Goal: Information Seeking & Learning: Understand process/instructions

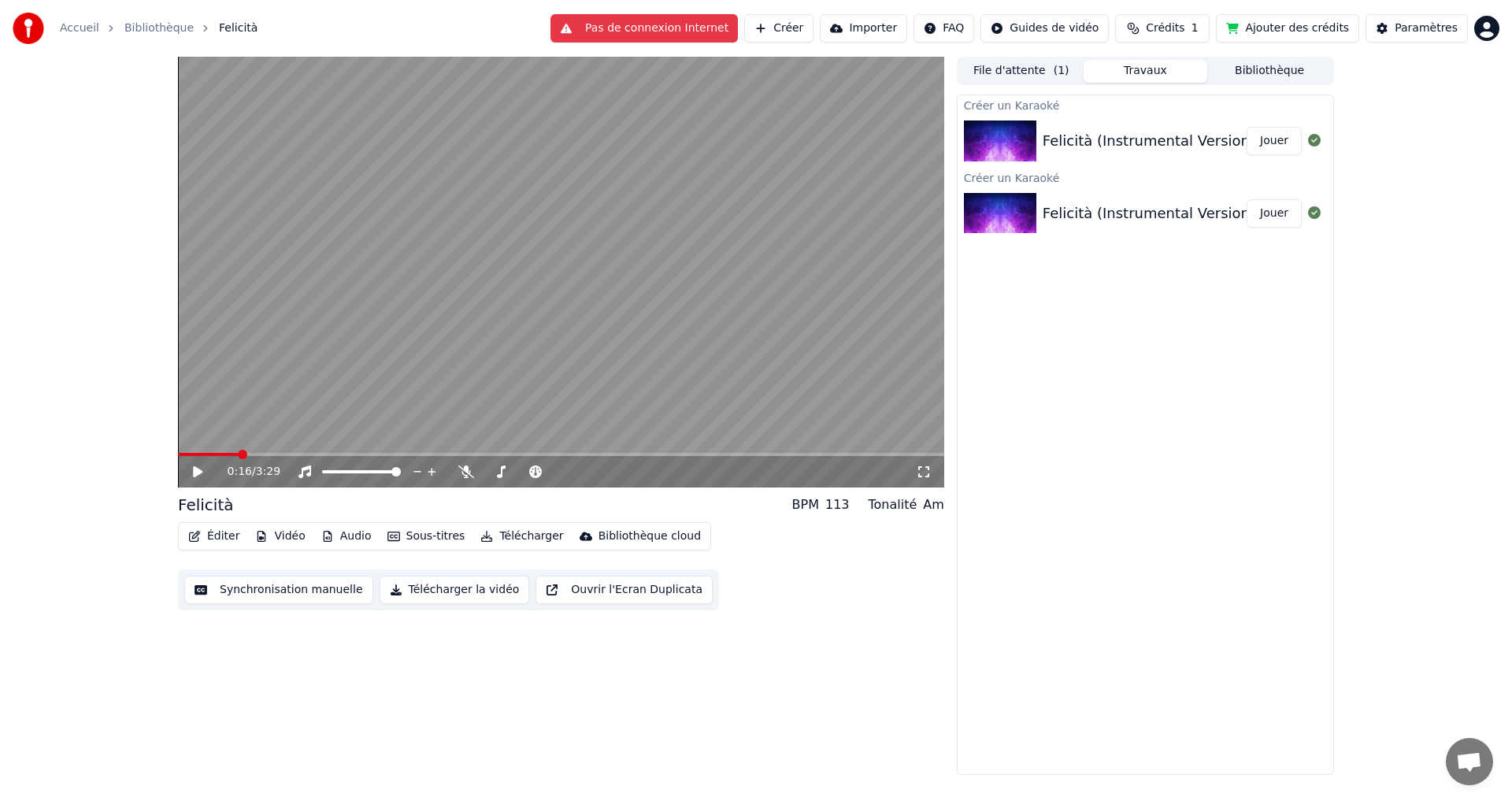
click at [193, 471] on icon at bounding box center [208, 471] width 37 height 13
click at [178, 457] on span at bounding box center [183, 454] width 10 height 10
click at [199, 474] on icon at bounding box center [197, 471] width 8 height 10
click at [199, 474] on icon at bounding box center [197, 471] width 10 height 11
click at [199, 473] on icon at bounding box center [197, 471] width 8 height 10
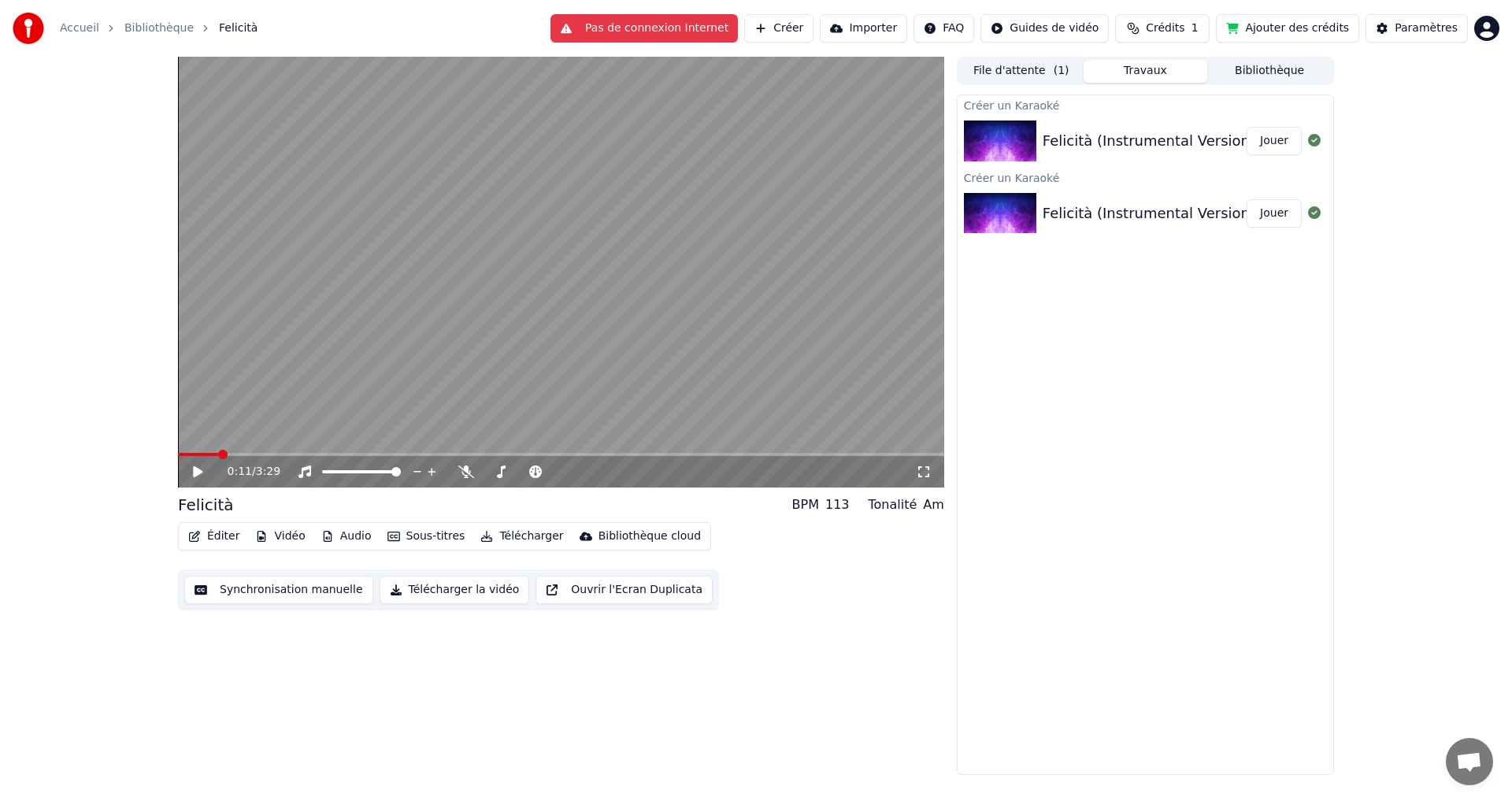
click at [218, 455] on span at bounding box center [222, 454] width 10 height 10
click at [197, 471] on icon at bounding box center [197, 471] width 10 height 11
click at [197, 471] on icon at bounding box center [197, 471] width 8 height 10
click at [319, 593] on button "Synchronisation manuelle" at bounding box center [279, 590] width 189 height 29
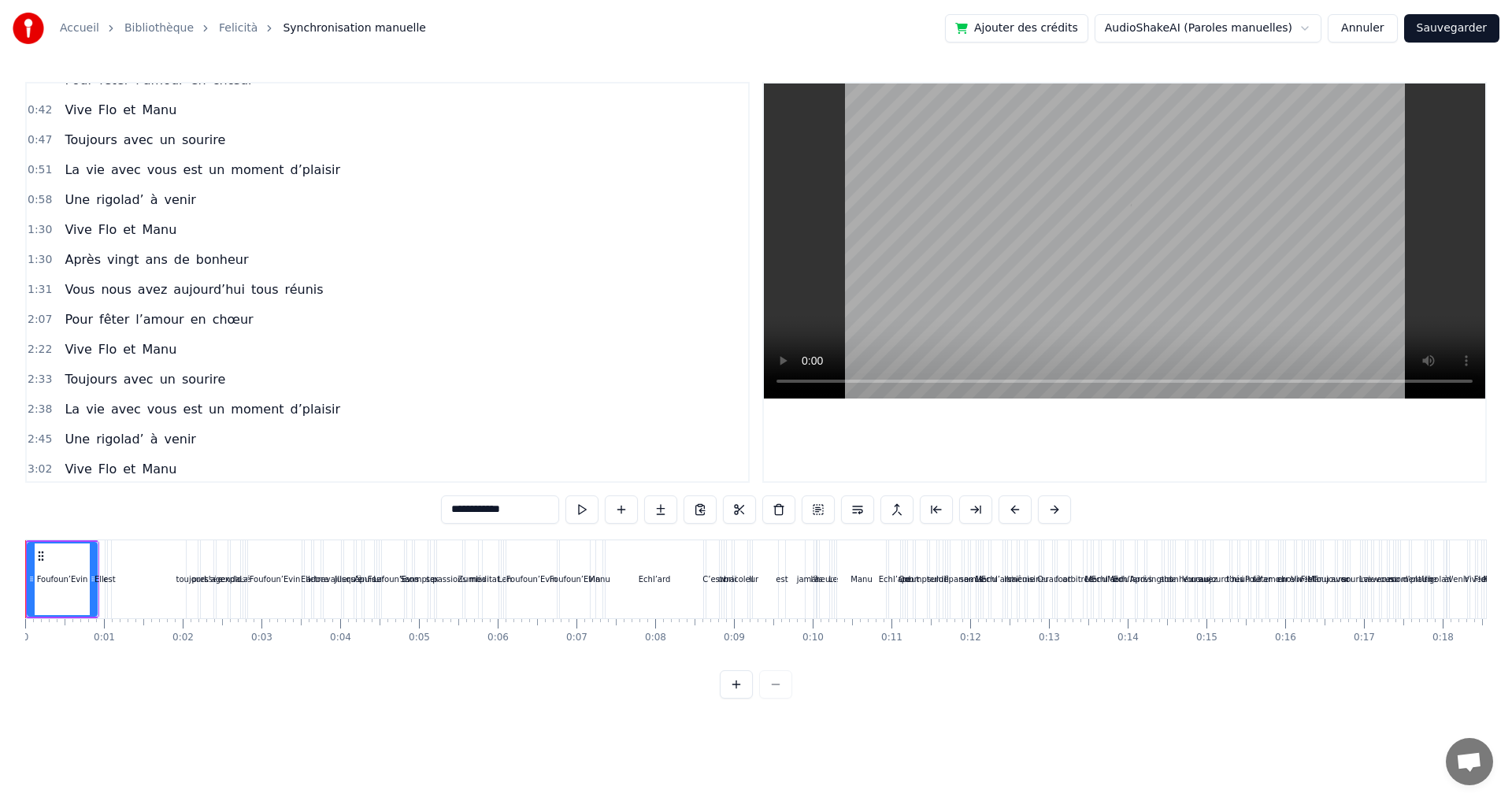
scroll to position [1637, 0]
drag, startPoint x: 24, startPoint y: 627, endPoint x: 94, endPoint y: 635, distance: 70.5
click at [94, 635] on div "Accueil Bibliothèque Felicità Synchronisation manuelle Ajouter des crédits Audi…" at bounding box center [756, 349] width 1512 height 699
click at [736, 635] on div "0:09" at bounding box center [734, 638] width 22 height 13
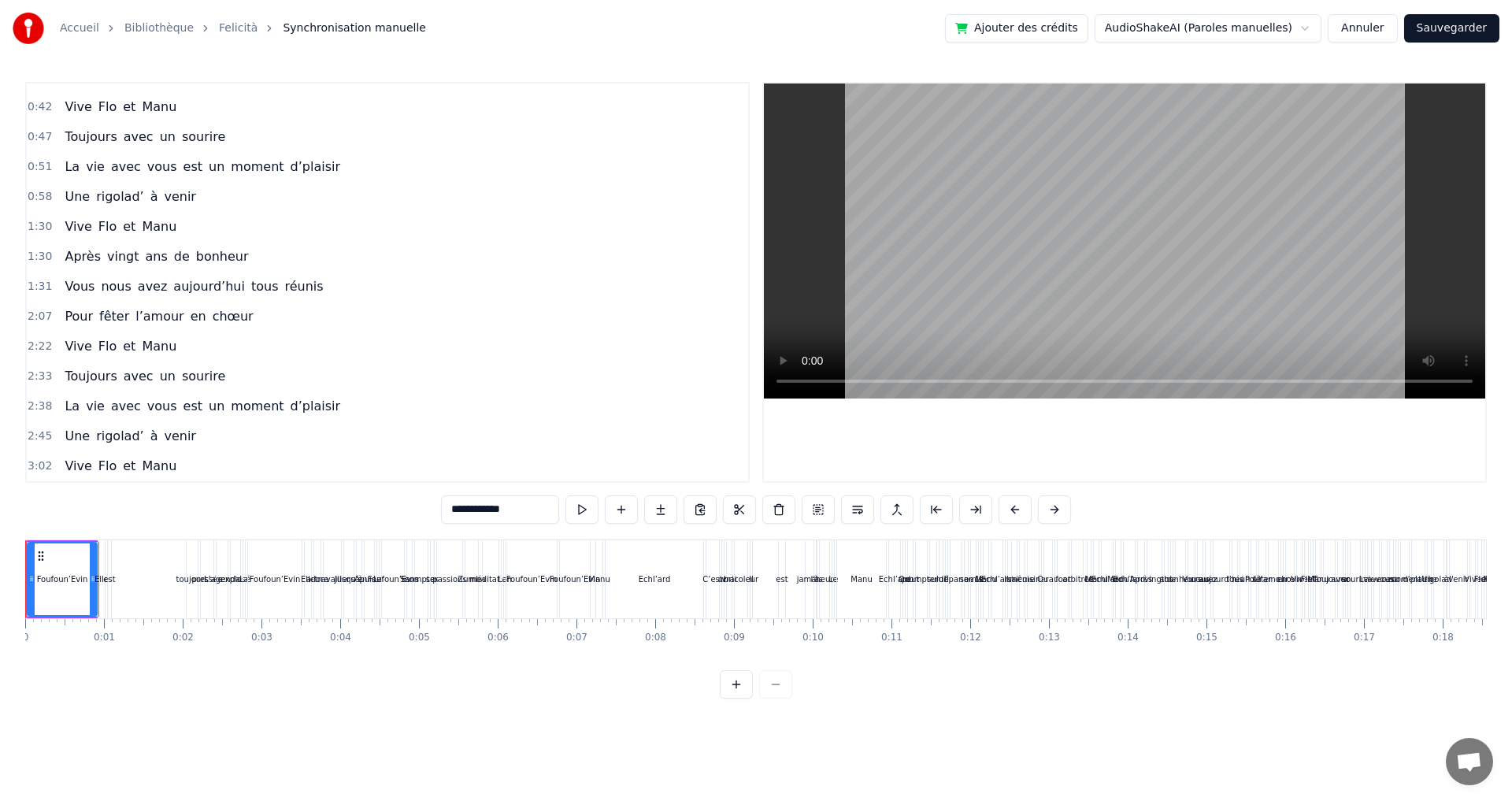
click at [734, 626] on div "0:09" at bounding box center [734, 624] width 1 height 10
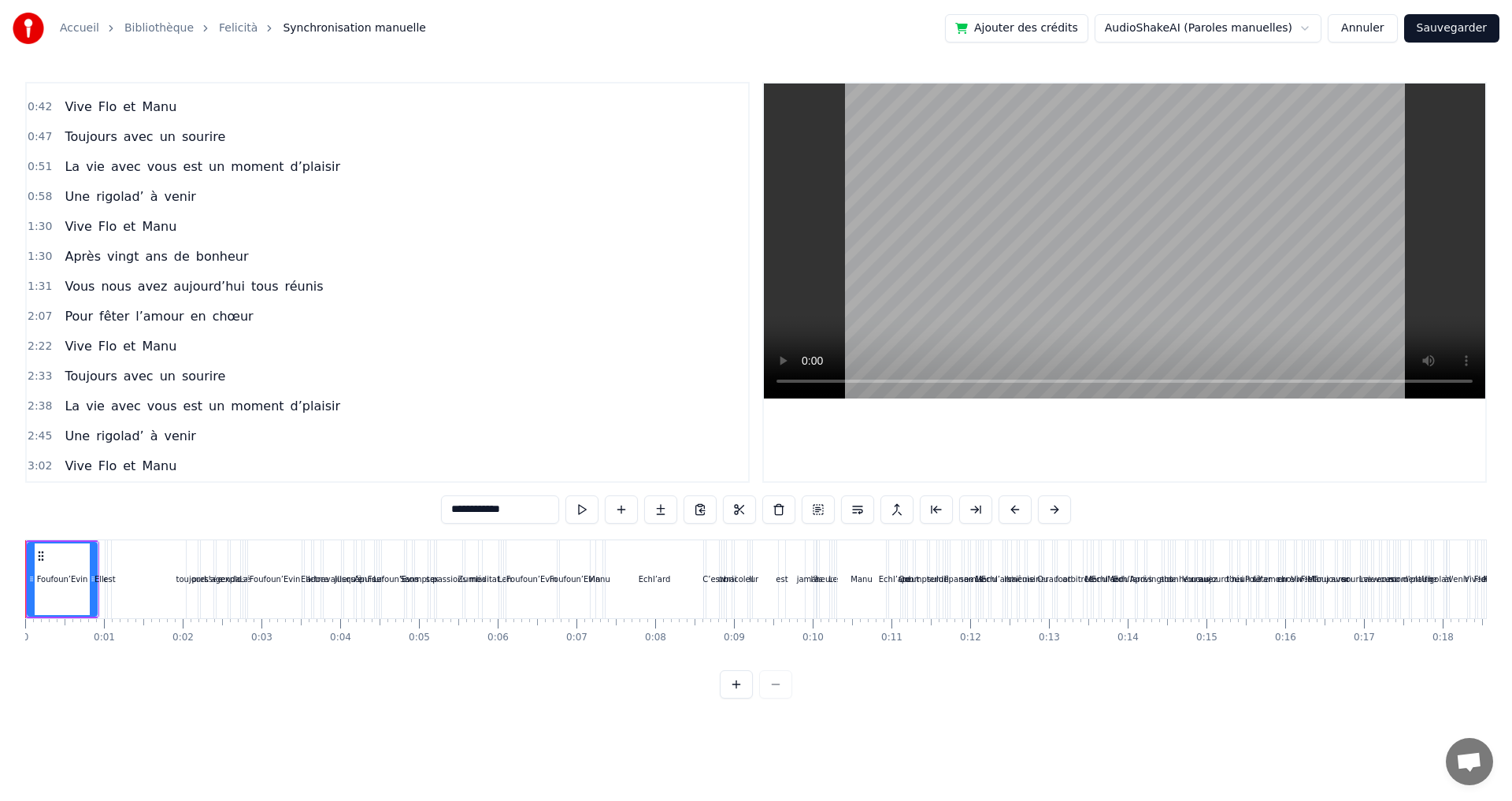
click at [734, 624] on div "0:09" at bounding box center [734, 624] width 1 height 10
click at [734, 623] on div "0:09" at bounding box center [734, 624] width 1 height 10
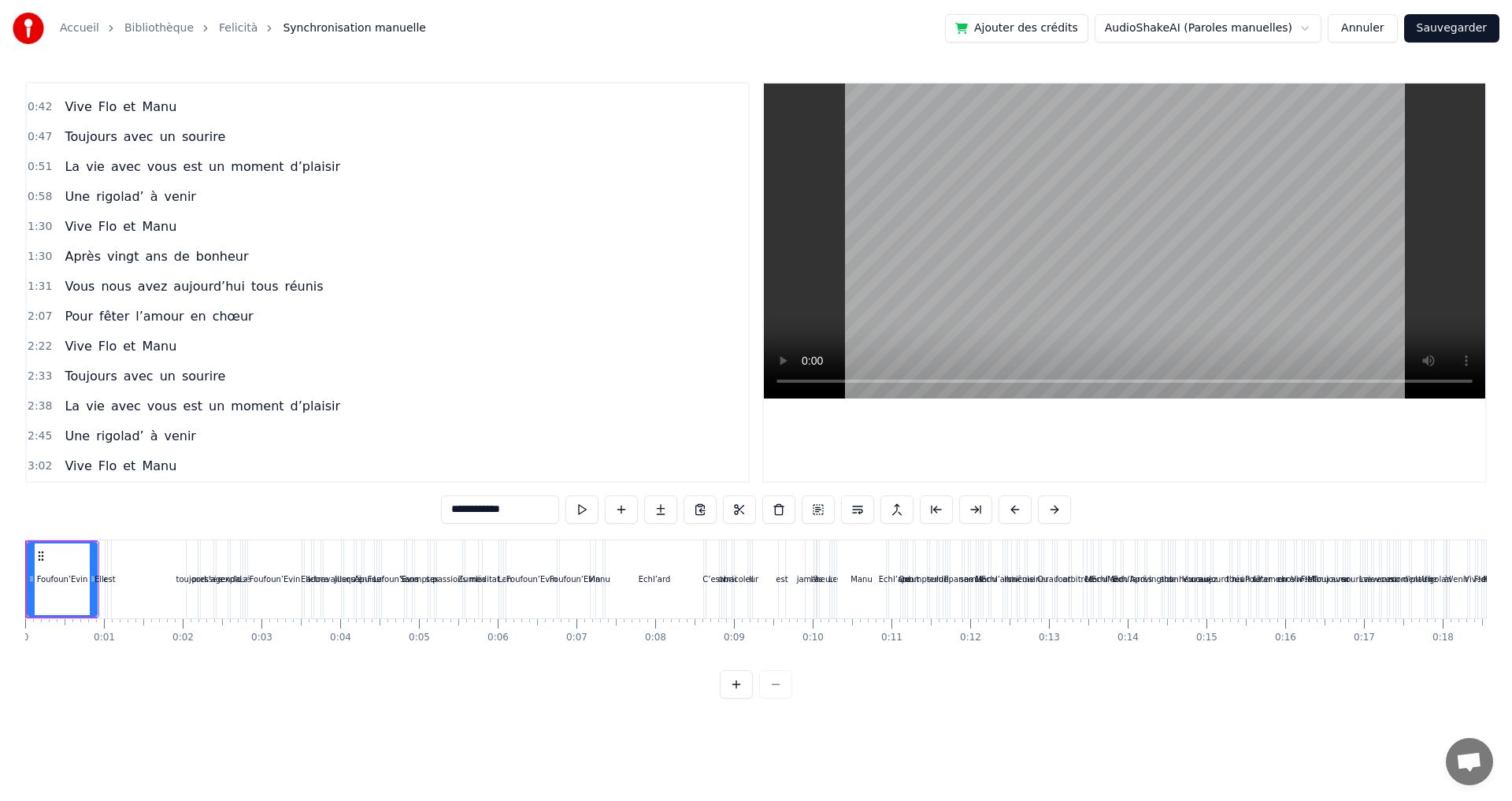
click at [1054, 504] on button at bounding box center [1054, 509] width 33 height 29
click at [1054, 504] on div "**********" at bounding box center [756, 509] width 670 height 29
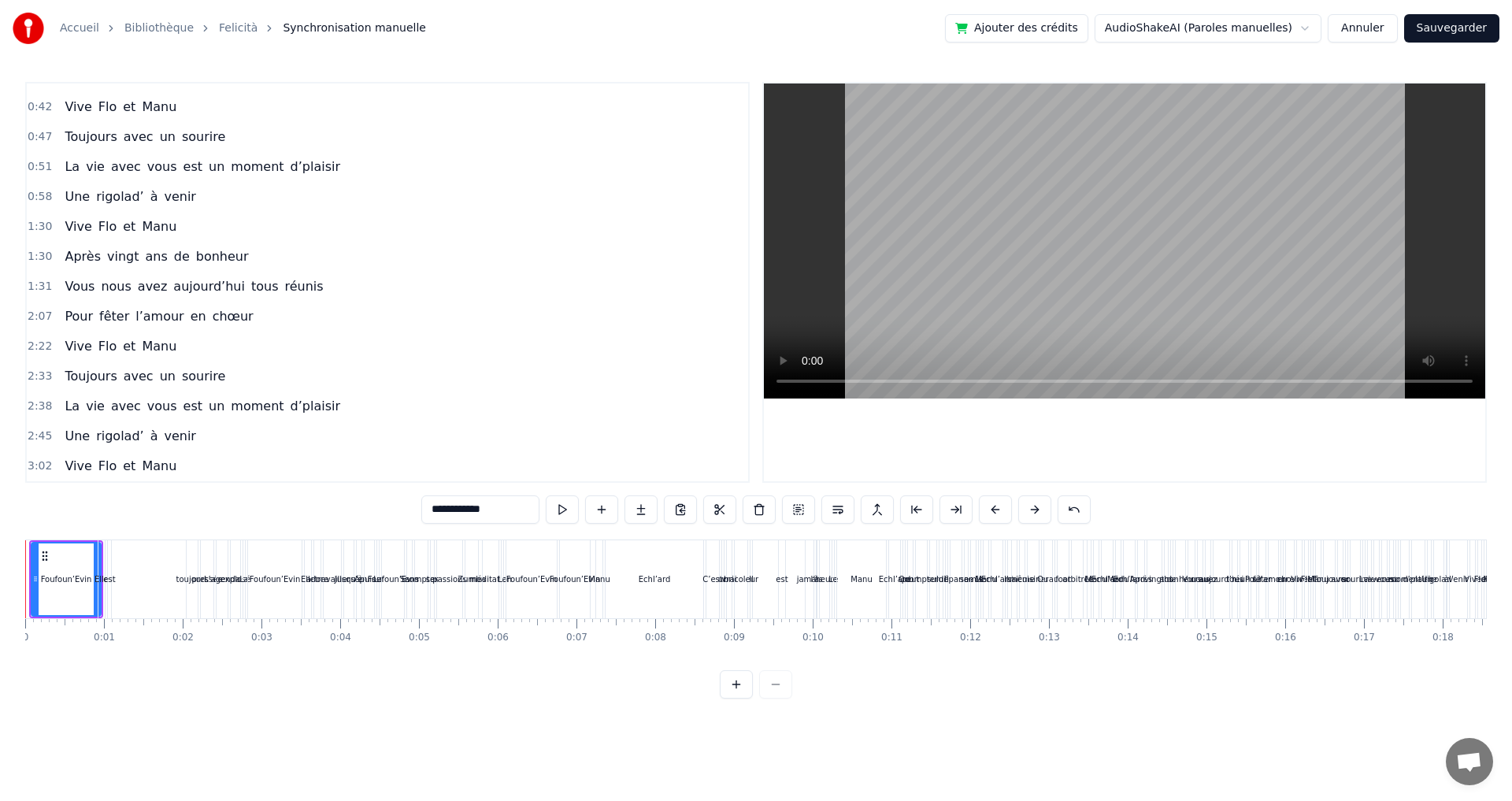
click at [1054, 504] on div "**********" at bounding box center [756, 509] width 670 height 29
click at [1036, 506] on button at bounding box center [1035, 509] width 33 height 29
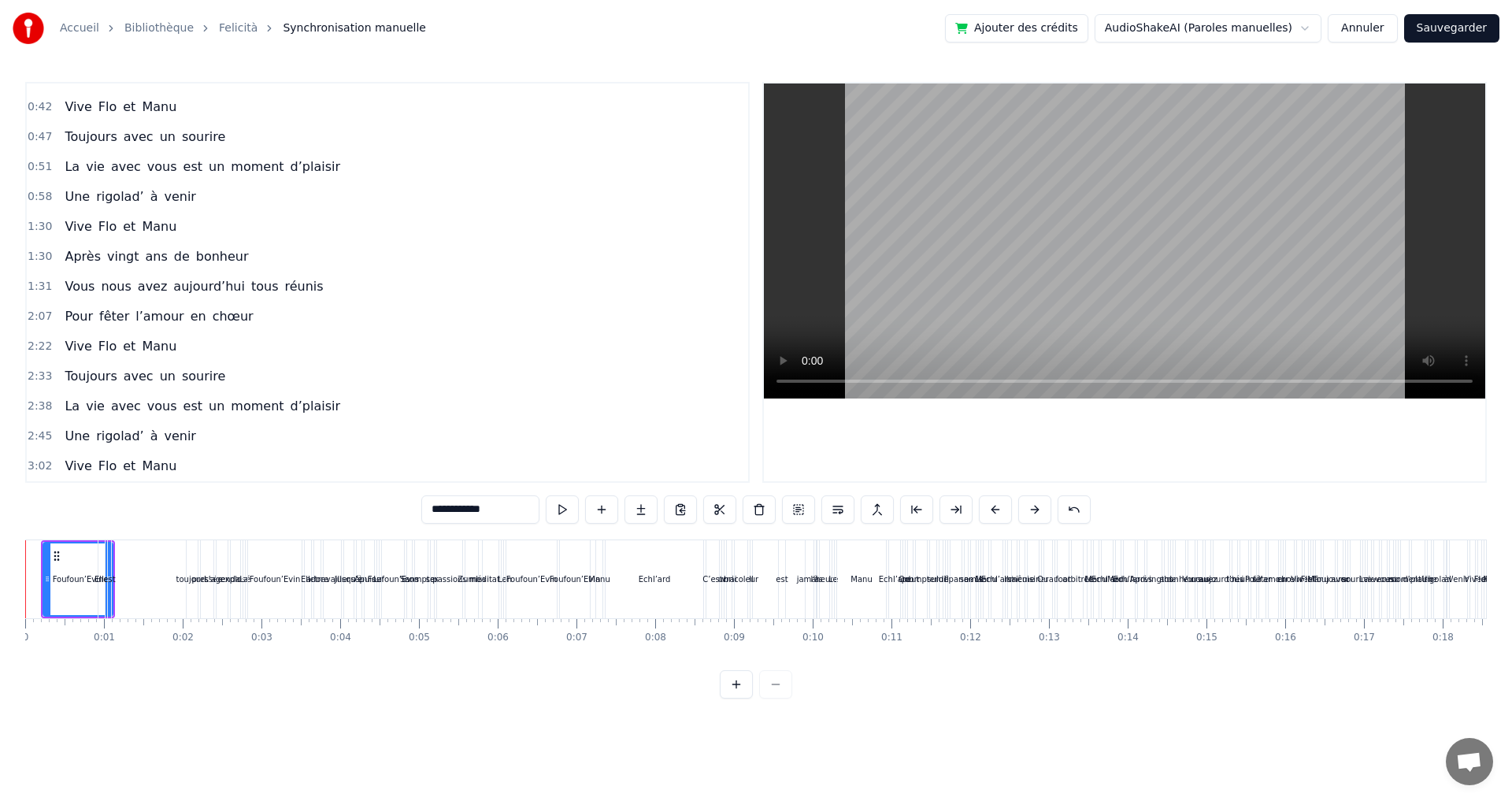
click at [1036, 506] on button at bounding box center [1035, 509] width 33 height 29
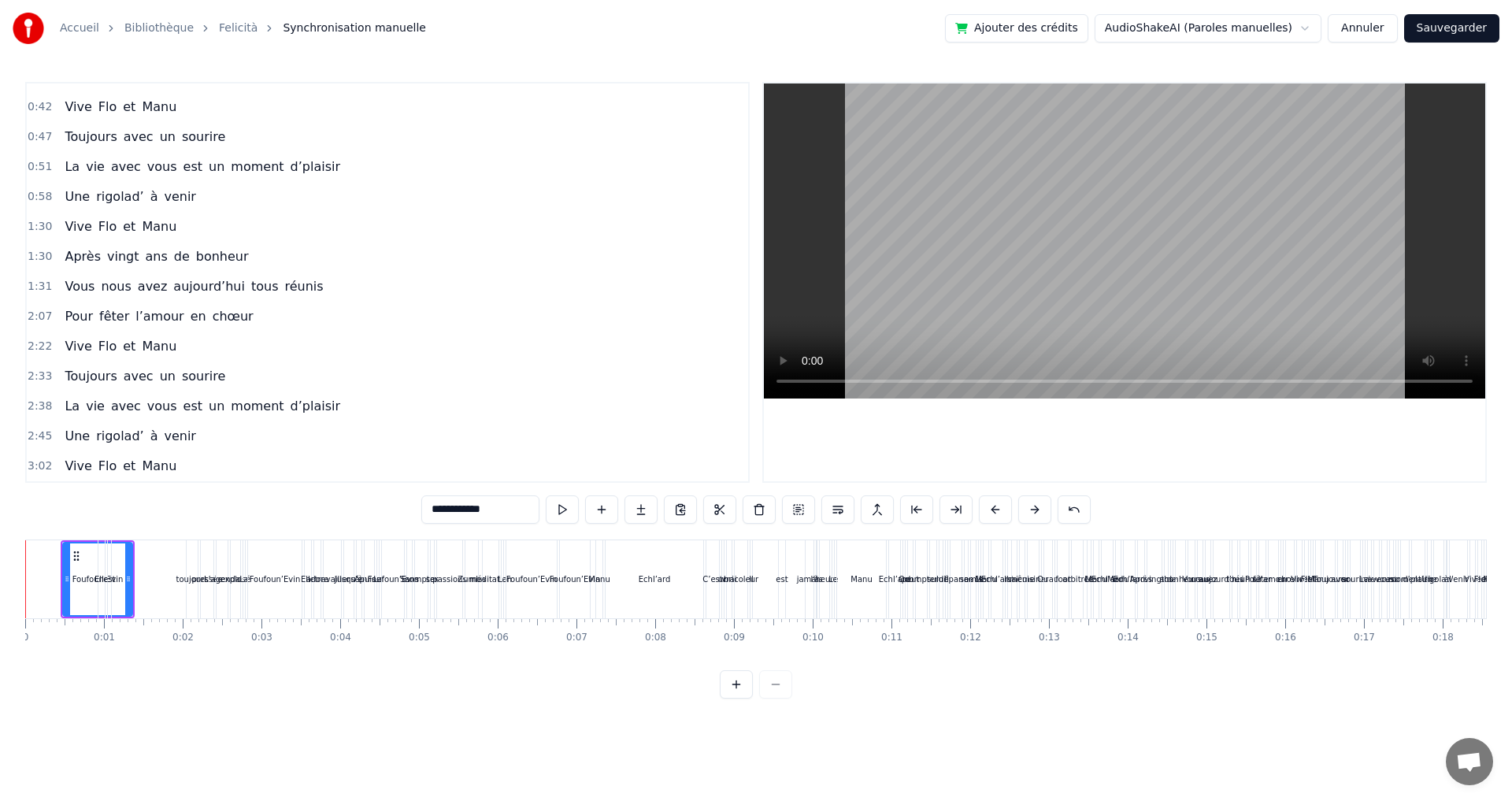
click at [1036, 506] on button at bounding box center [1035, 509] width 33 height 29
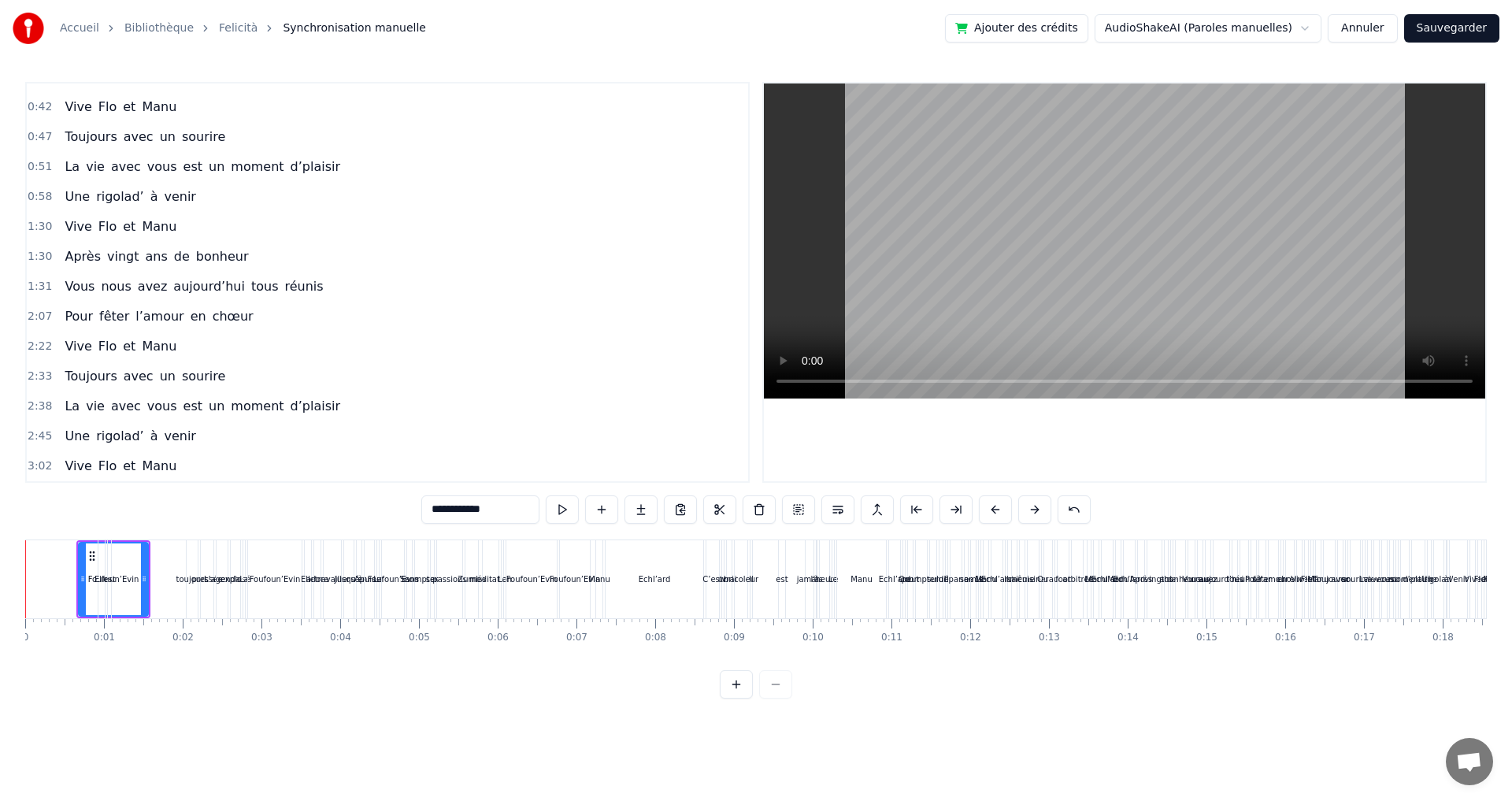
click at [1036, 506] on button at bounding box center [1035, 509] width 33 height 29
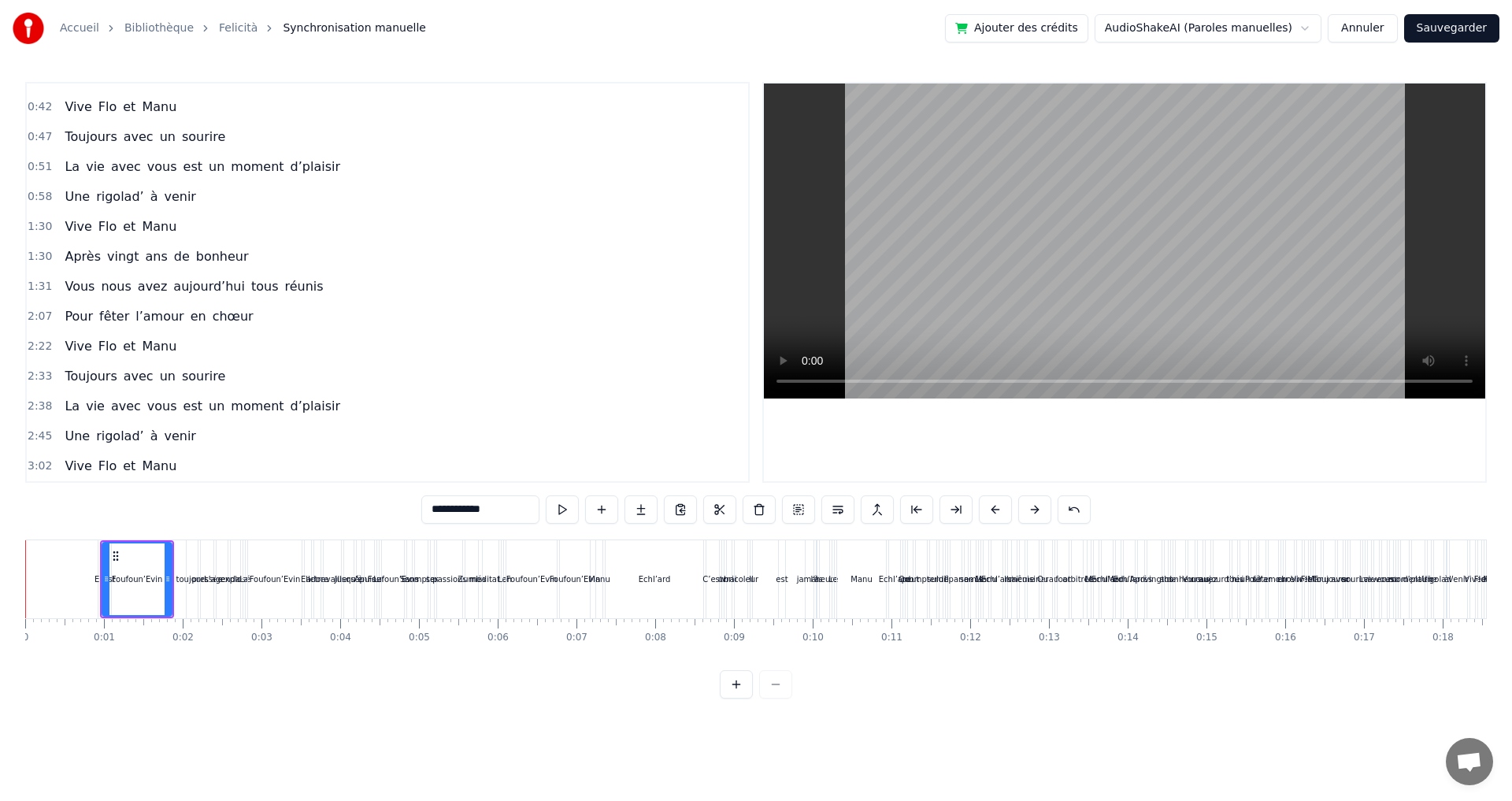
click at [1036, 506] on button at bounding box center [1035, 509] width 33 height 29
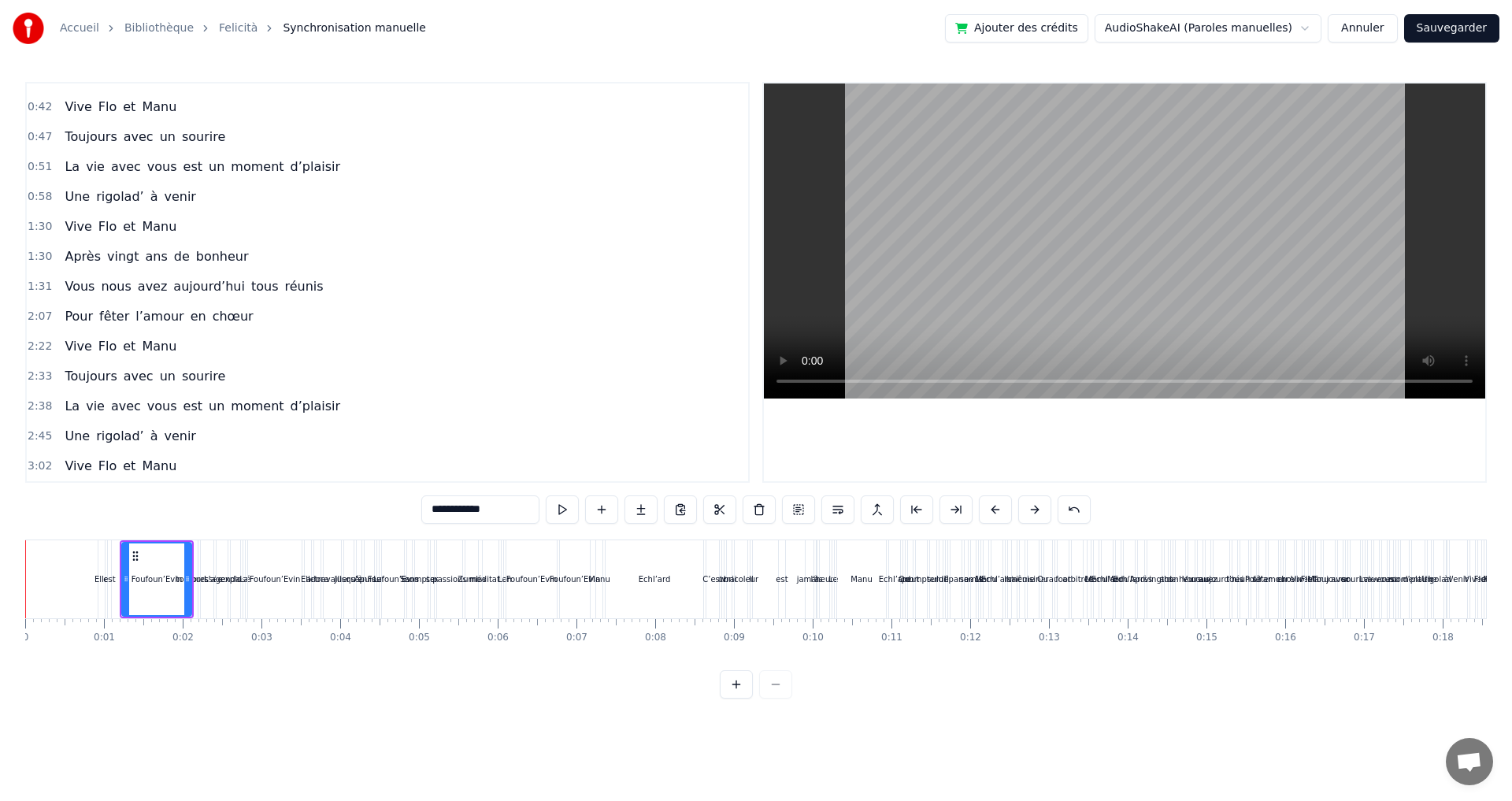
click at [1036, 506] on button at bounding box center [1035, 509] width 33 height 29
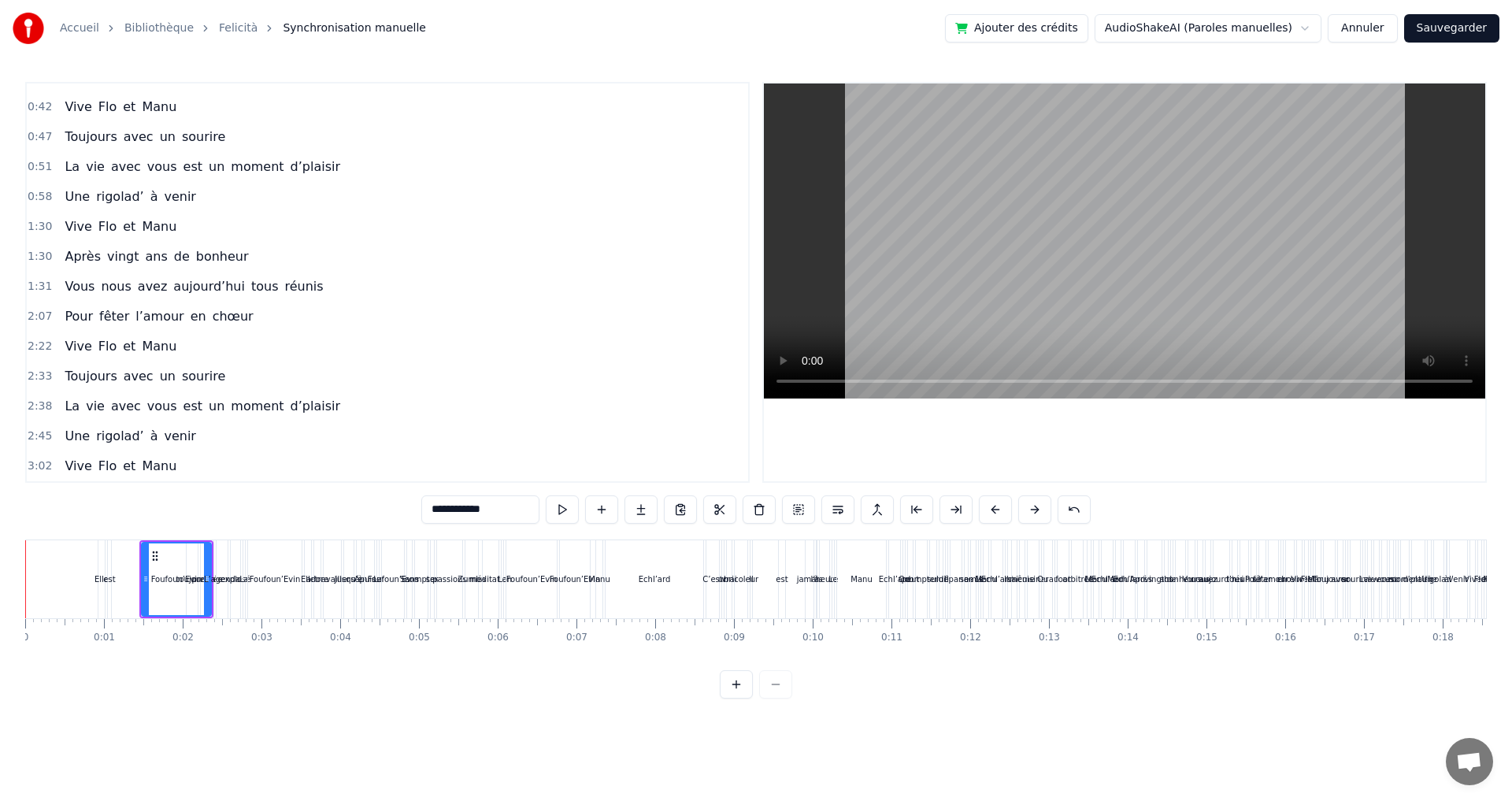
click at [1036, 506] on button at bounding box center [1035, 509] width 33 height 29
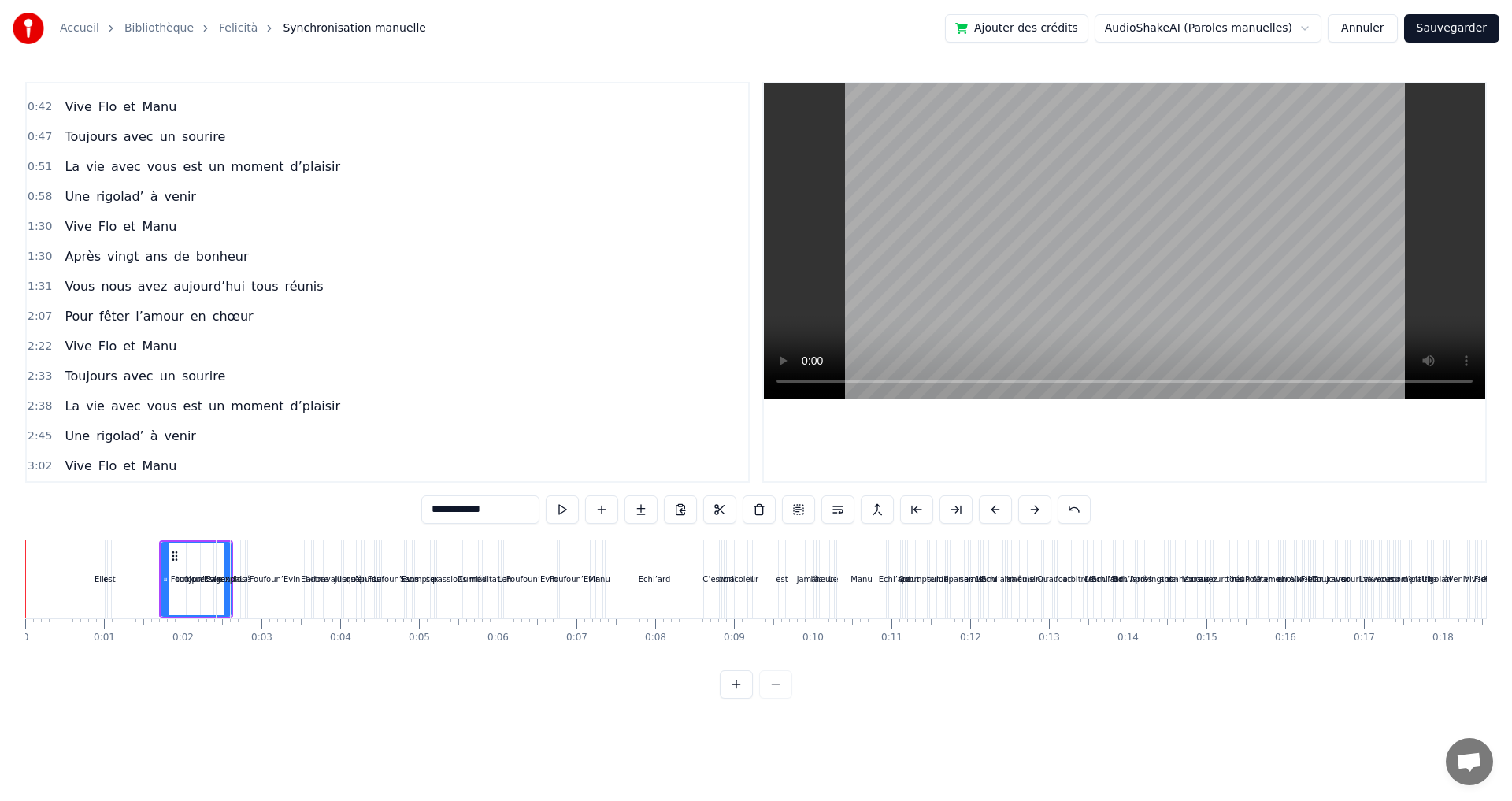
click at [1036, 506] on button at bounding box center [1035, 509] width 33 height 29
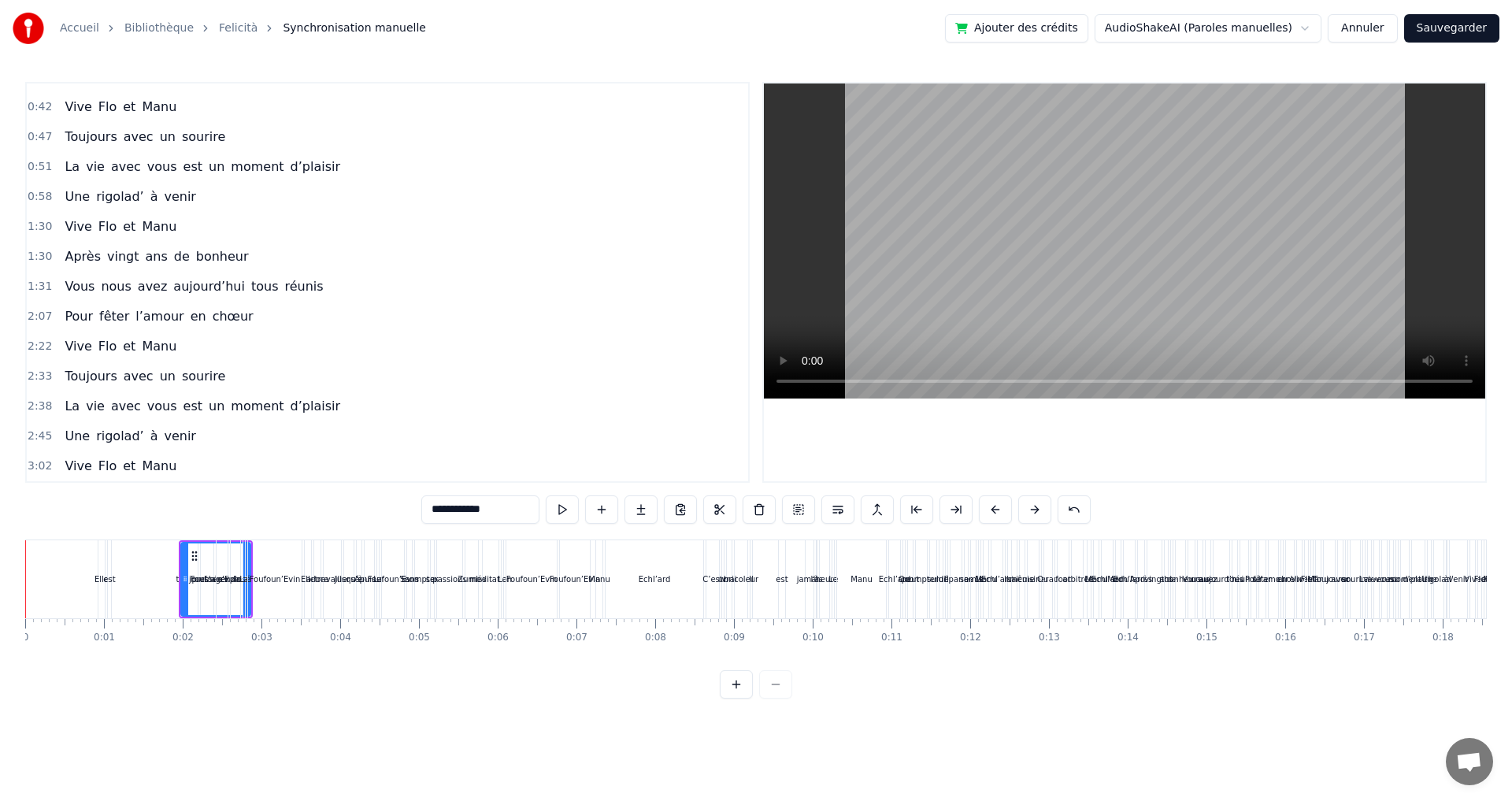
click at [1036, 506] on button at bounding box center [1035, 509] width 33 height 29
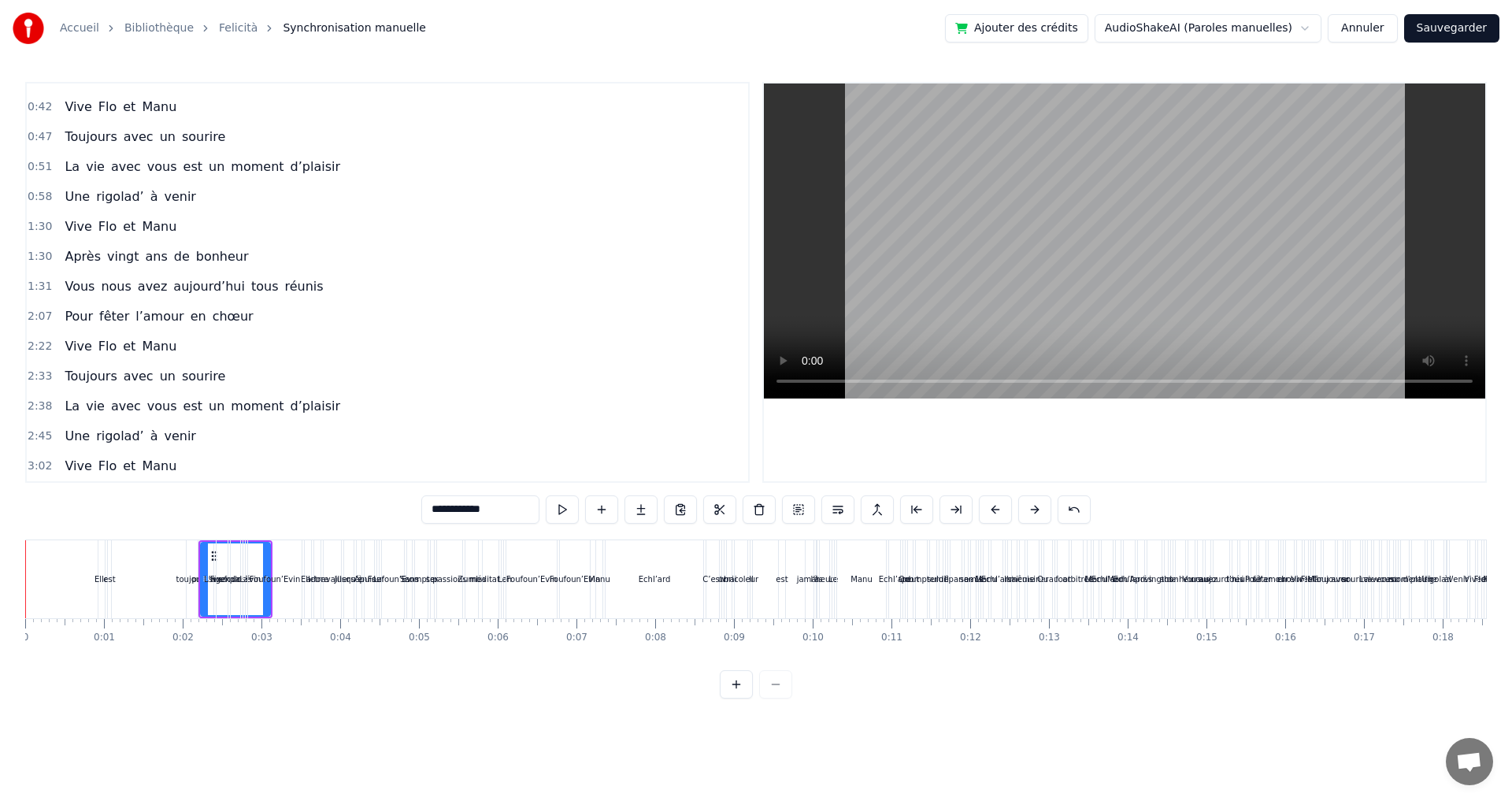
click at [1036, 506] on button at bounding box center [1035, 509] width 33 height 29
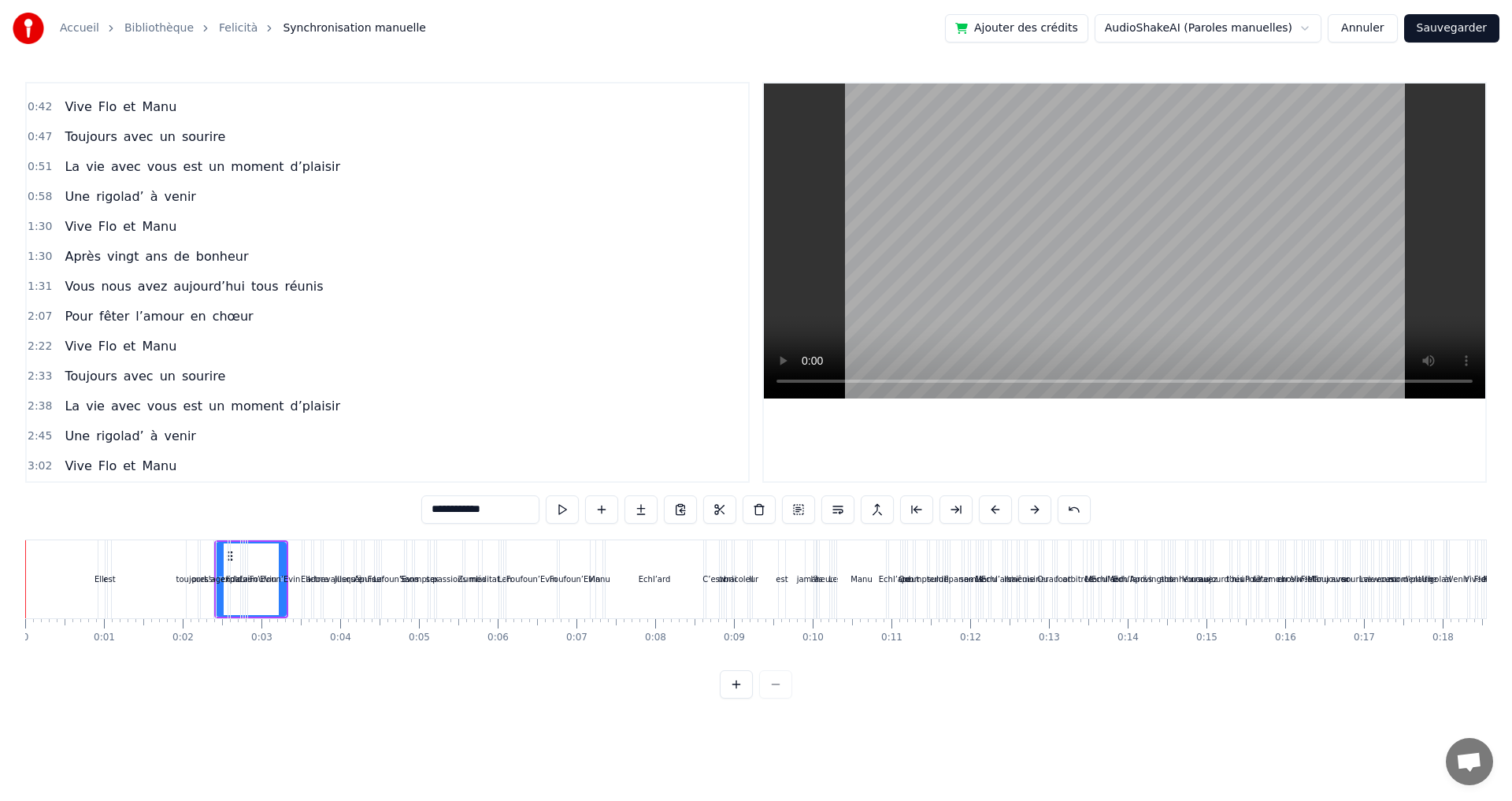
click at [1036, 506] on button at bounding box center [1035, 509] width 33 height 29
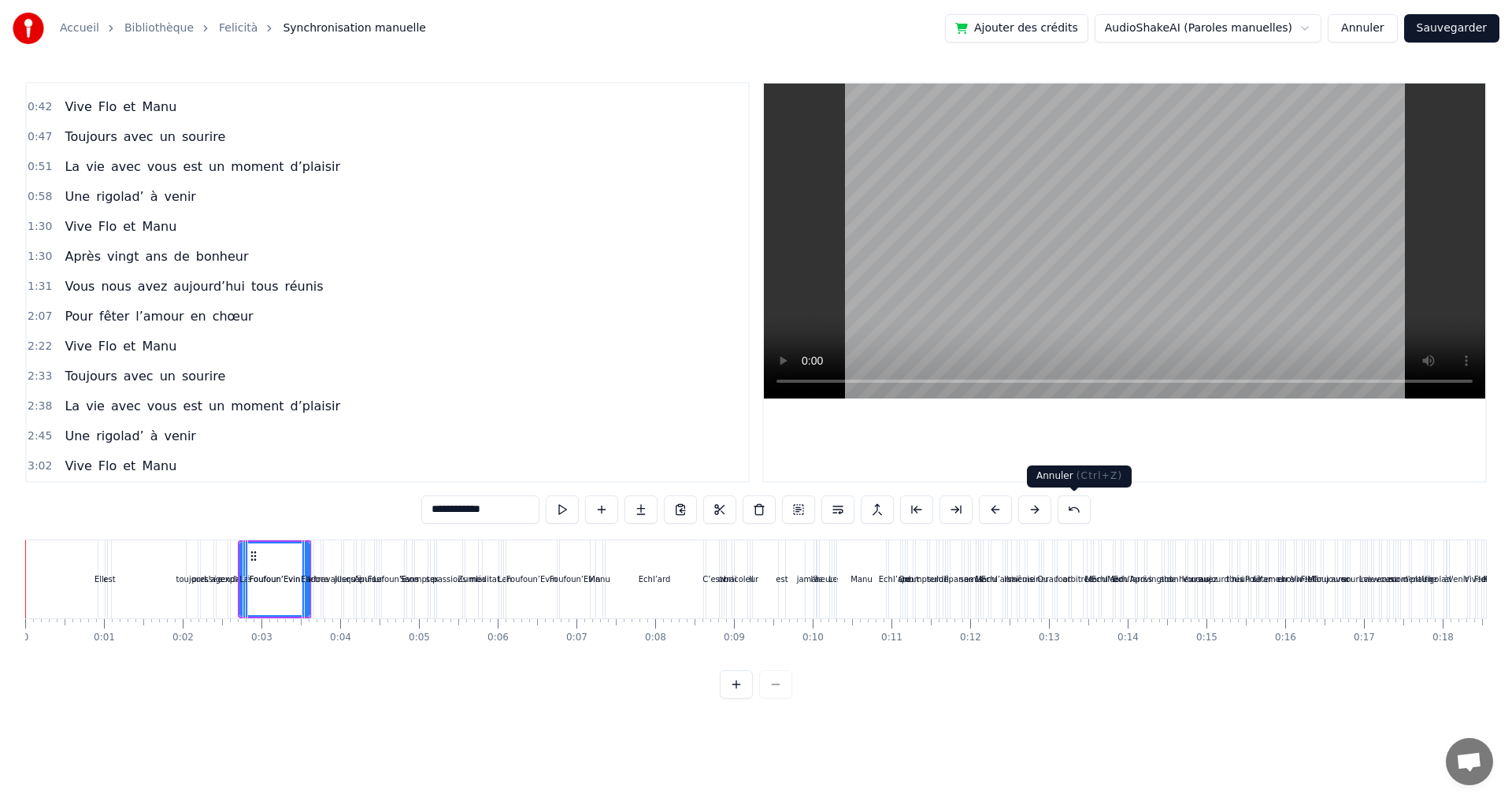
click at [1067, 510] on button at bounding box center [1074, 509] width 33 height 29
click at [1067, 510] on button at bounding box center [1054, 509] width 33 height 29
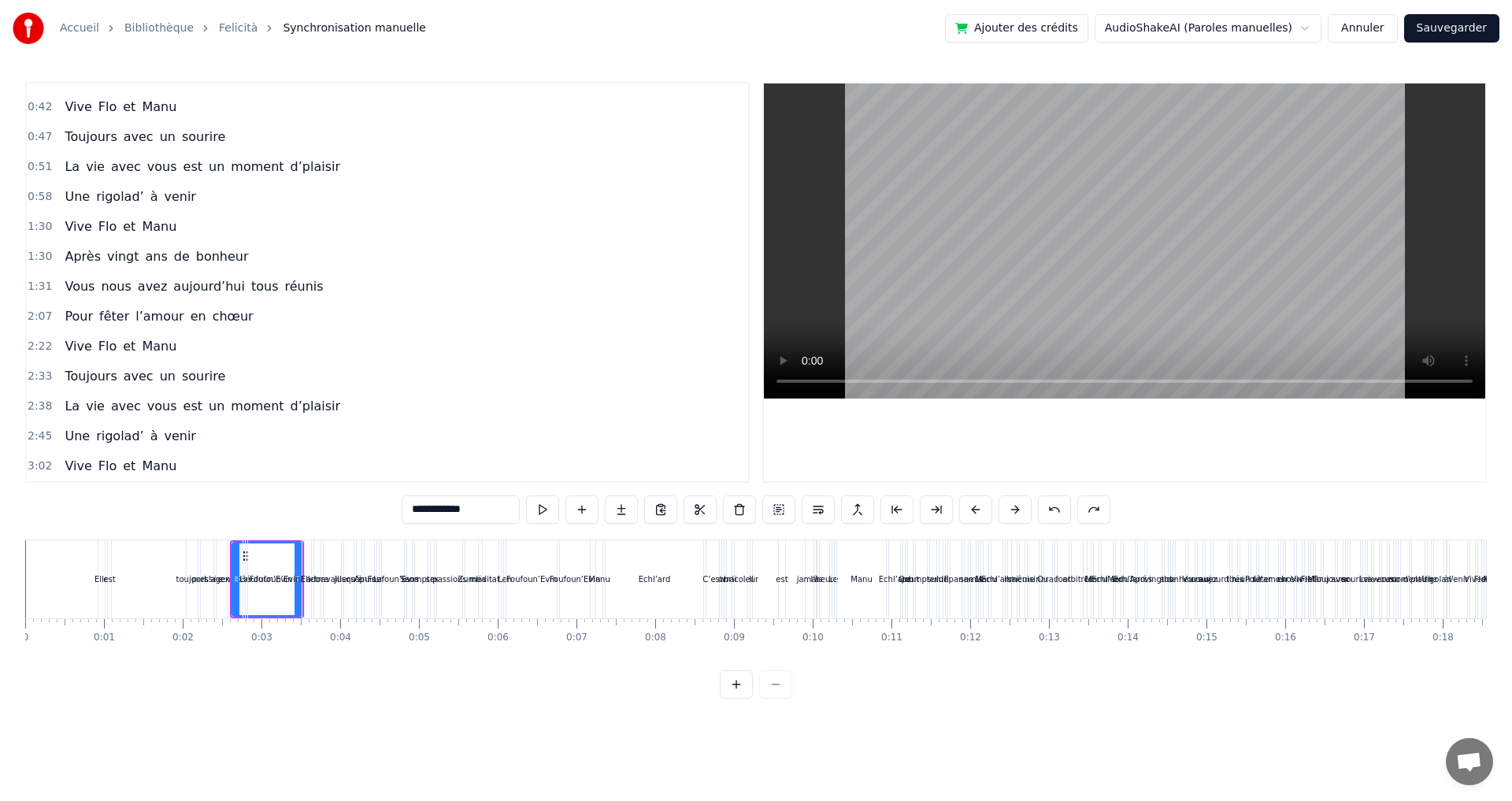
click at [1067, 510] on button at bounding box center [1054, 509] width 33 height 29
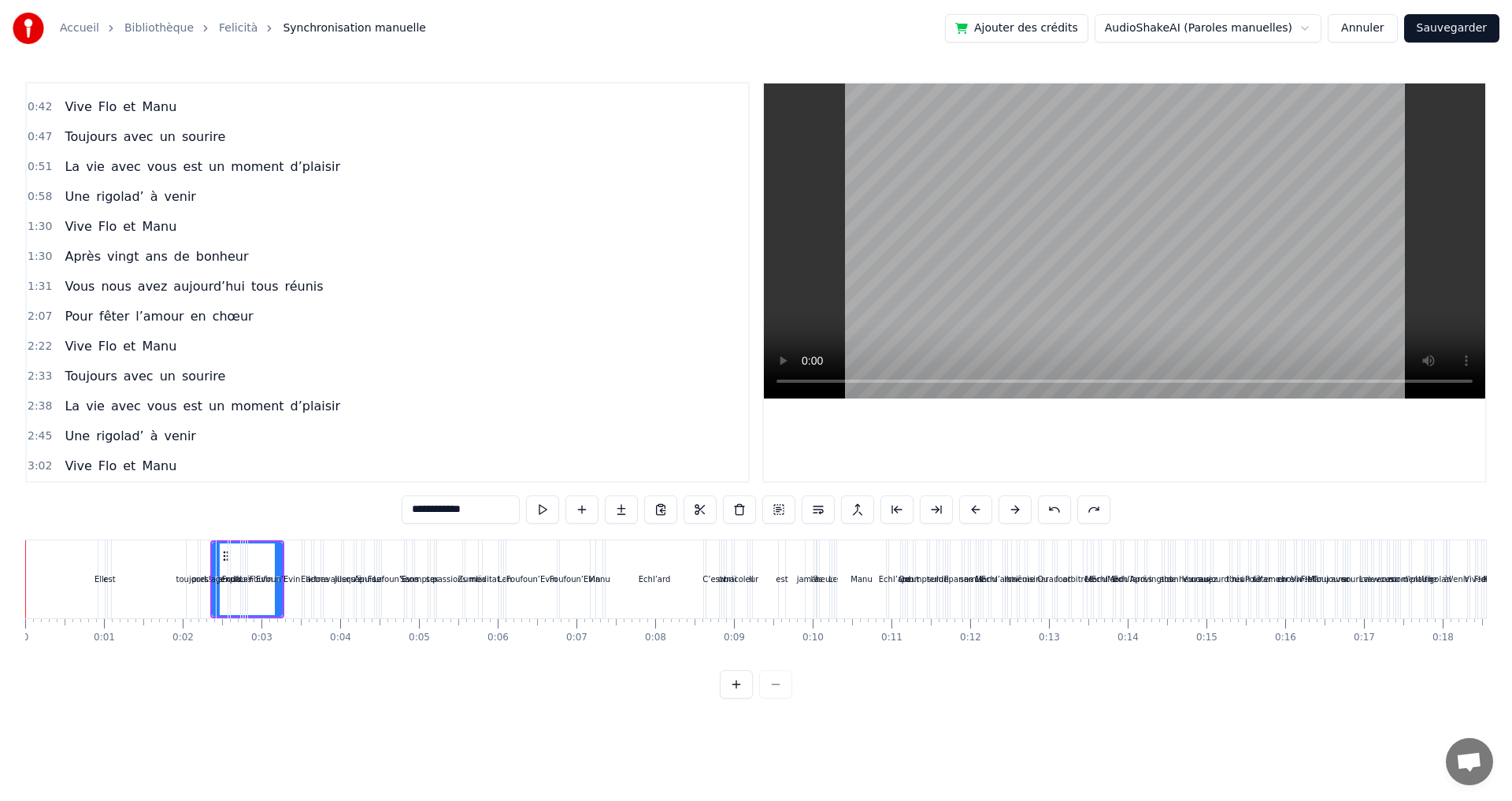
click at [1067, 510] on button at bounding box center [1054, 509] width 33 height 29
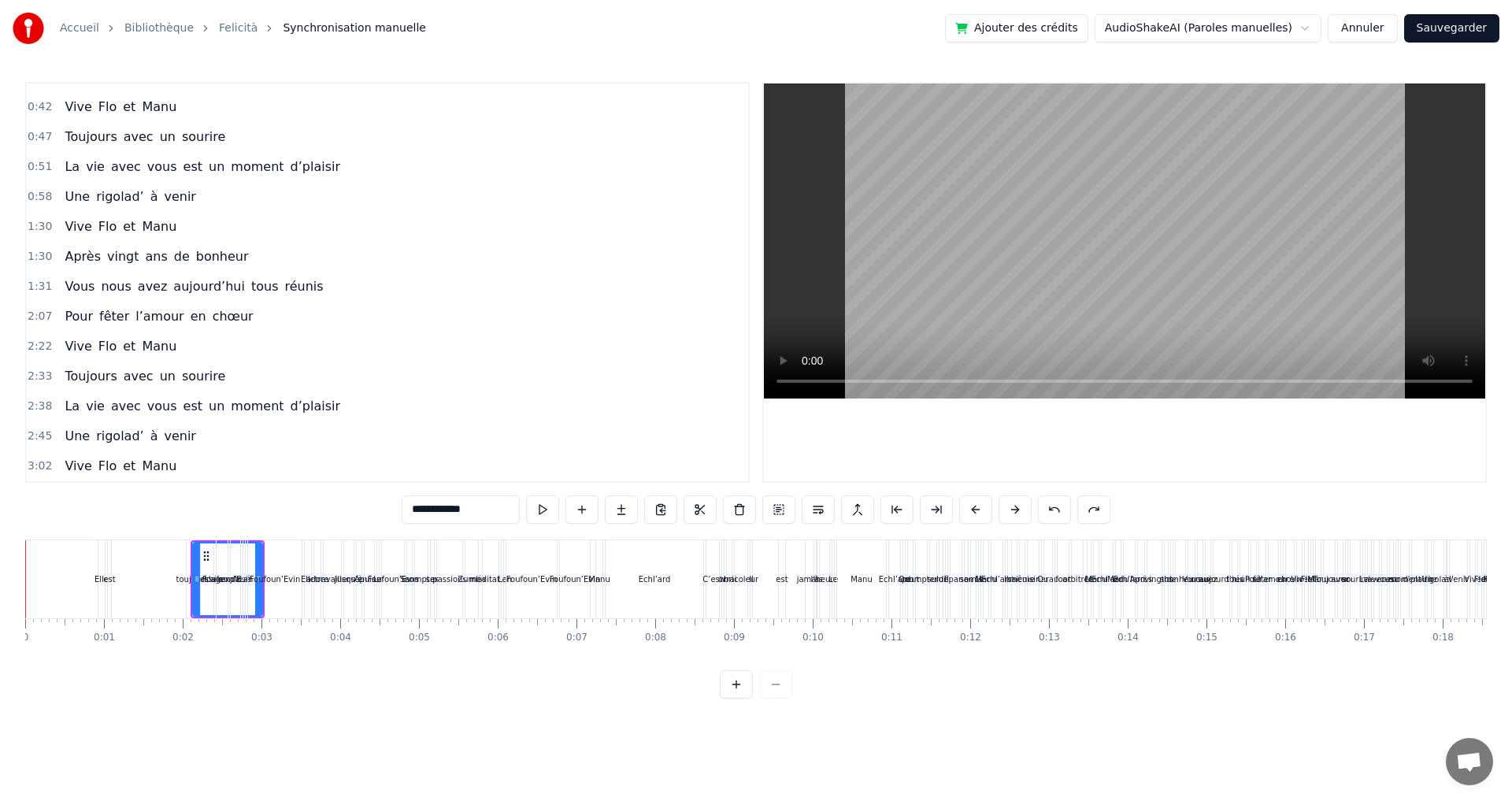
click at [1067, 510] on button at bounding box center [1054, 509] width 33 height 29
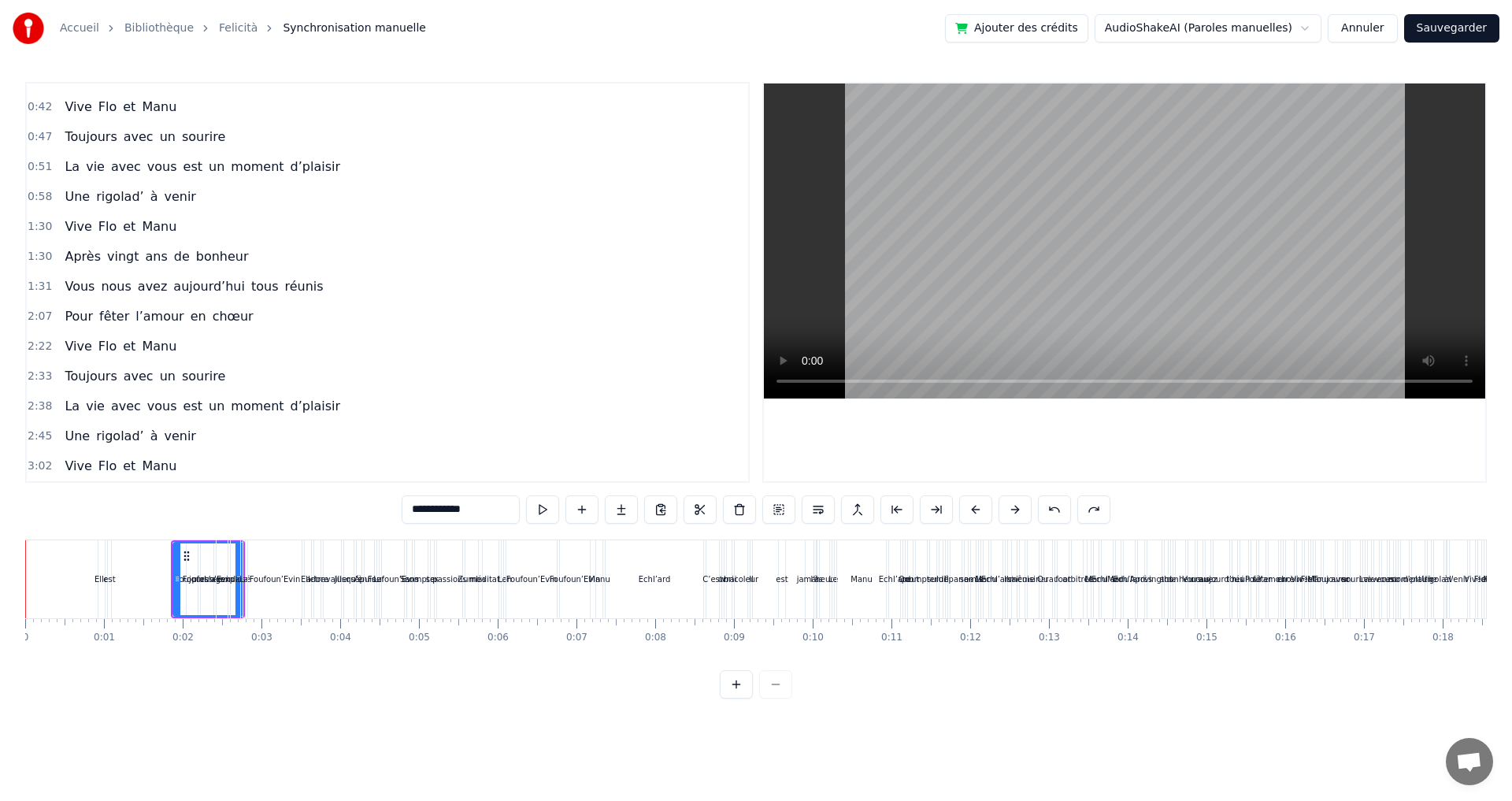
click at [1067, 510] on button at bounding box center [1054, 509] width 33 height 29
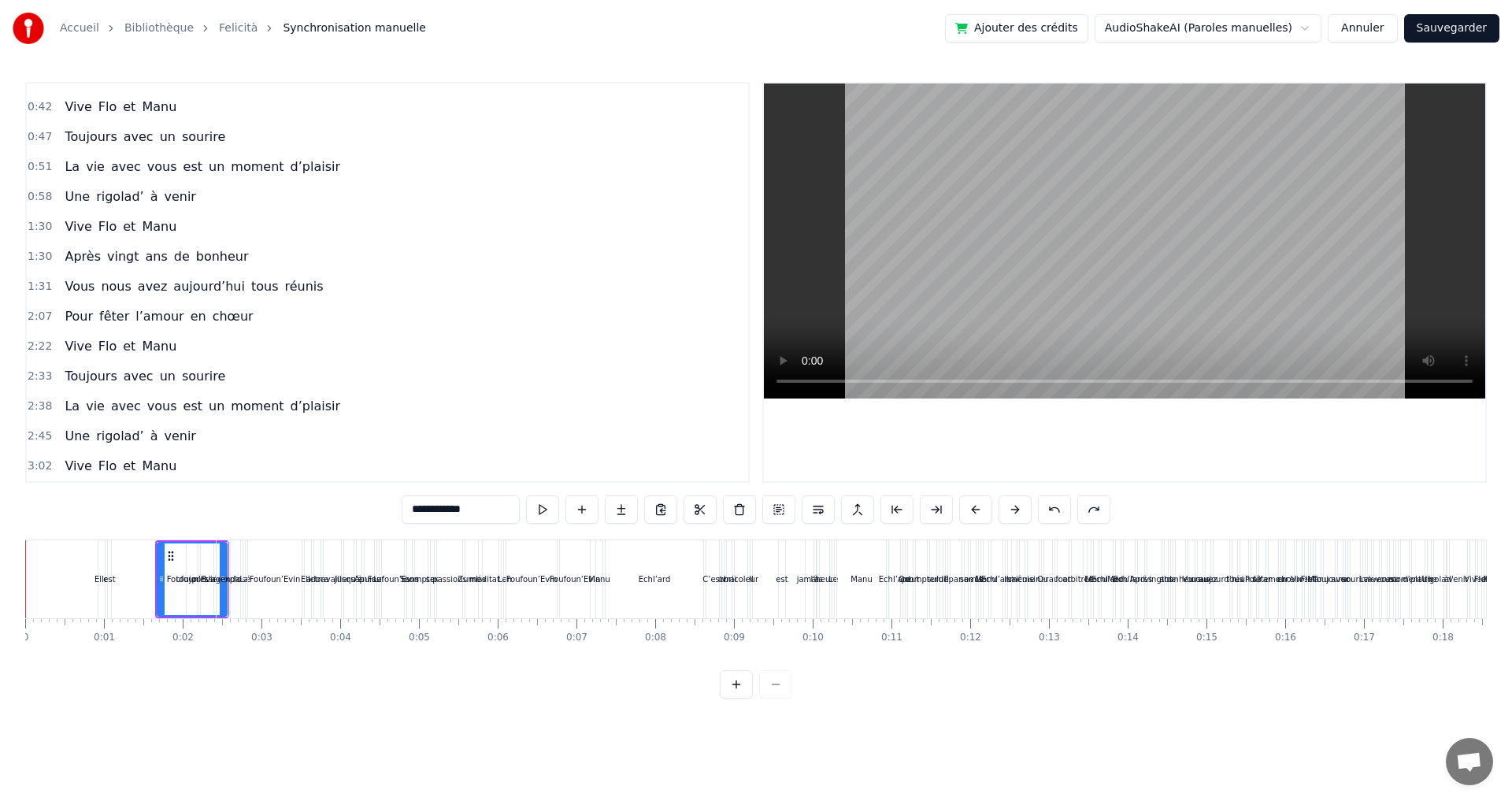
click at [1067, 510] on button at bounding box center [1054, 509] width 33 height 29
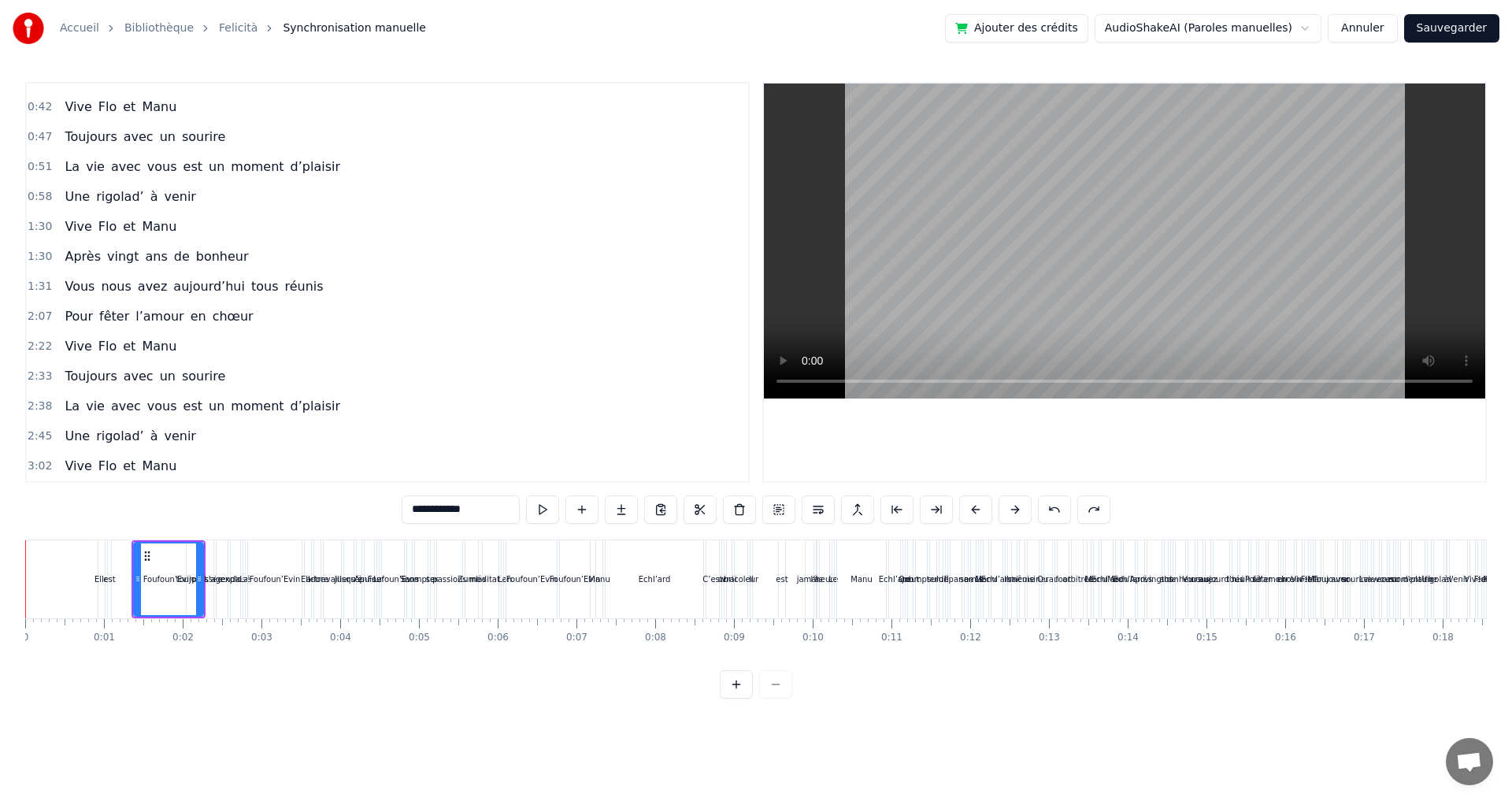
click at [1067, 510] on button at bounding box center [1054, 509] width 33 height 29
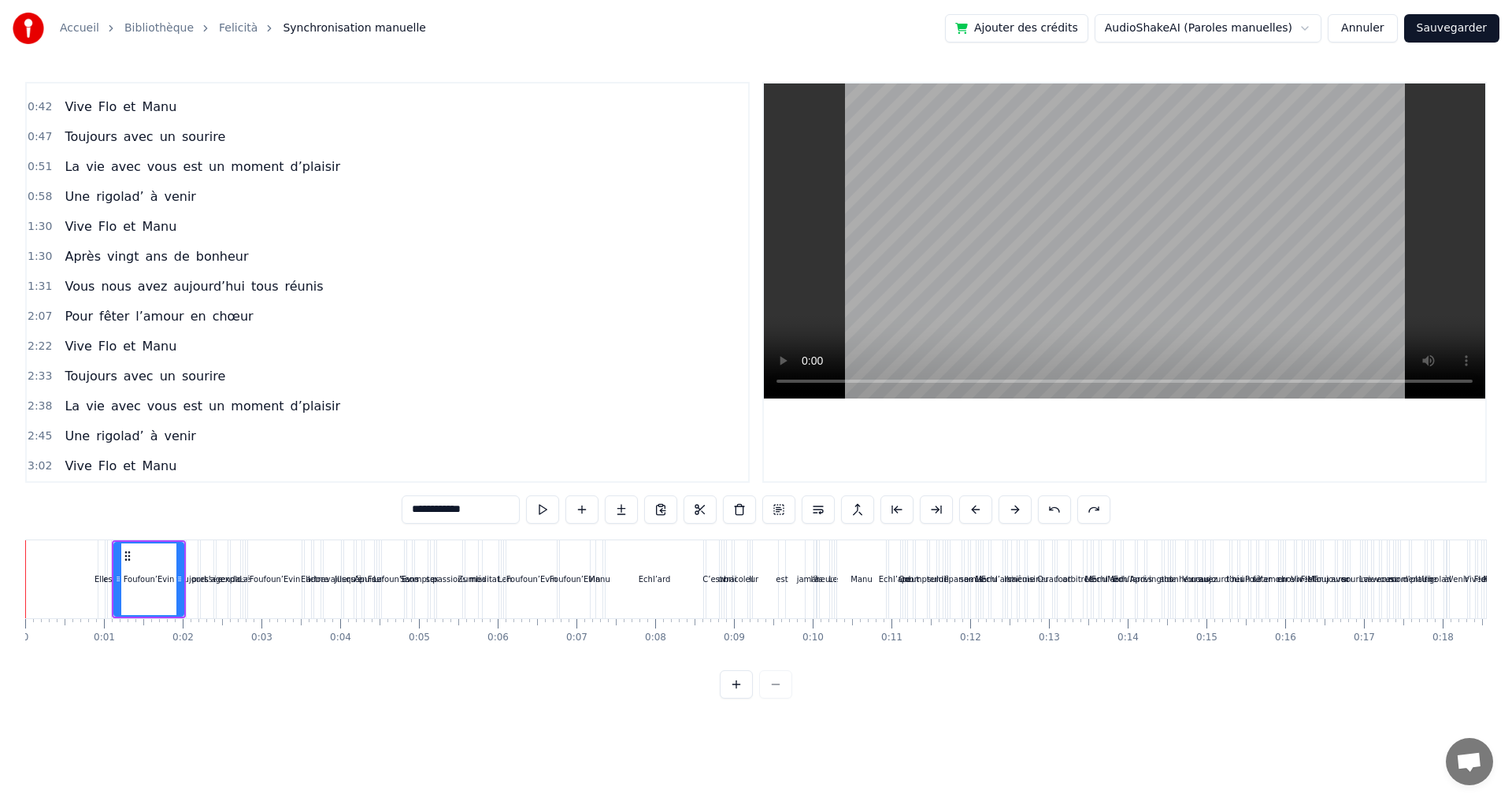
click at [1067, 510] on button at bounding box center [1054, 509] width 33 height 29
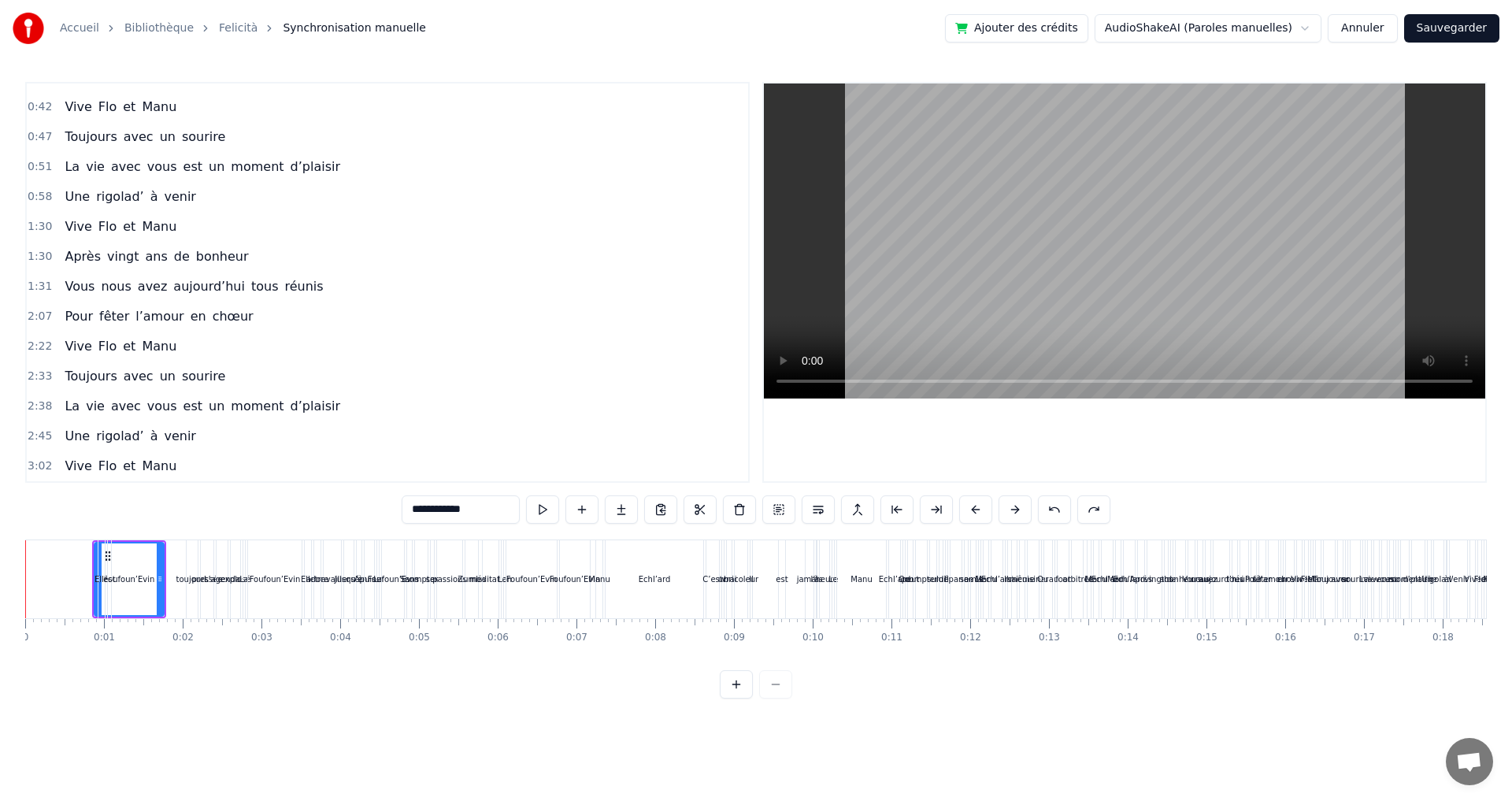
click at [1067, 510] on button at bounding box center [1054, 509] width 33 height 29
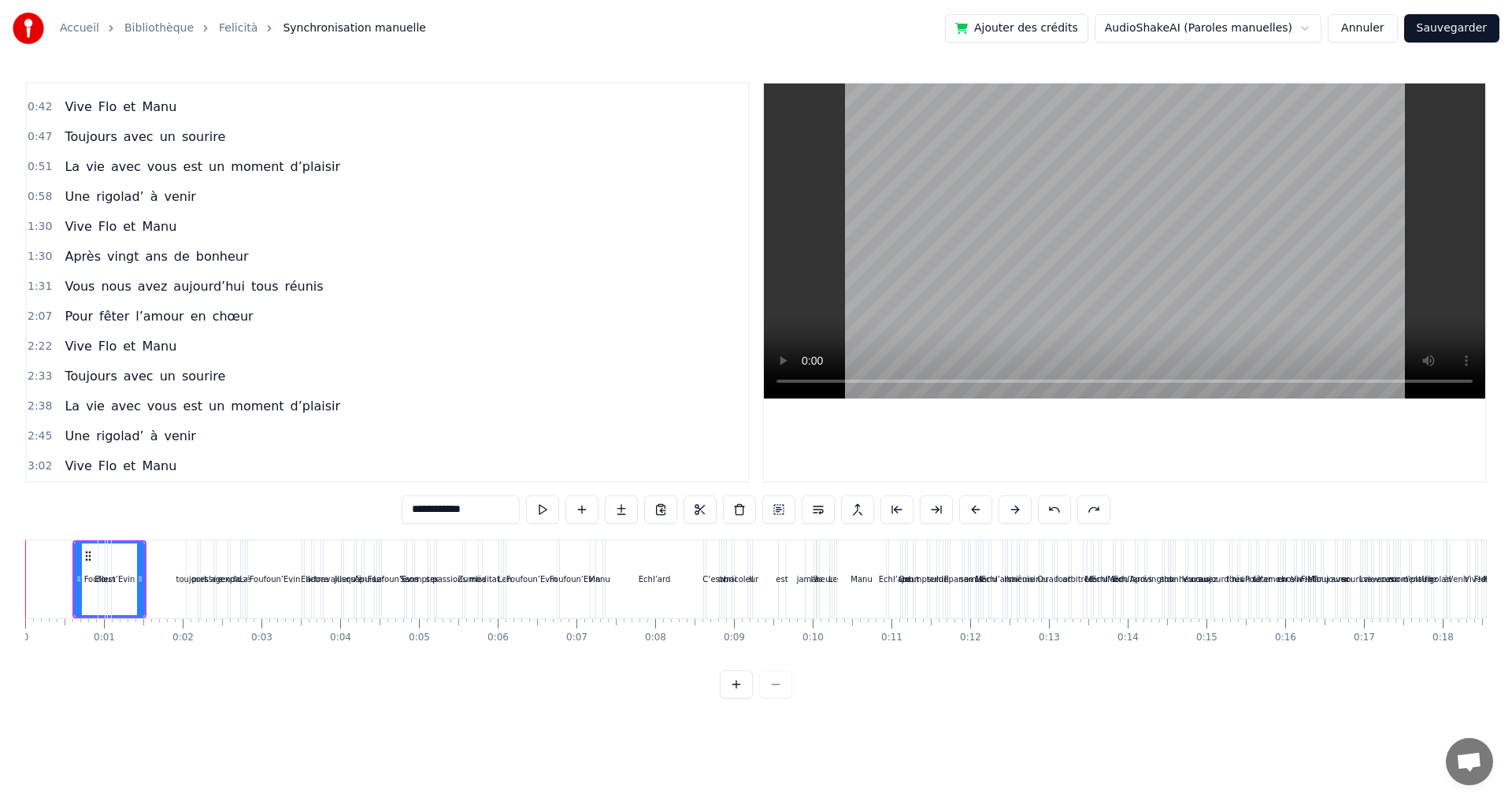
click at [1067, 510] on button at bounding box center [1054, 509] width 33 height 29
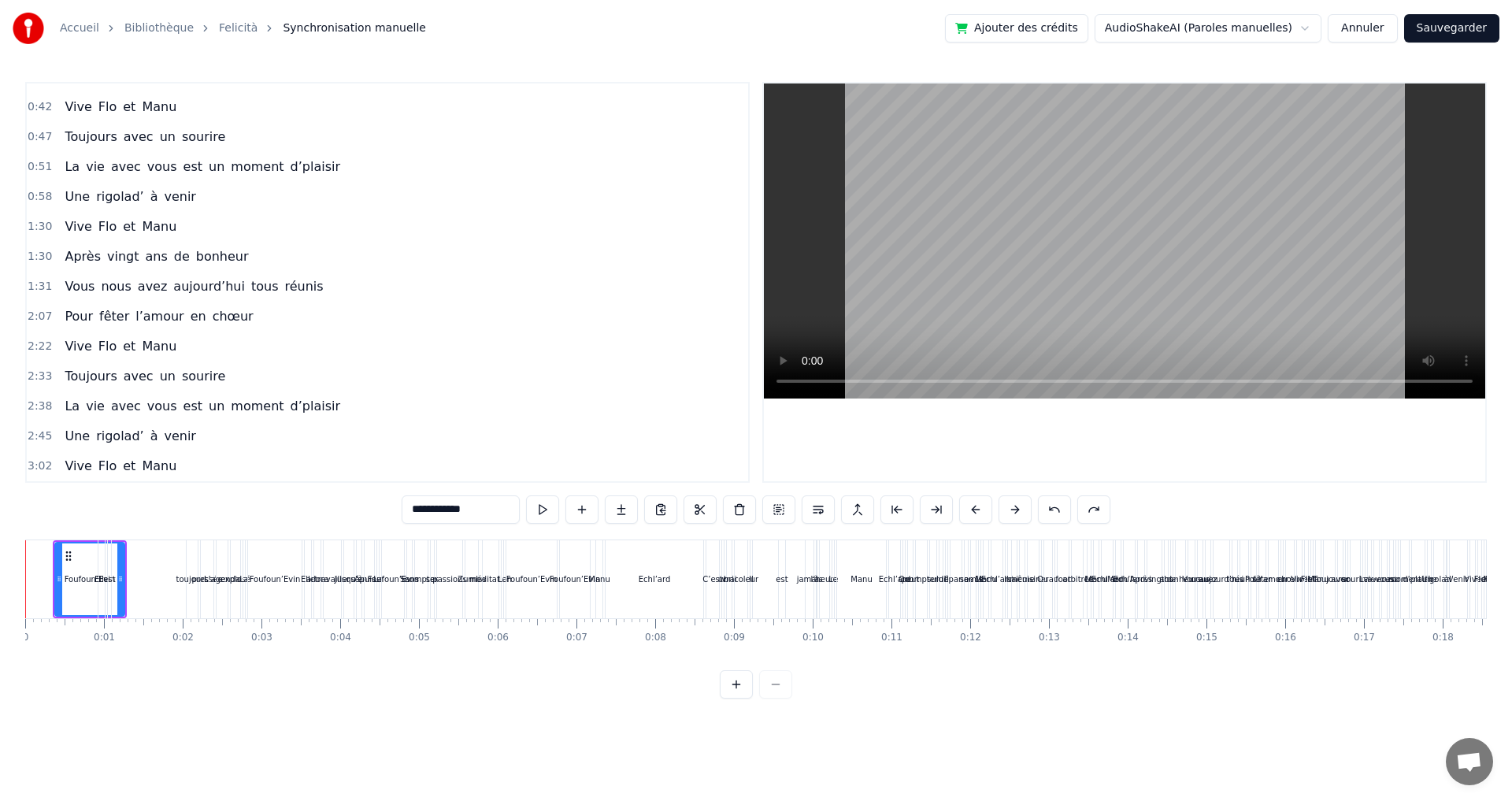
click at [1067, 510] on button at bounding box center [1054, 509] width 33 height 29
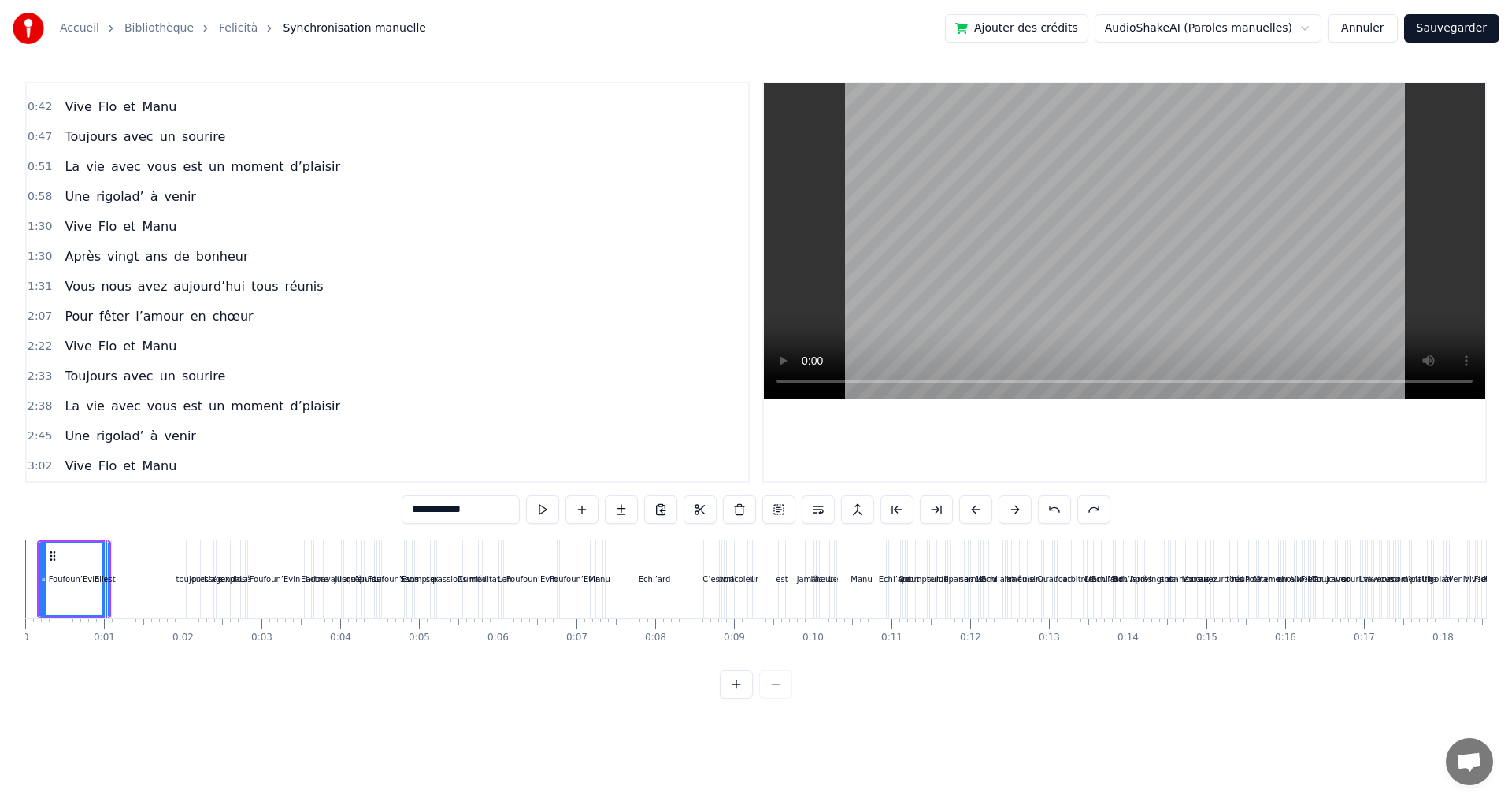
click at [1067, 510] on button at bounding box center [1054, 509] width 33 height 29
click at [1067, 510] on button at bounding box center [1074, 509] width 33 height 29
click at [1067, 510] on button at bounding box center [1054, 509] width 33 height 29
click at [1067, 510] on button at bounding box center [1074, 509] width 33 height 29
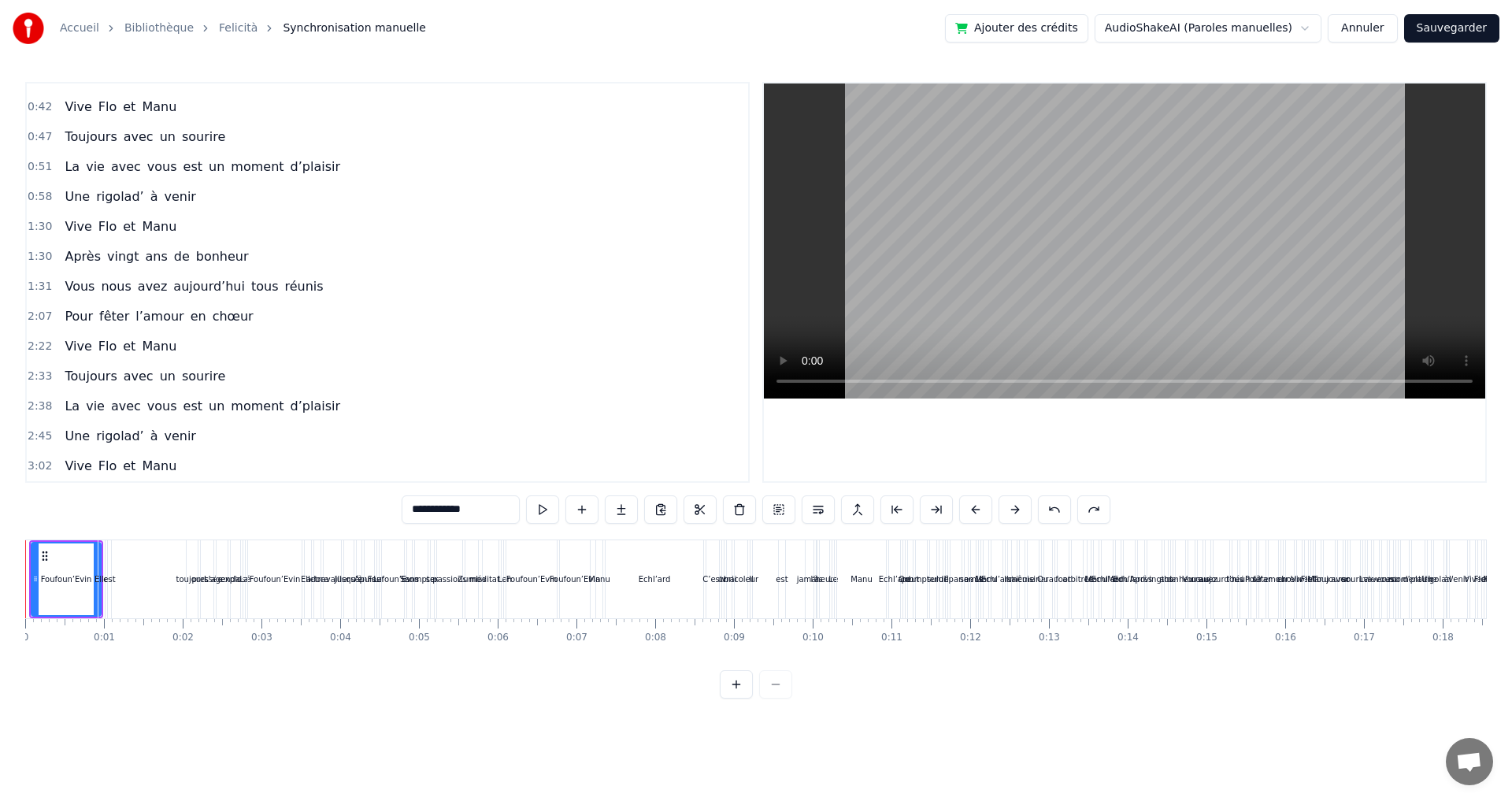
click at [1067, 510] on button at bounding box center [1054, 509] width 33 height 29
click at [812, 618] on div "jamais" at bounding box center [810, 580] width 10 height 78
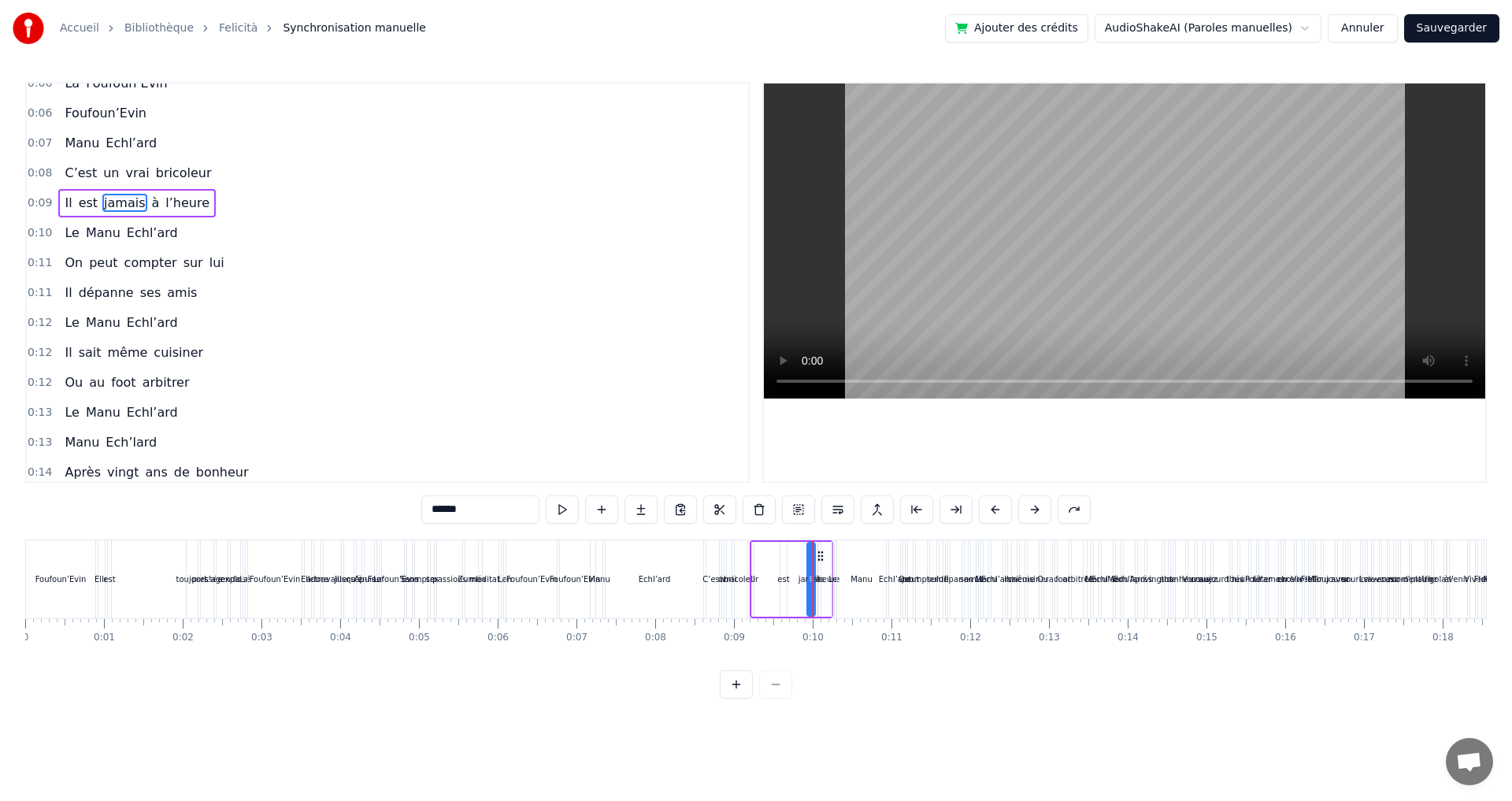
scroll to position [205, 0]
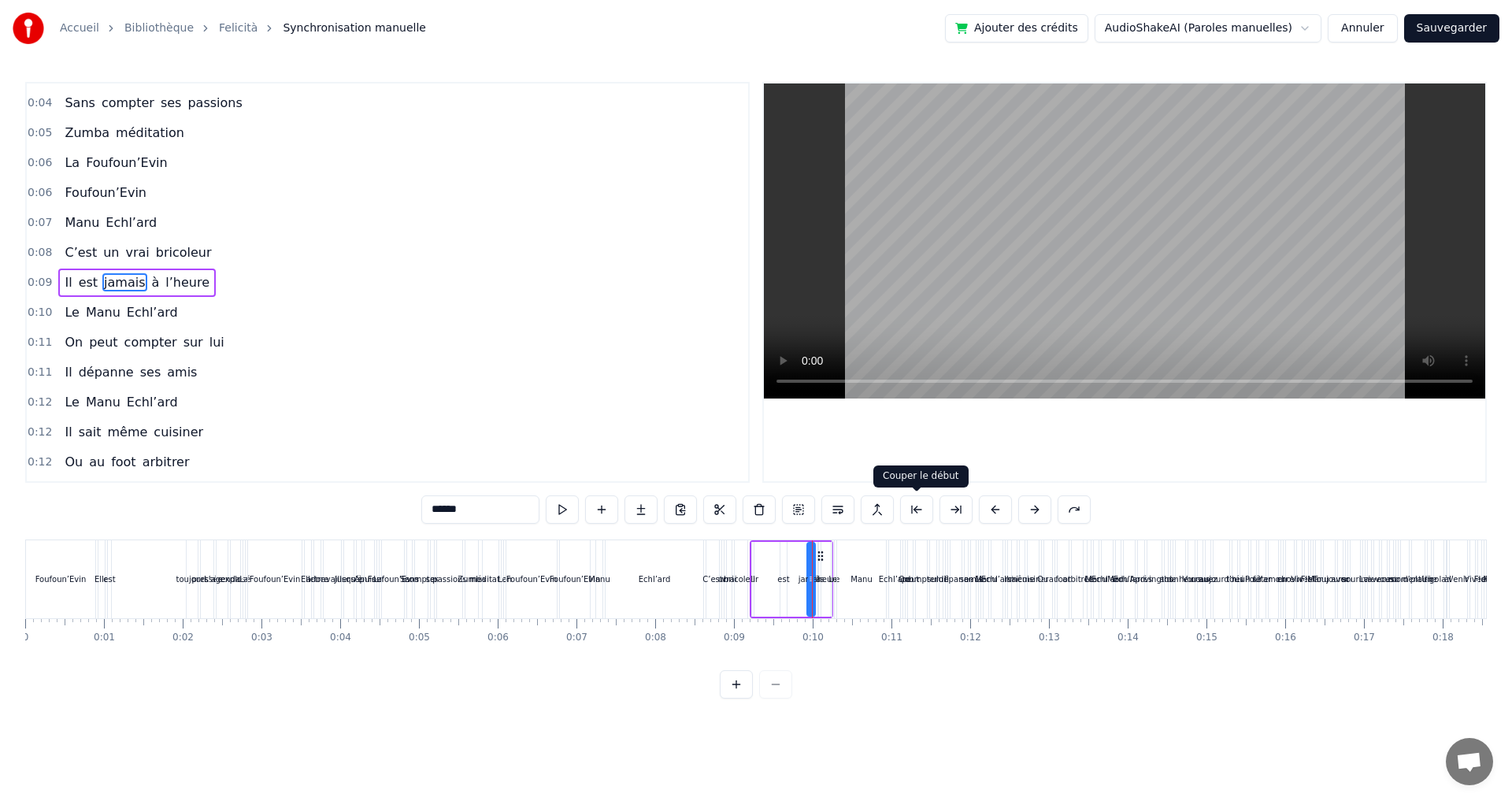
click at [908, 511] on button at bounding box center [917, 509] width 33 height 29
click at [1083, 511] on button at bounding box center [1074, 509] width 33 height 29
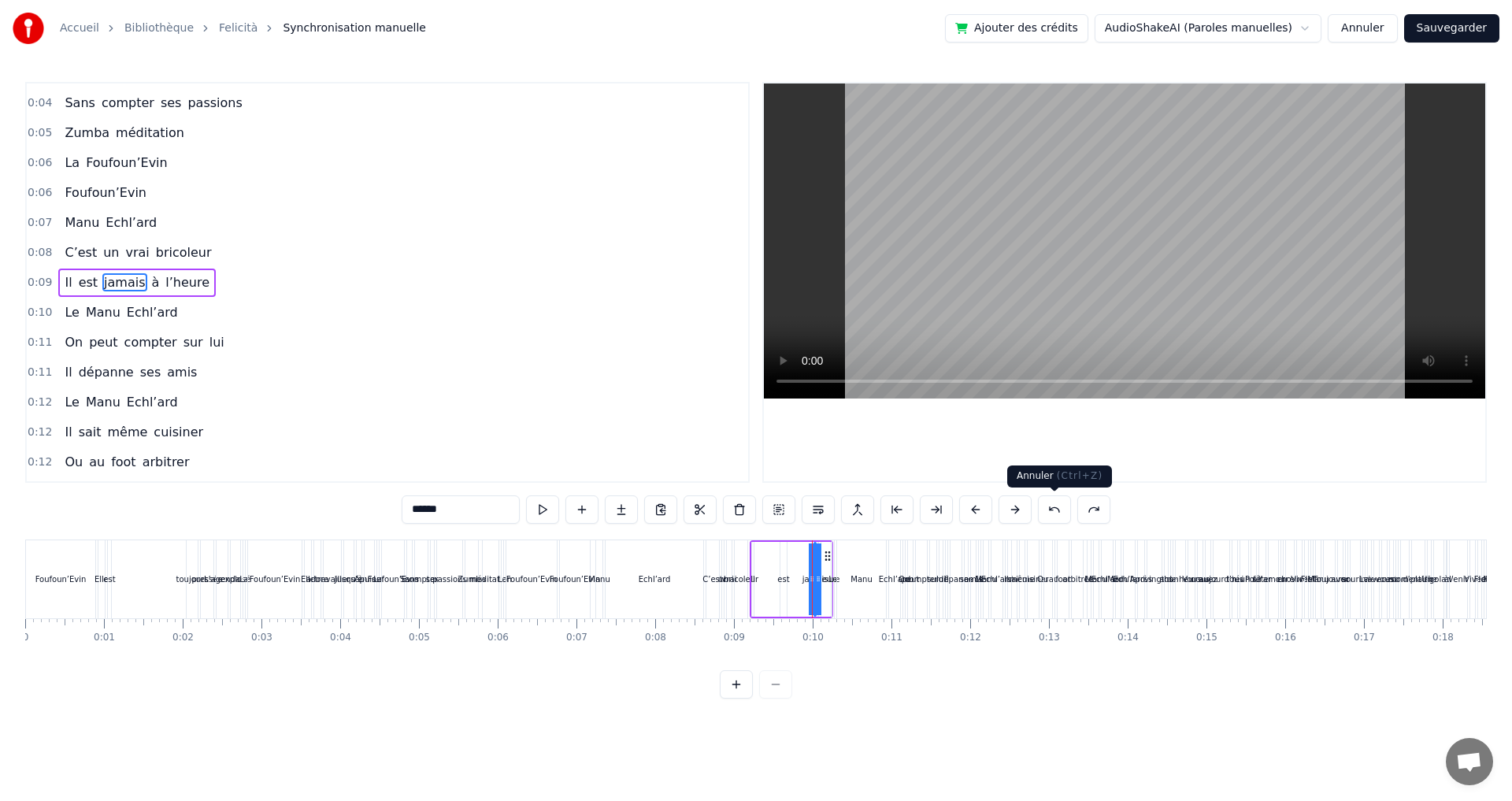
click at [1061, 511] on button at bounding box center [1054, 509] width 33 height 29
click at [11, 579] on div "Accueil Bibliothèque Felicità Synchronisation manuelle Ajouter des crédits Audi…" at bounding box center [756, 349] width 1512 height 699
click at [39, 580] on div "Foufoun’Evin" at bounding box center [61, 580] width 69 height 78
type input "**********"
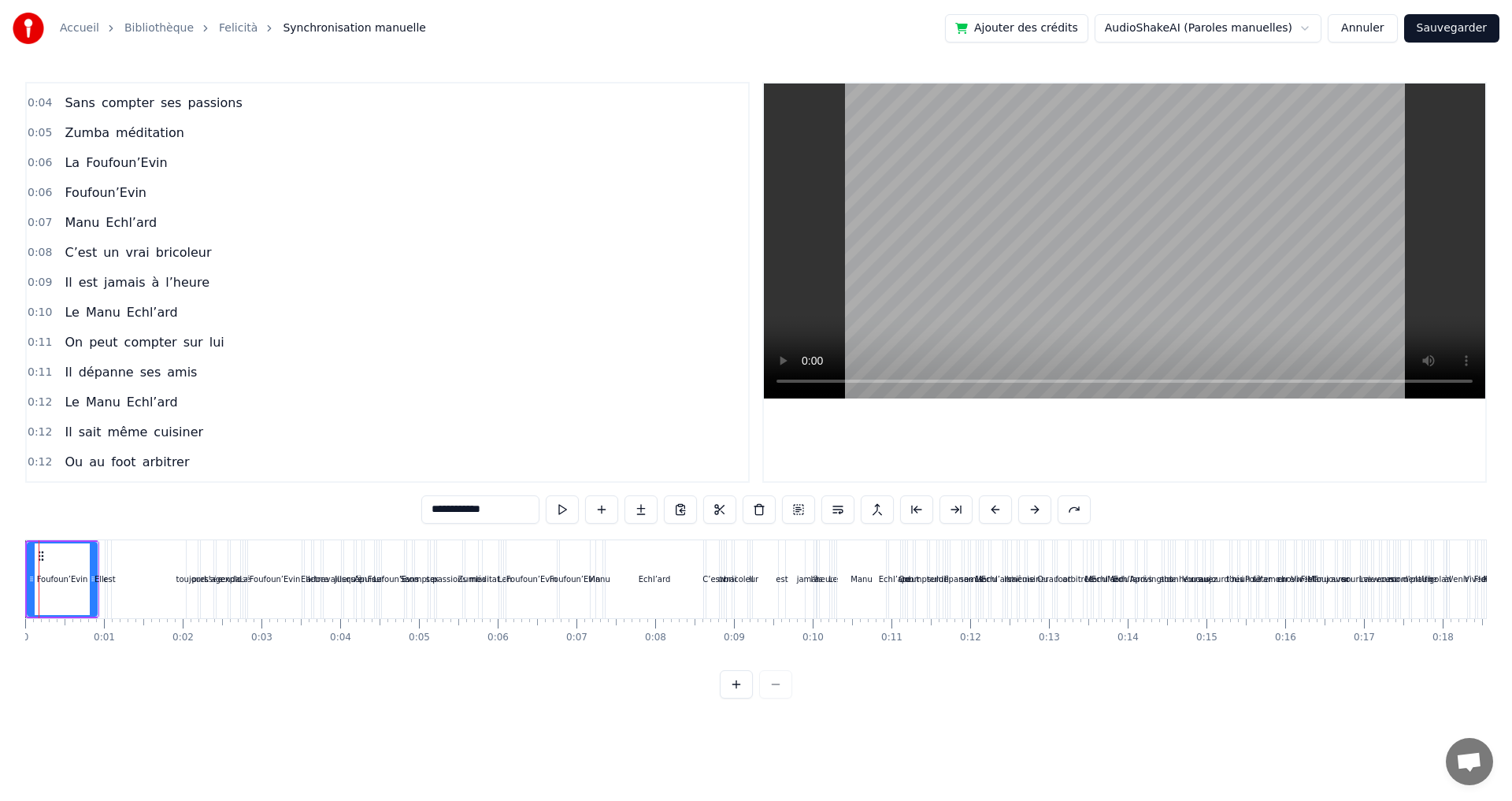
scroll to position [189, 0]
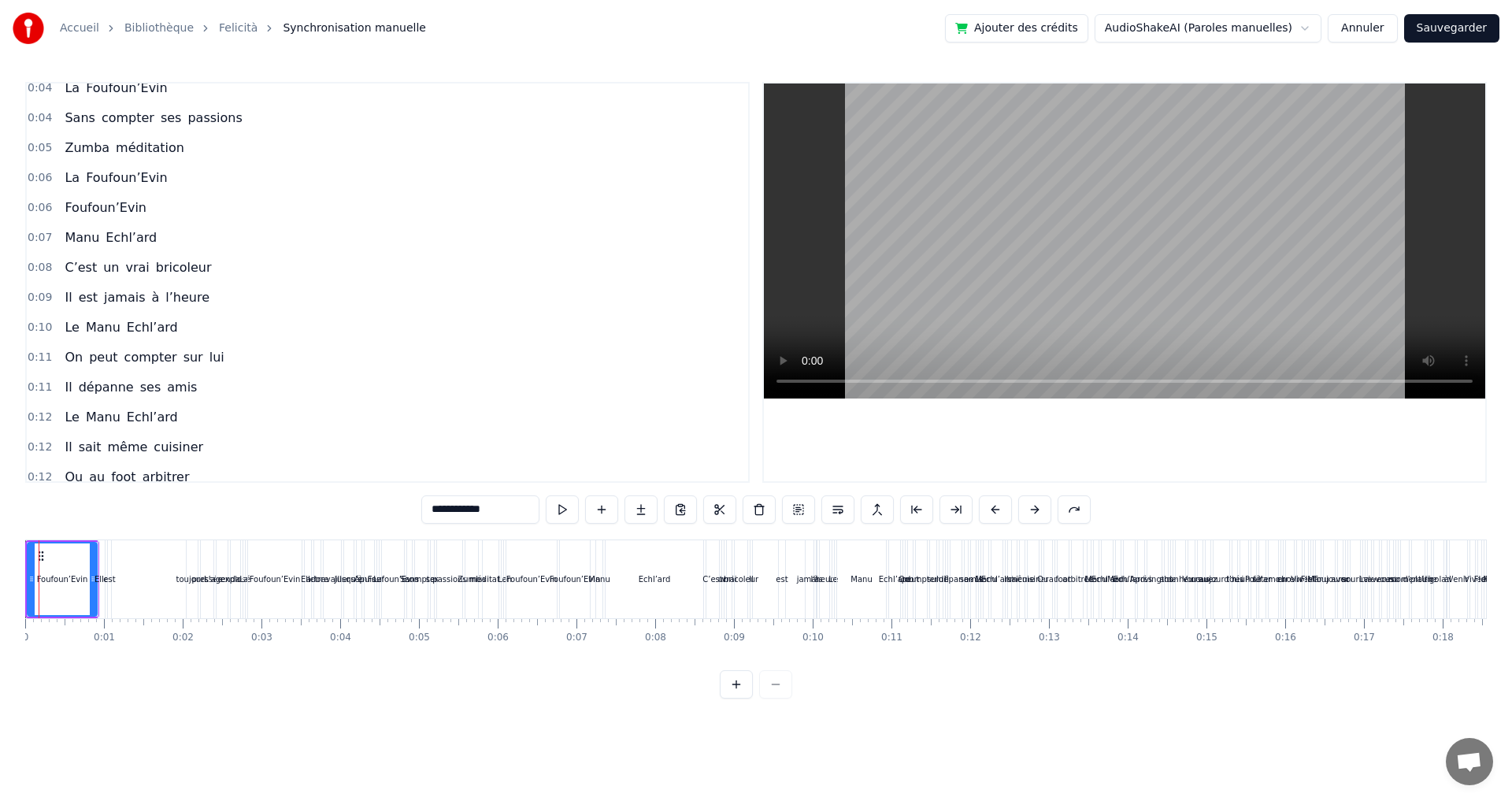
click at [57, 538] on div "0:00 Foufoun’Evin 0:00 Elle est toujours pressée 0:02 L’agenda explosé 0:02 La …" at bounding box center [756, 390] width 1462 height 617
click at [61, 541] on div "Foufoun’Evin" at bounding box center [62, 580] width 74 height 78
click at [31, 538] on div "0:00 Foufoun’Evin 0:00 Elle est toujours pressée 0:02 L’agenda explosé 0:02 La …" at bounding box center [756, 390] width 1462 height 617
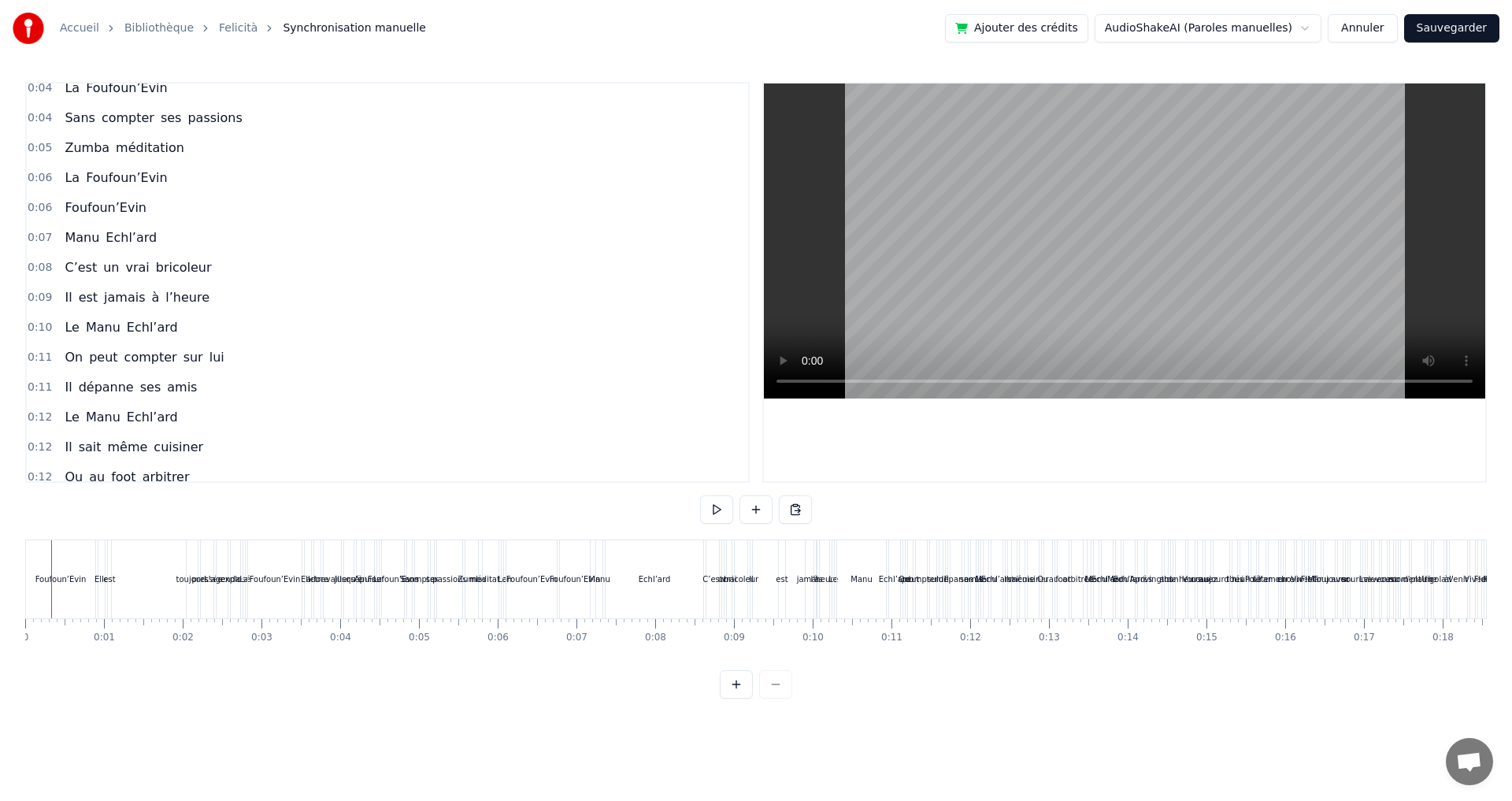
click at [28, 542] on div "Foufoun’Evin" at bounding box center [61, 580] width 69 height 78
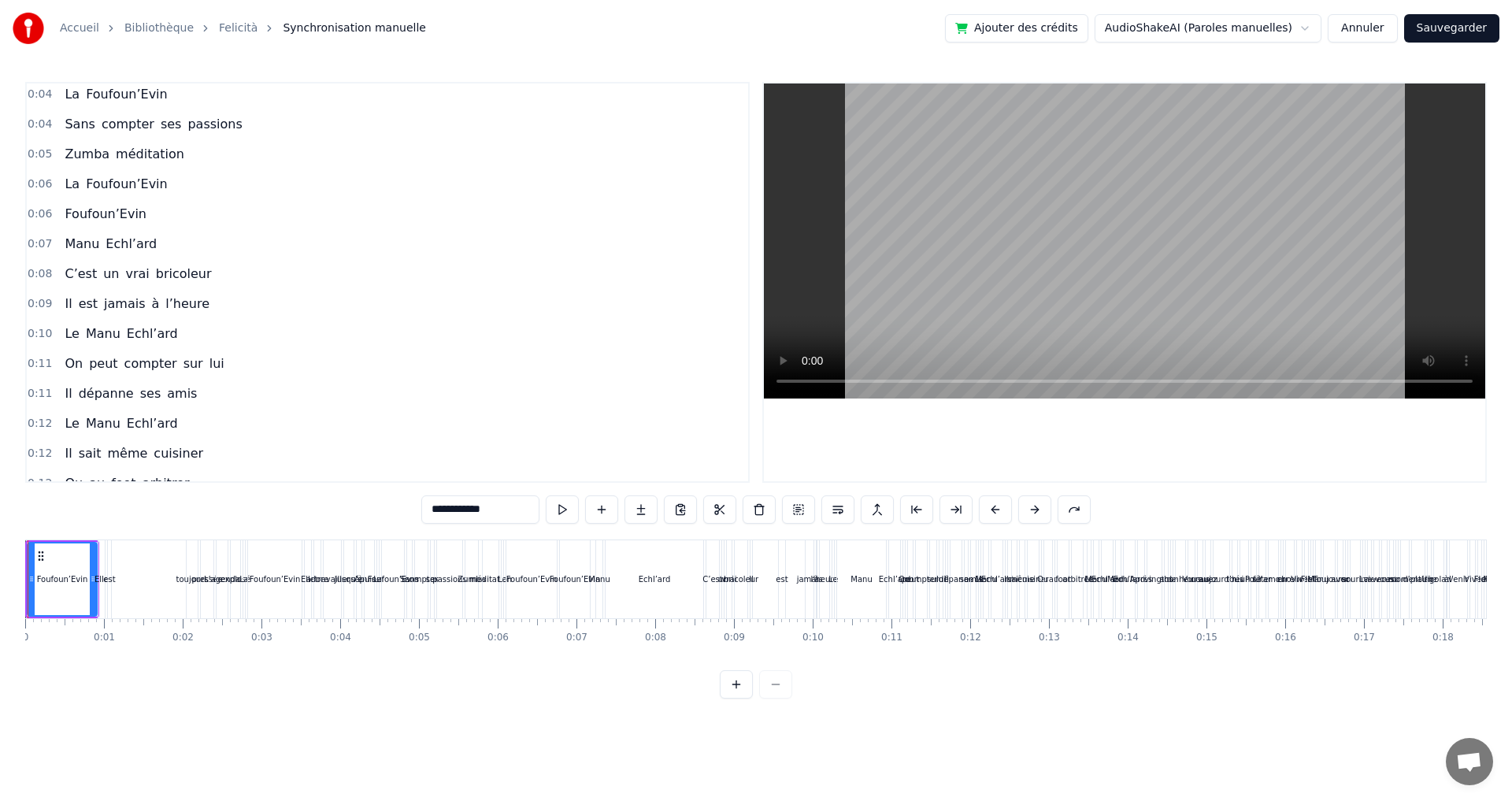
click at [28, 541] on div "Foufoun’Evin" at bounding box center [61, 580] width 71 height 78
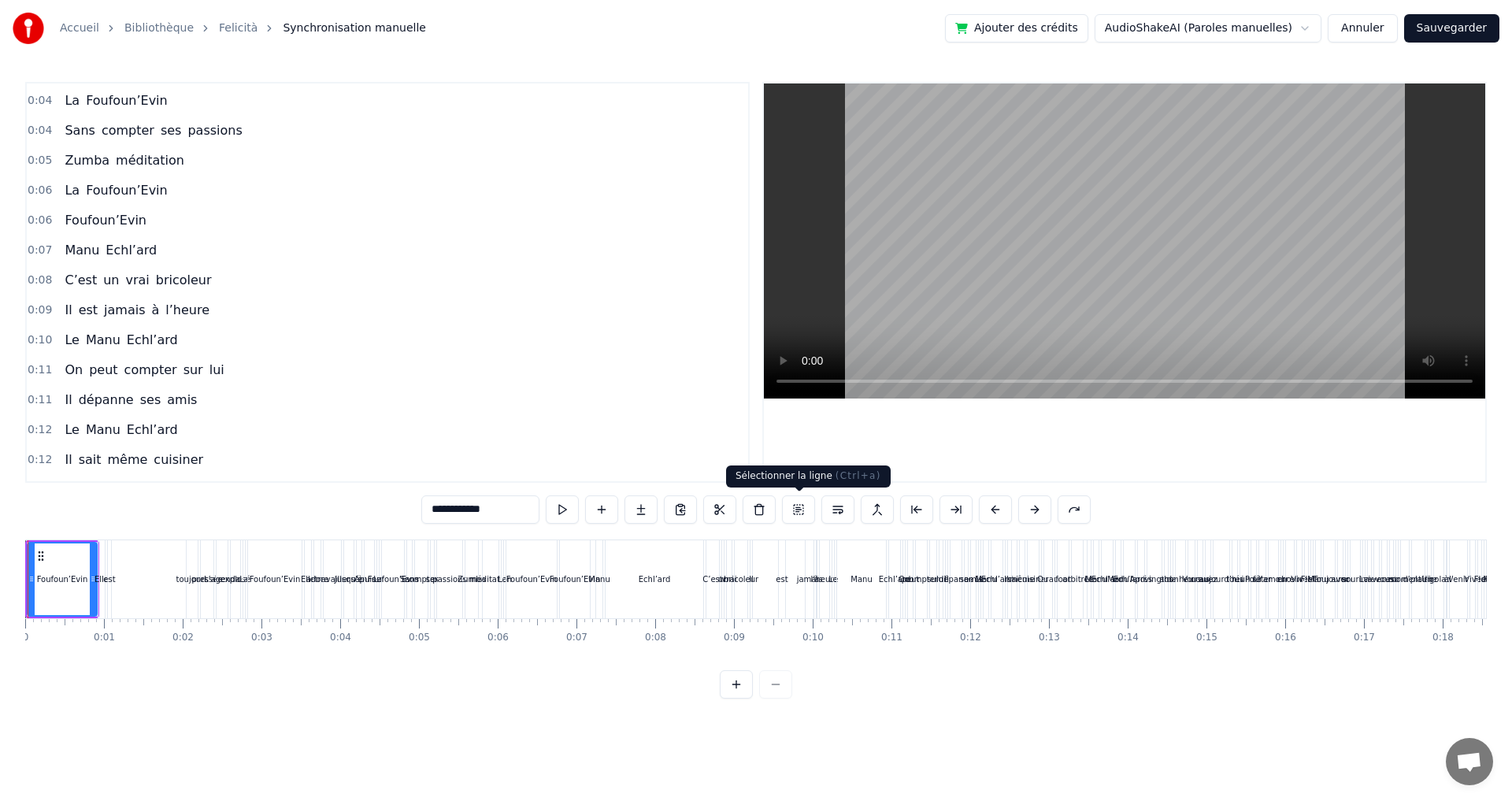
click at [798, 506] on button at bounding box center [798, 509] width 33 height 29
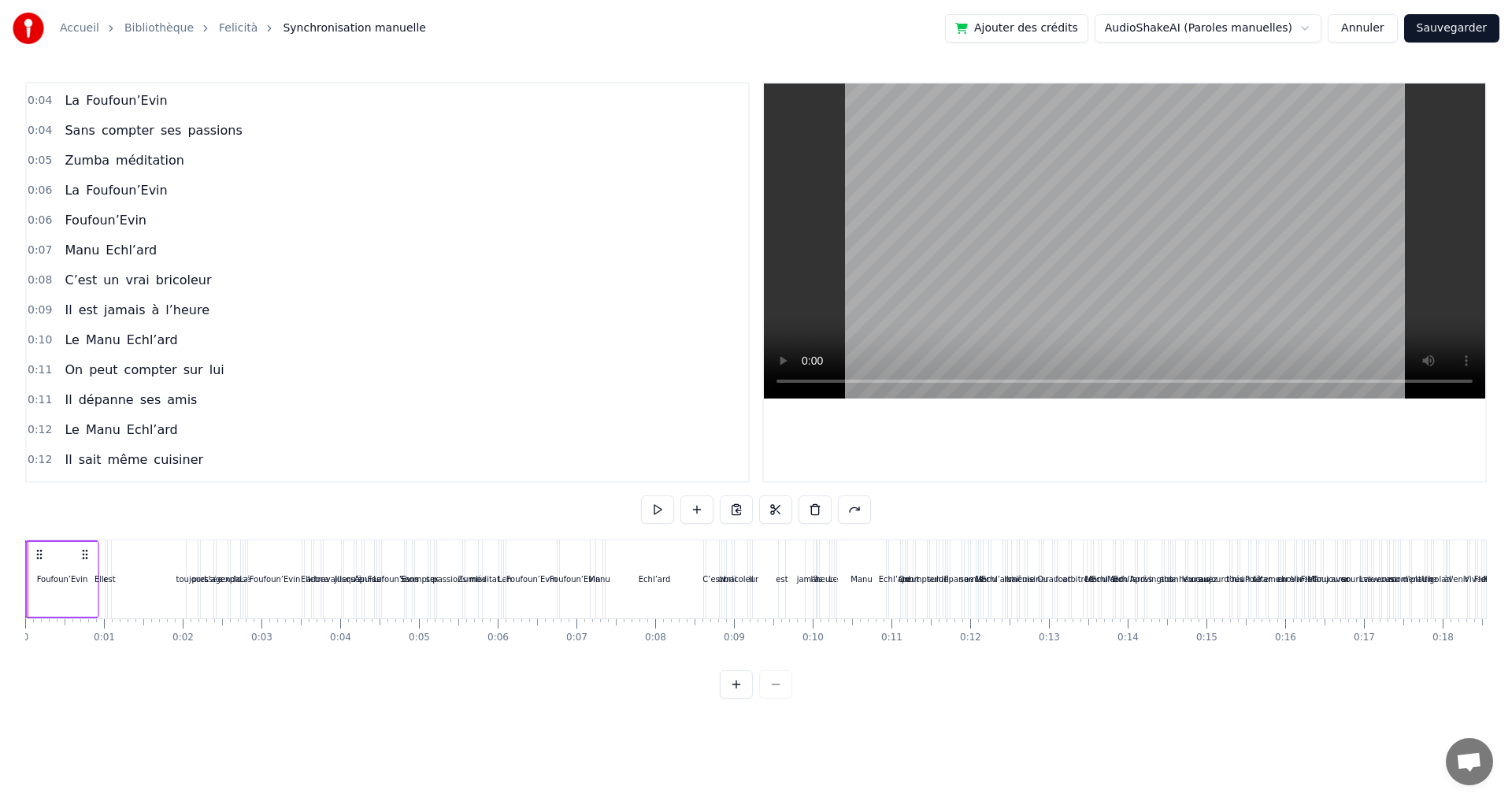
click at [845, 508] on button at bounding box center [855, 509] width 33 height 29
click at [842, 508] on button at bounding box center [835, 509] width 33 height 29
click at [87, 555] on icon at bounding box center [85, 554] width 13 height 13
click at [25, 556] on html "Accueil Bibliothèque Felicità Synchronisation manuelle Ajouter des crédits Audi…" at bounding box center [756, 362] width 1512 height 724
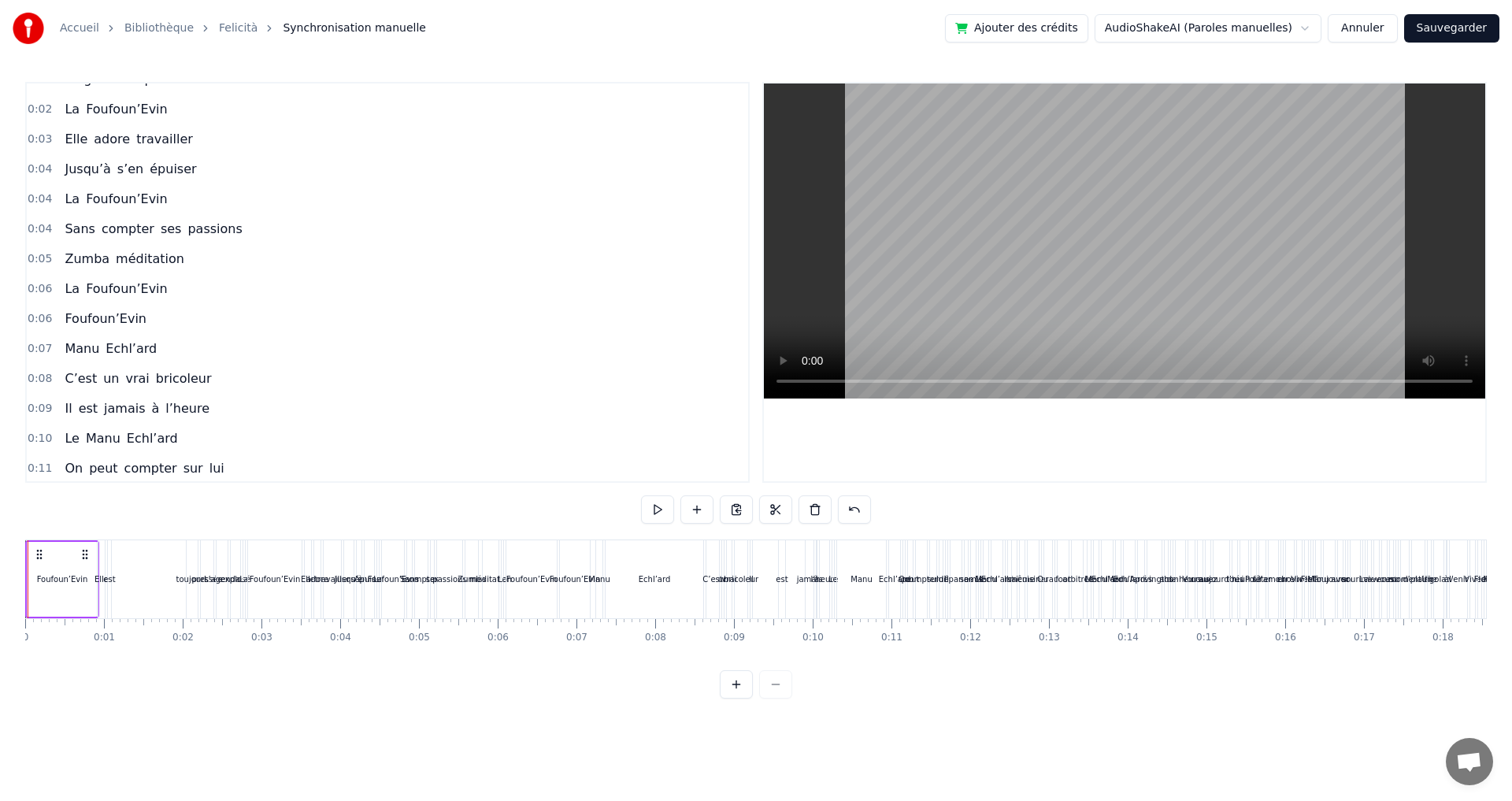
scroll to position [0, 0]
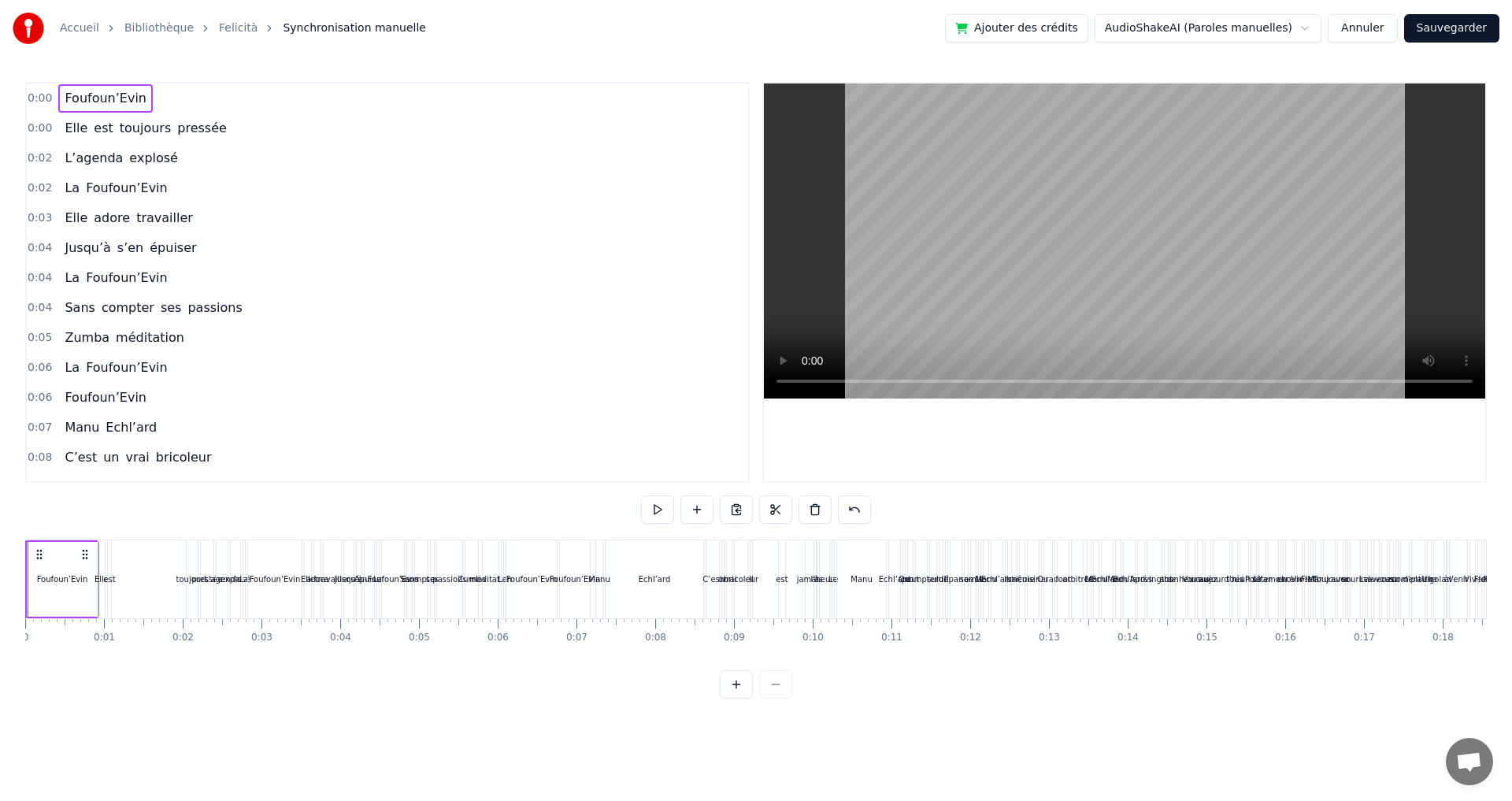
click at [728, 699] on button at bounding box center [736, 684] width 33 height 29
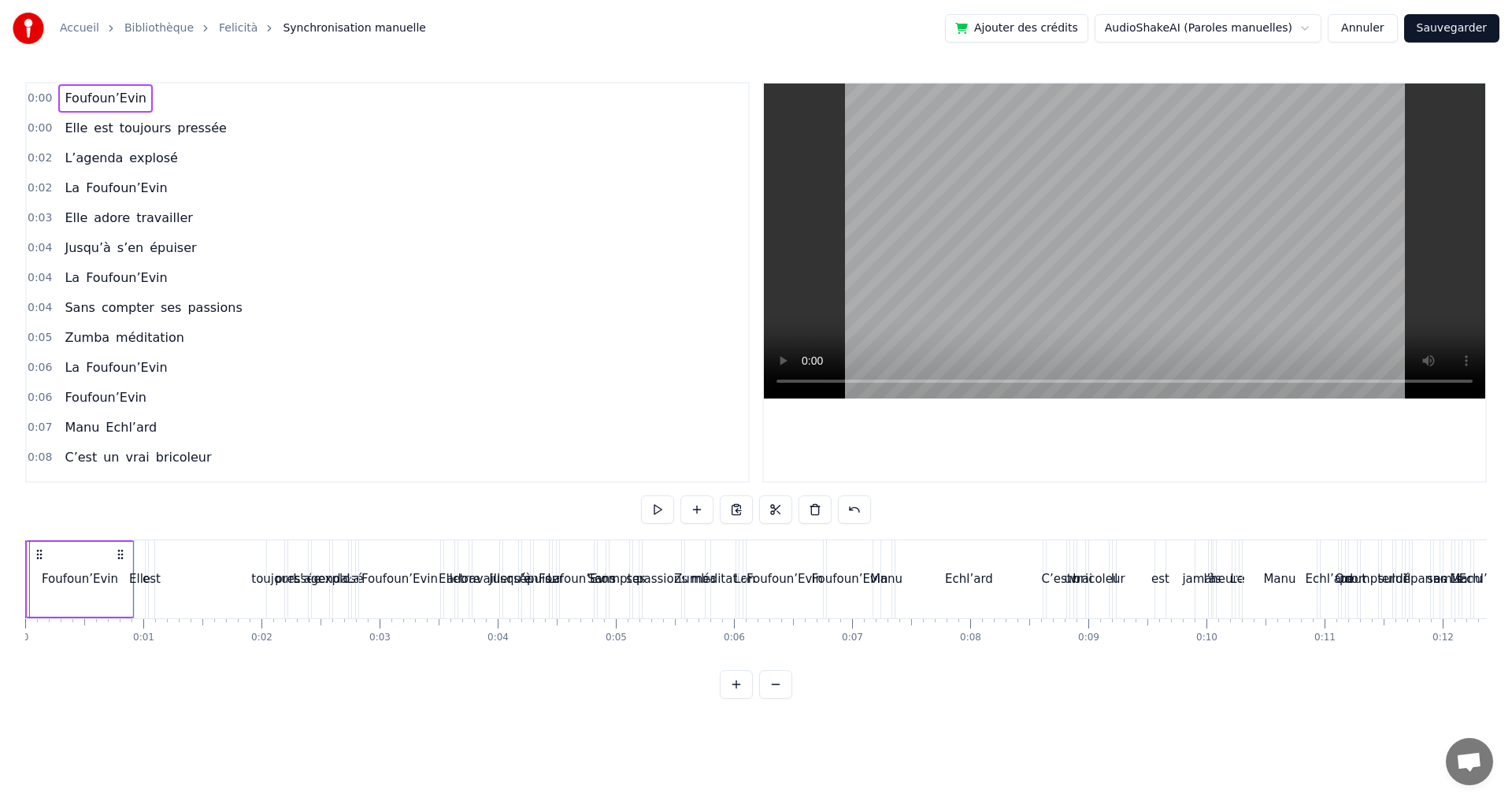
click at [728, 699] on button at bounding box center [736, 684] width 33 height 29
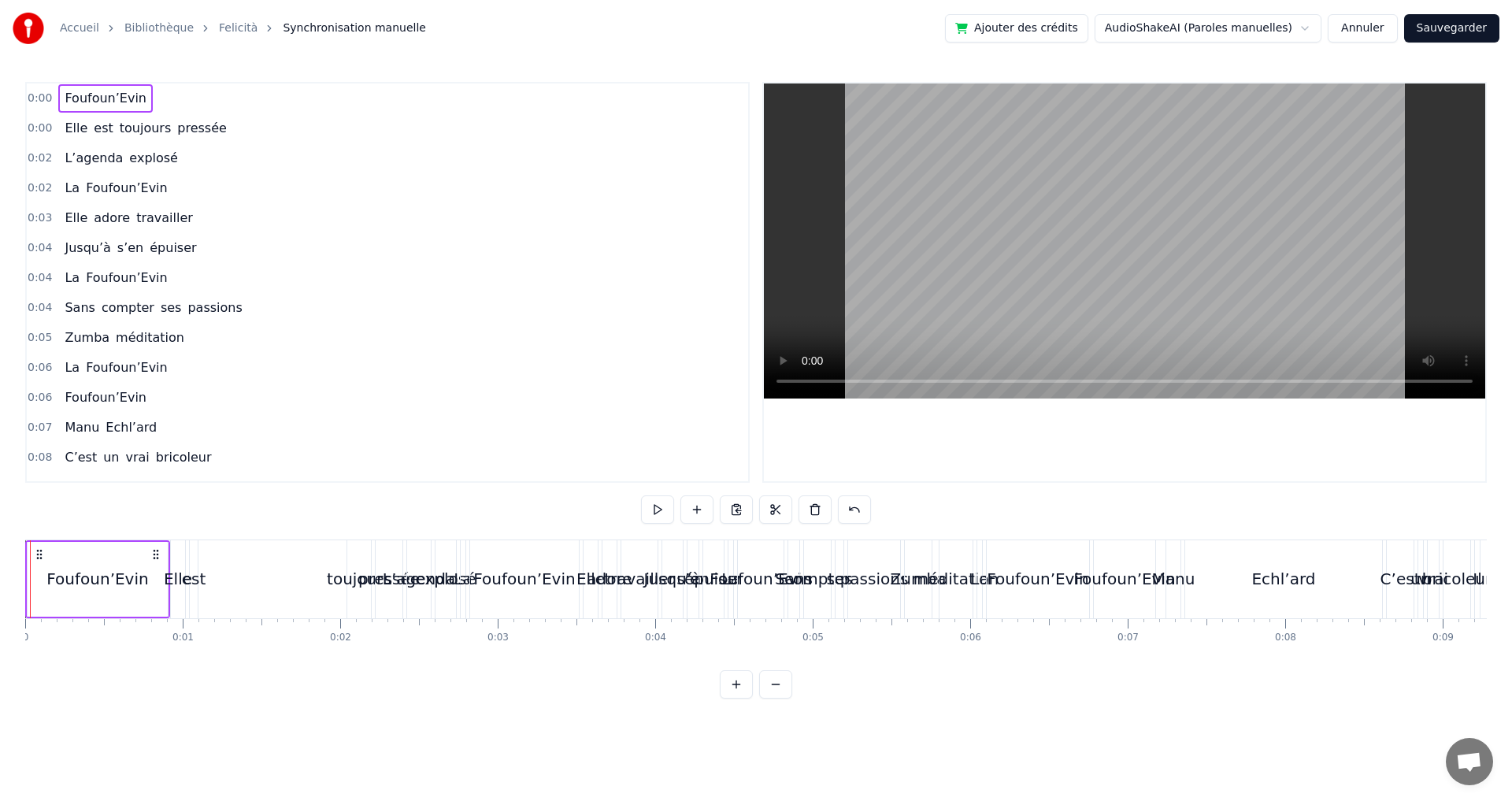
click at [728, 699] on button at bounding box center [736, 684] width 33 height 29
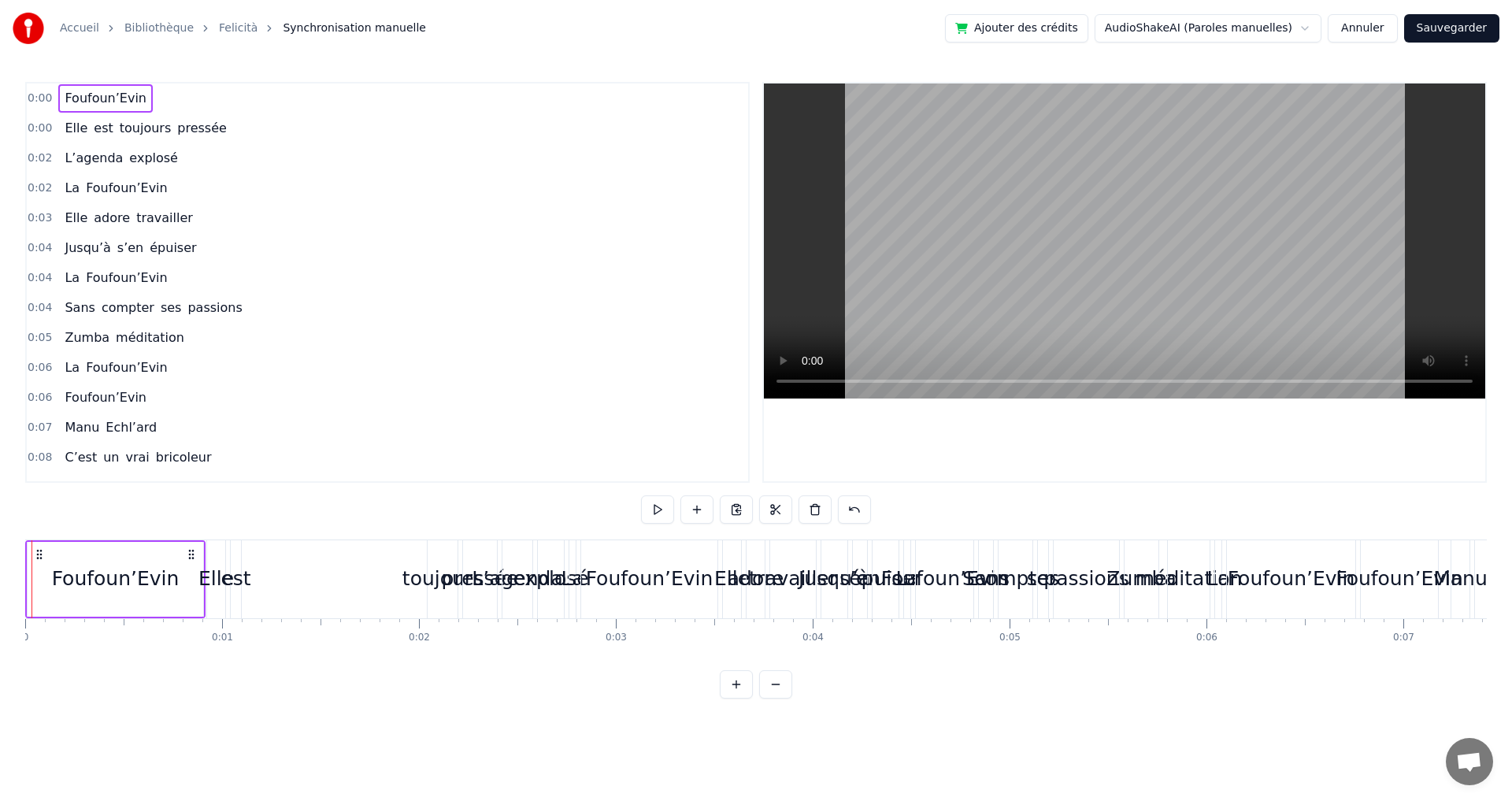
click at [728, 699] on button at bounding box center [736, 684] width 33 height 29
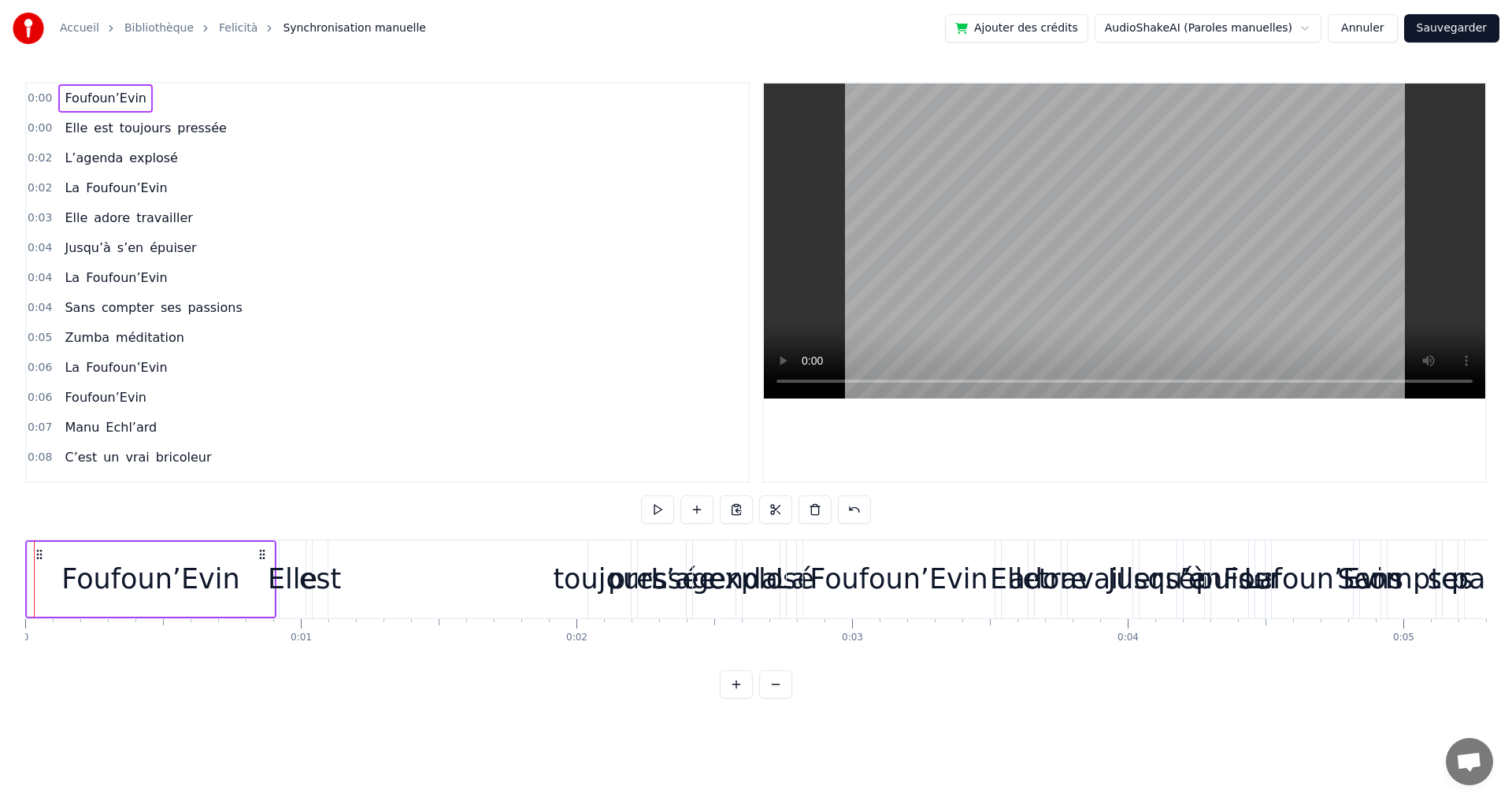
click at [728, 699] on button at bounding box center [736, 684] width 33 height 29
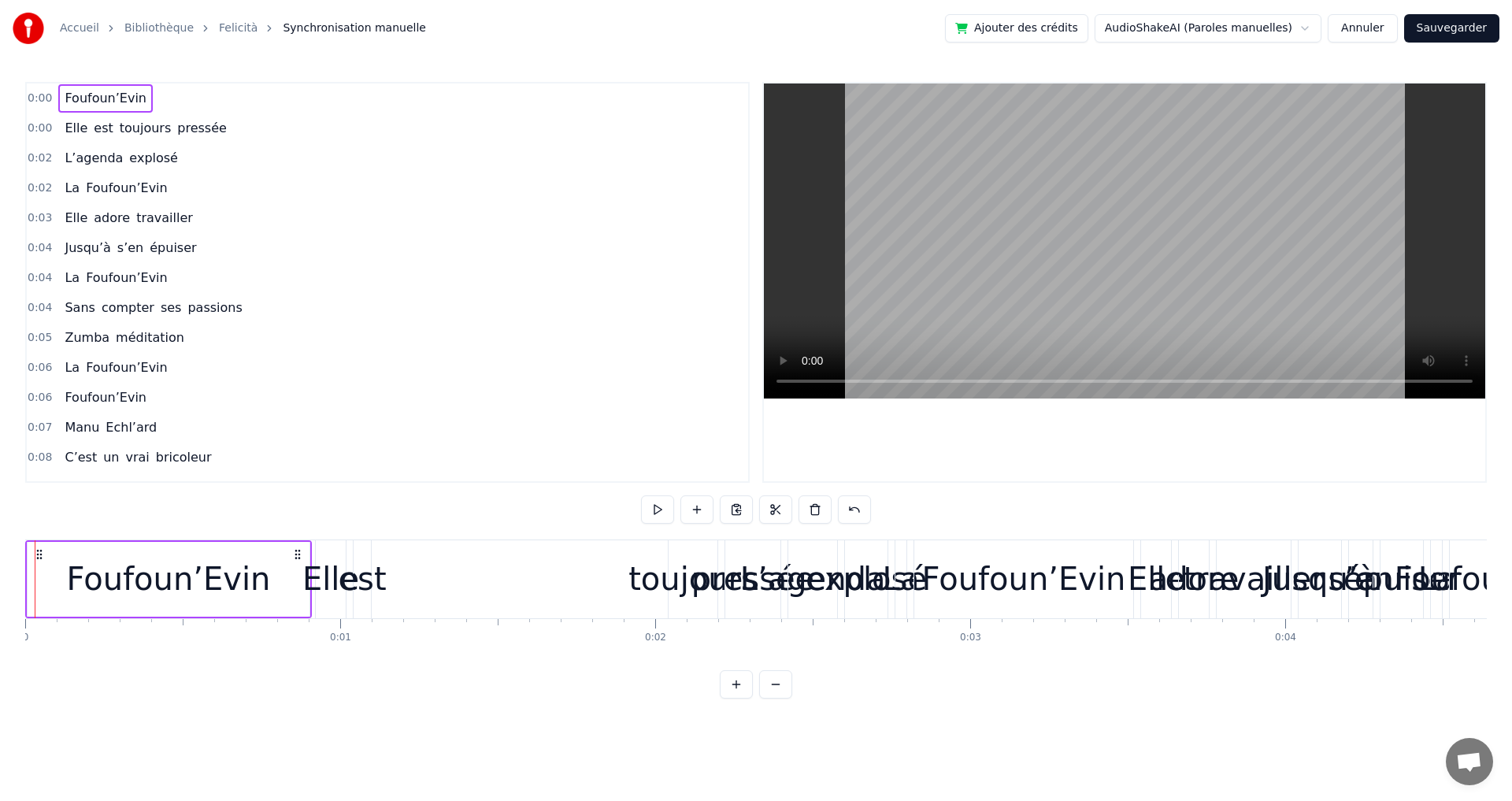
click at [728, 699] on button at bounding box center [736, 684] width 33 height 29
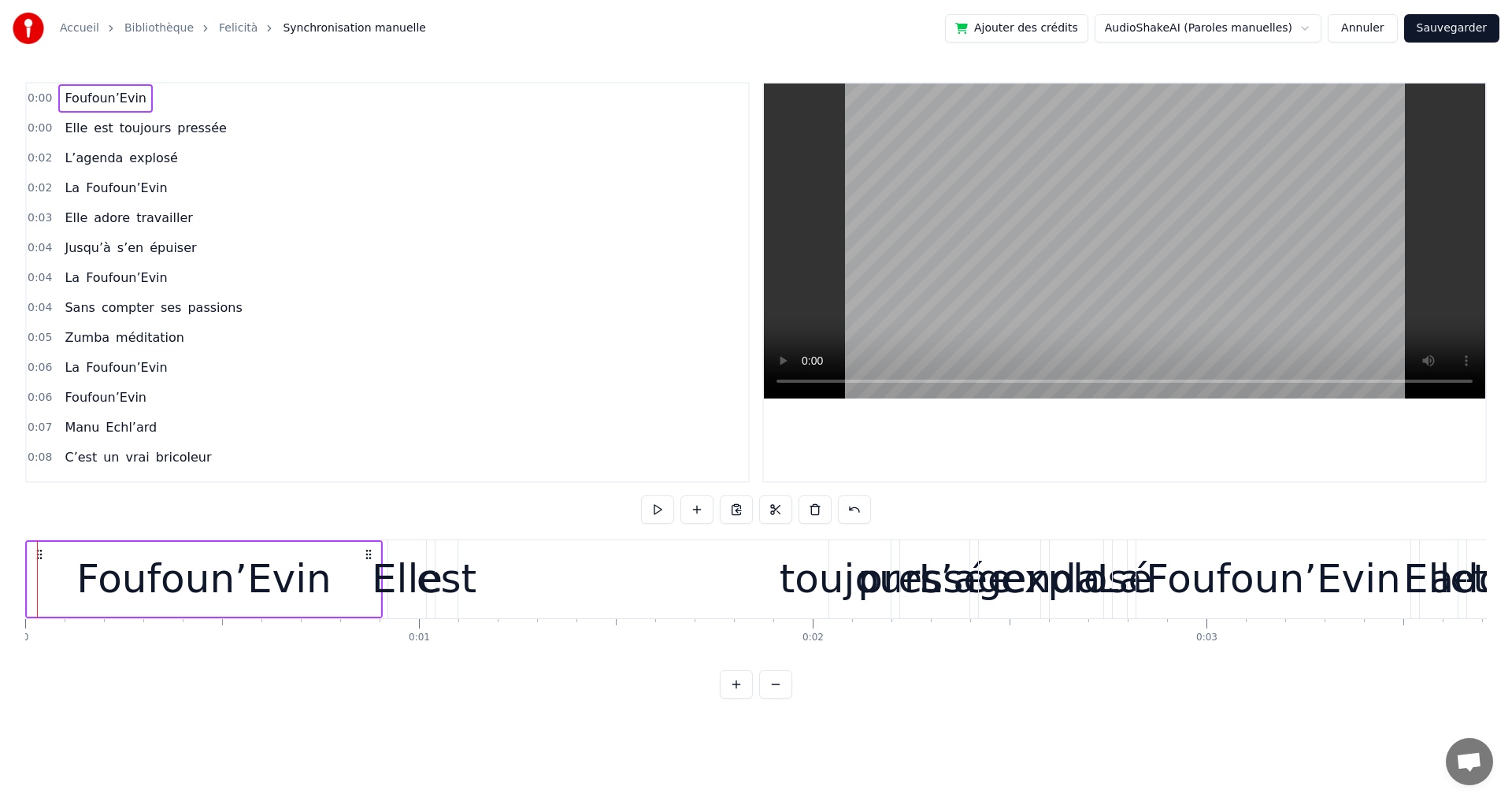
click at [728, 699] on button at bounding box center [736, 684] width 33 height 29
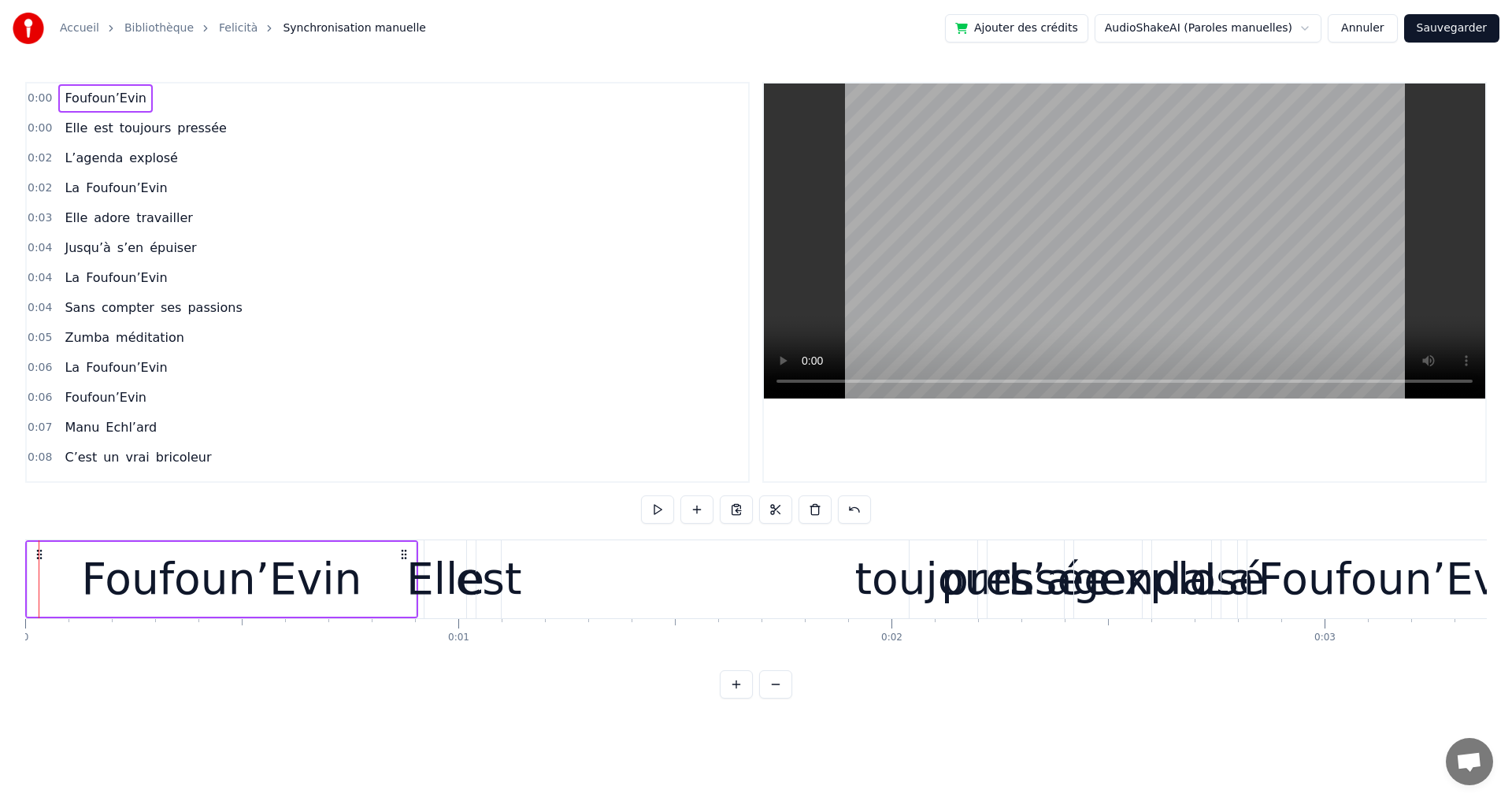
click at [728, 699] on button at bounding box center [736, 684] width 33 height 29
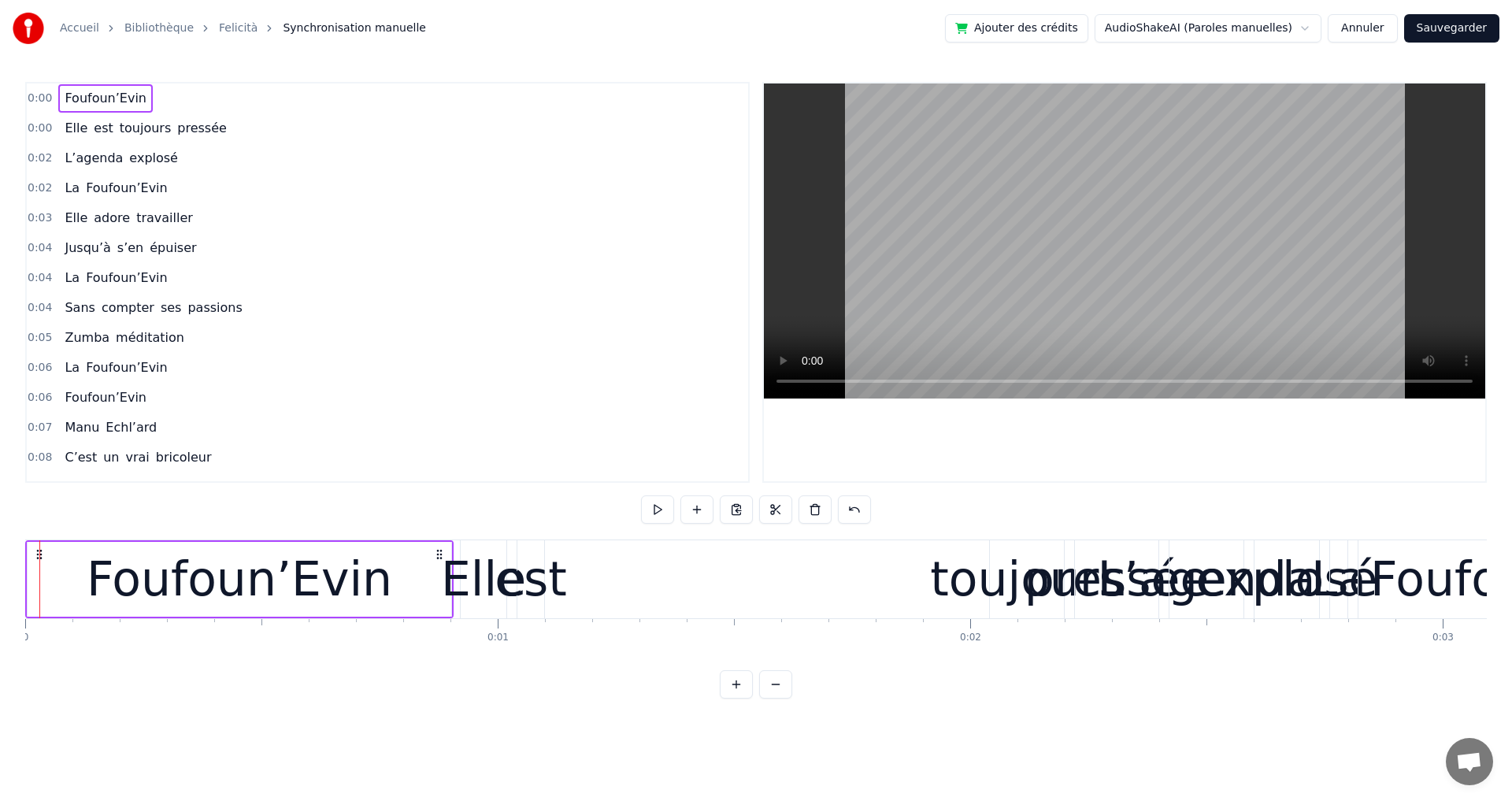
click at [728, 699] on button at bounding box center [736, 684] width 33 height 29
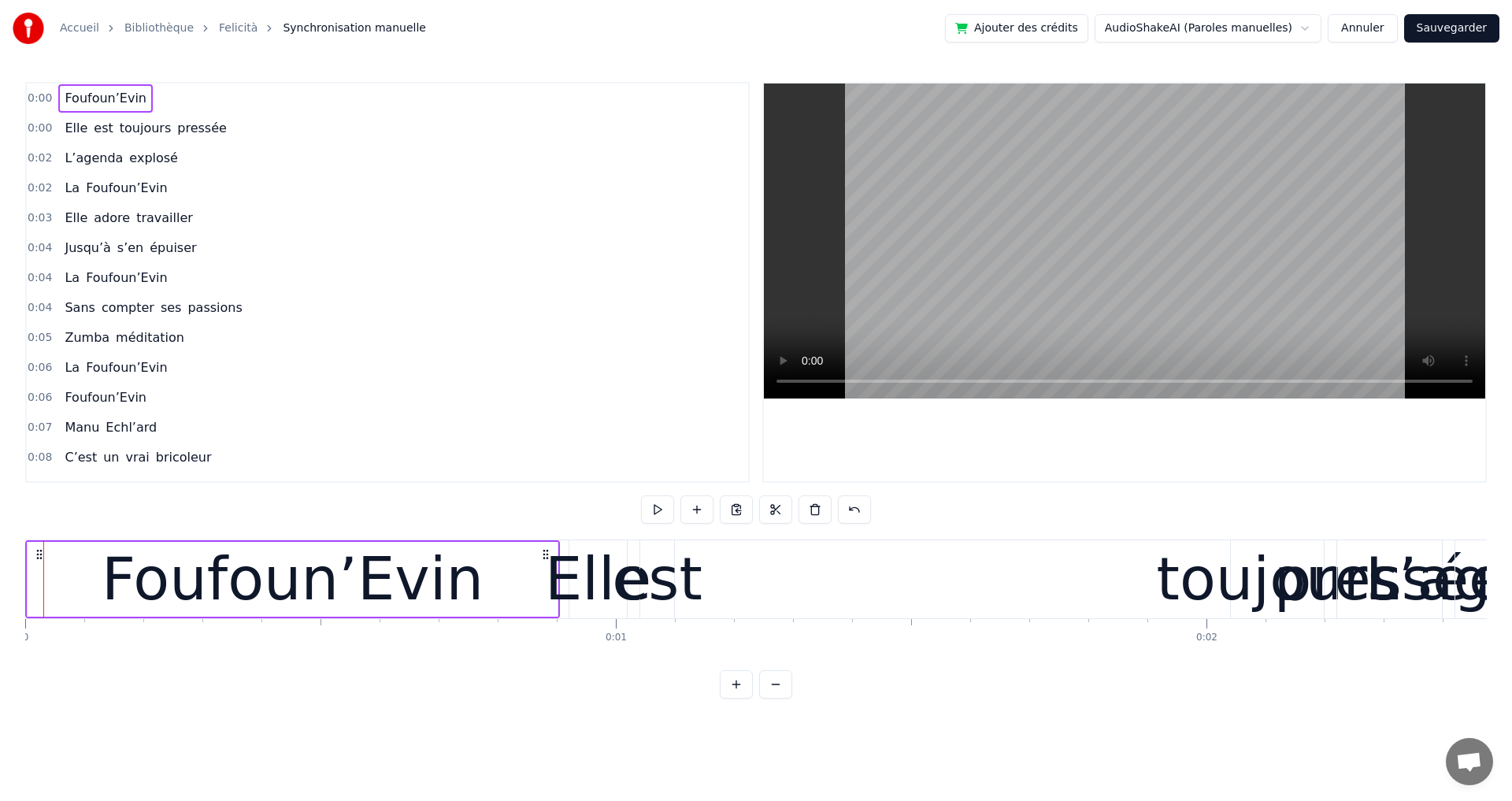
click at [728, 699] on button at bounding box center [736, 684] width 33 height 29
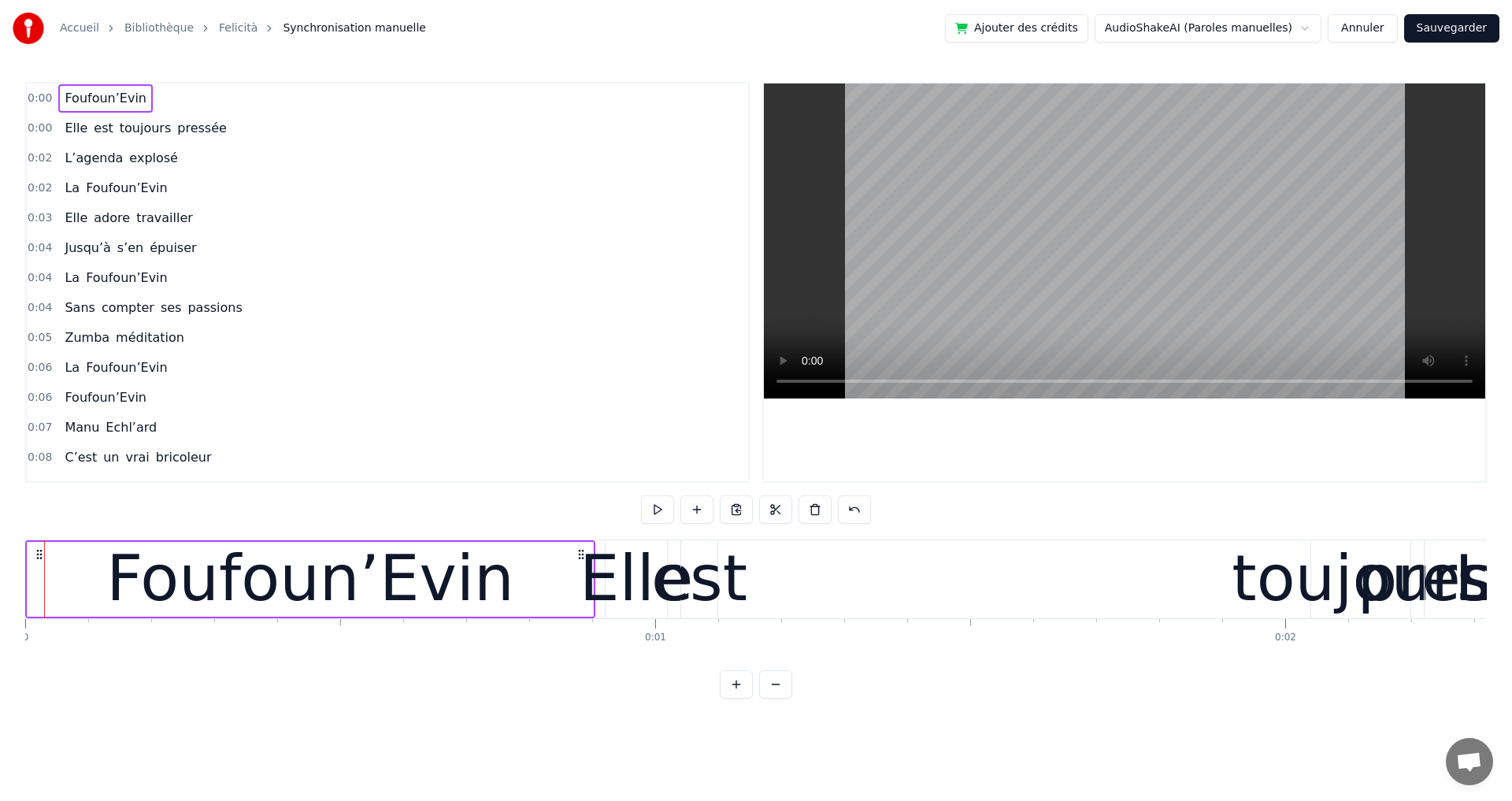
click at [728, 699] on button at bounding box center [736, 684] width 33 height 29
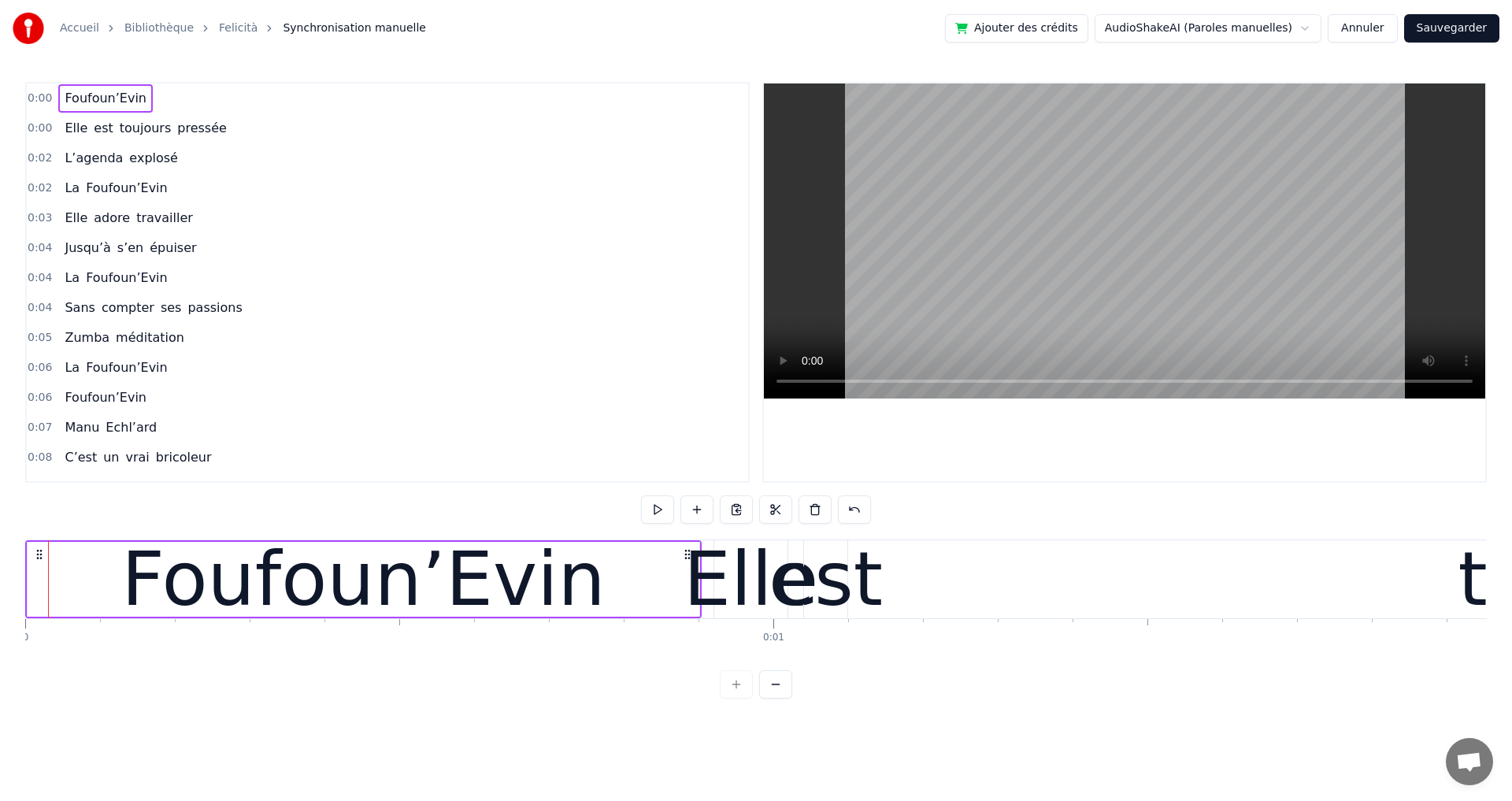
click at [728, 699] on div at bounding box center [756, 684] width 73 height 29
click at [734, 589] on div "Elle" at bounding box center [751, 580] width 135 height 112
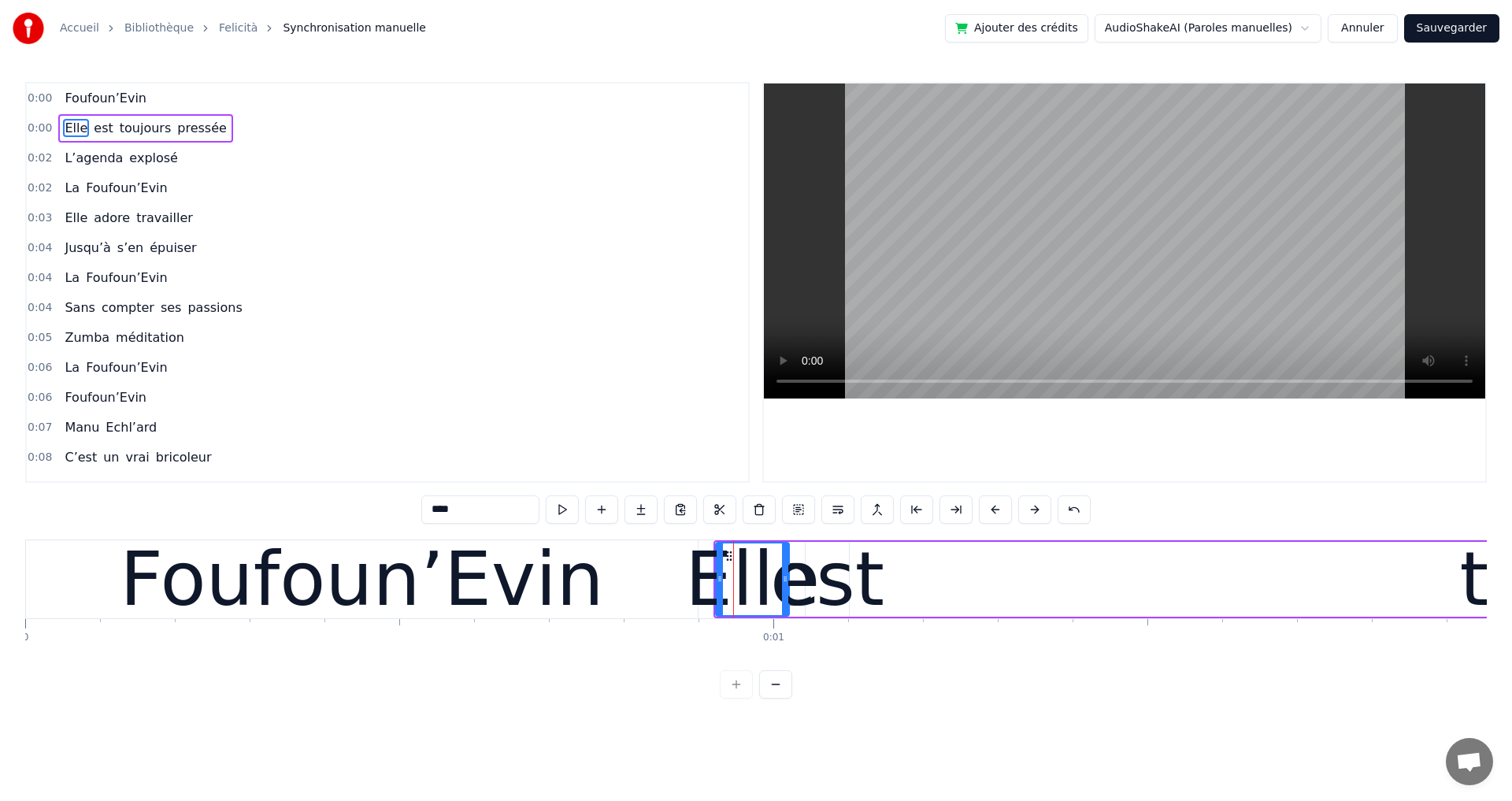
click at [808, 585] on div "Elle" at bounding box center [753, 580] width 135 height 112
click at [632, 594] on div "Foufoun’Evin" at bounding box center [362, 580] width 672 height 78
type input "**********"
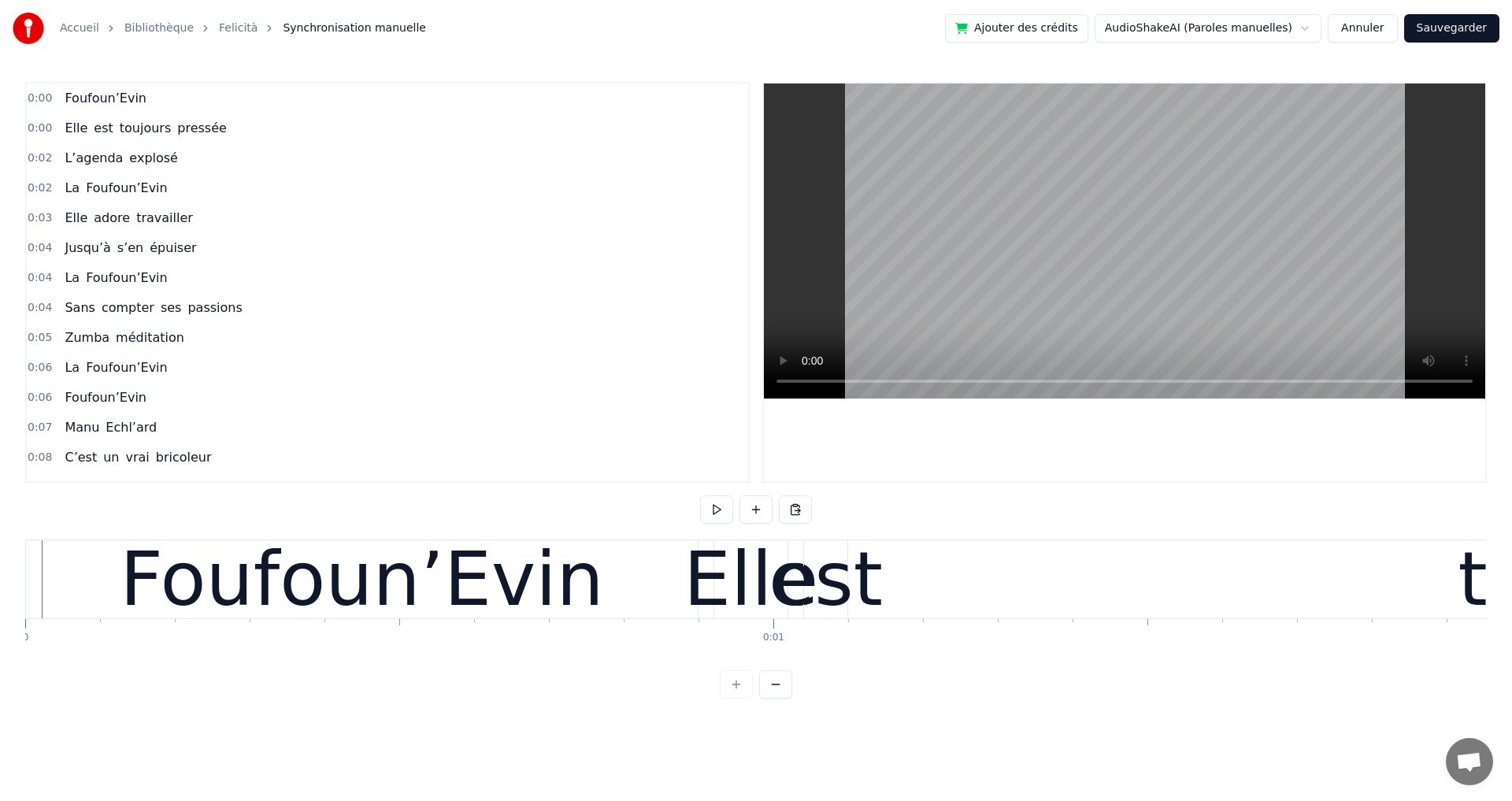
click at [24, 541] on div "Accueil Bibliothèque Felicità Synchronisation manuelle Ajouter des crédits Audi…" at bounding box center [756, 349] width 1512 height 699
click at [28, 541] on div "Foufoun’Evin" at bounding box center [362, 580] width 672 height 78
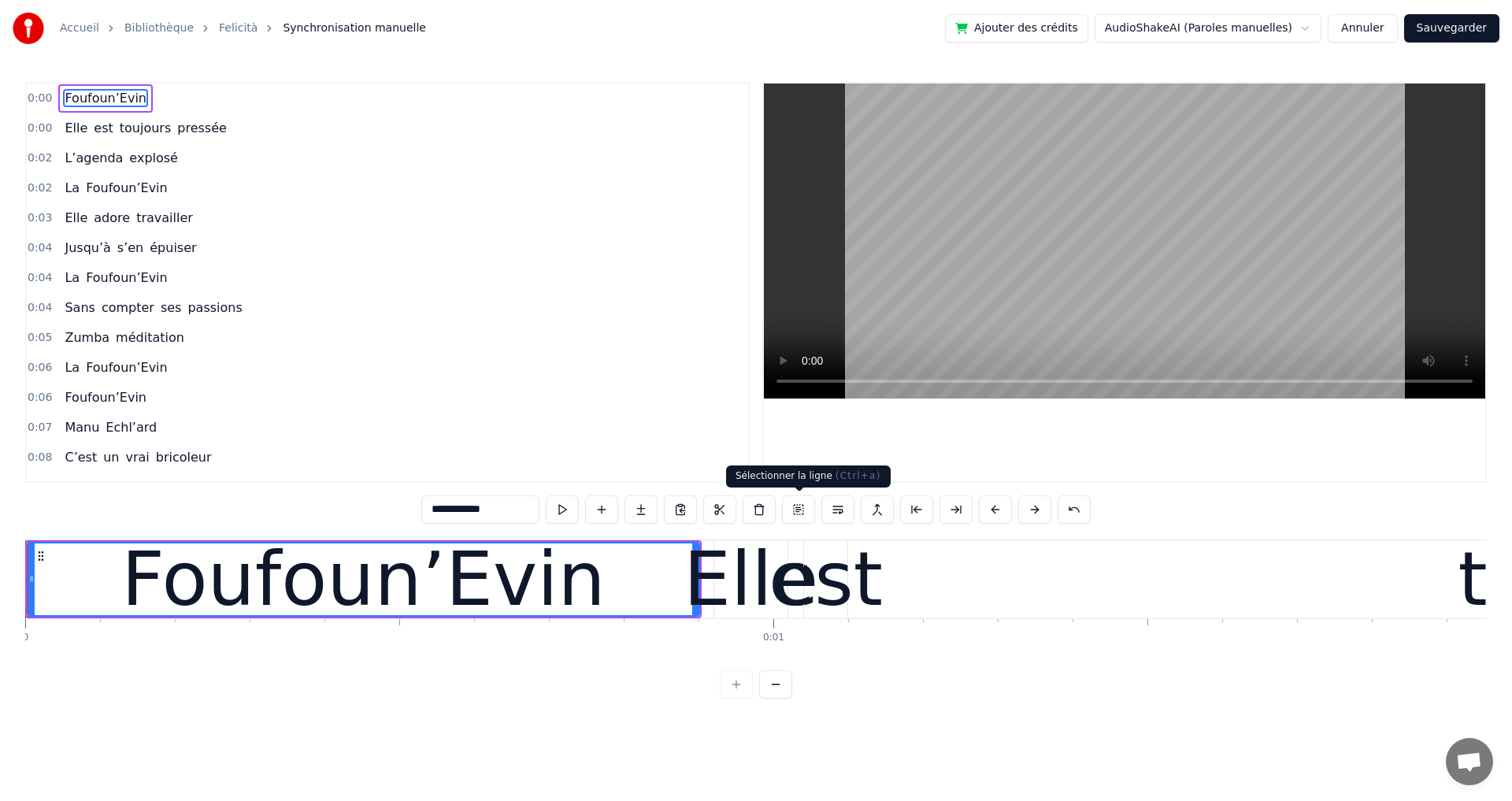
click at [804, 512] on button at bounding box center [798, 509] width 33 height 29
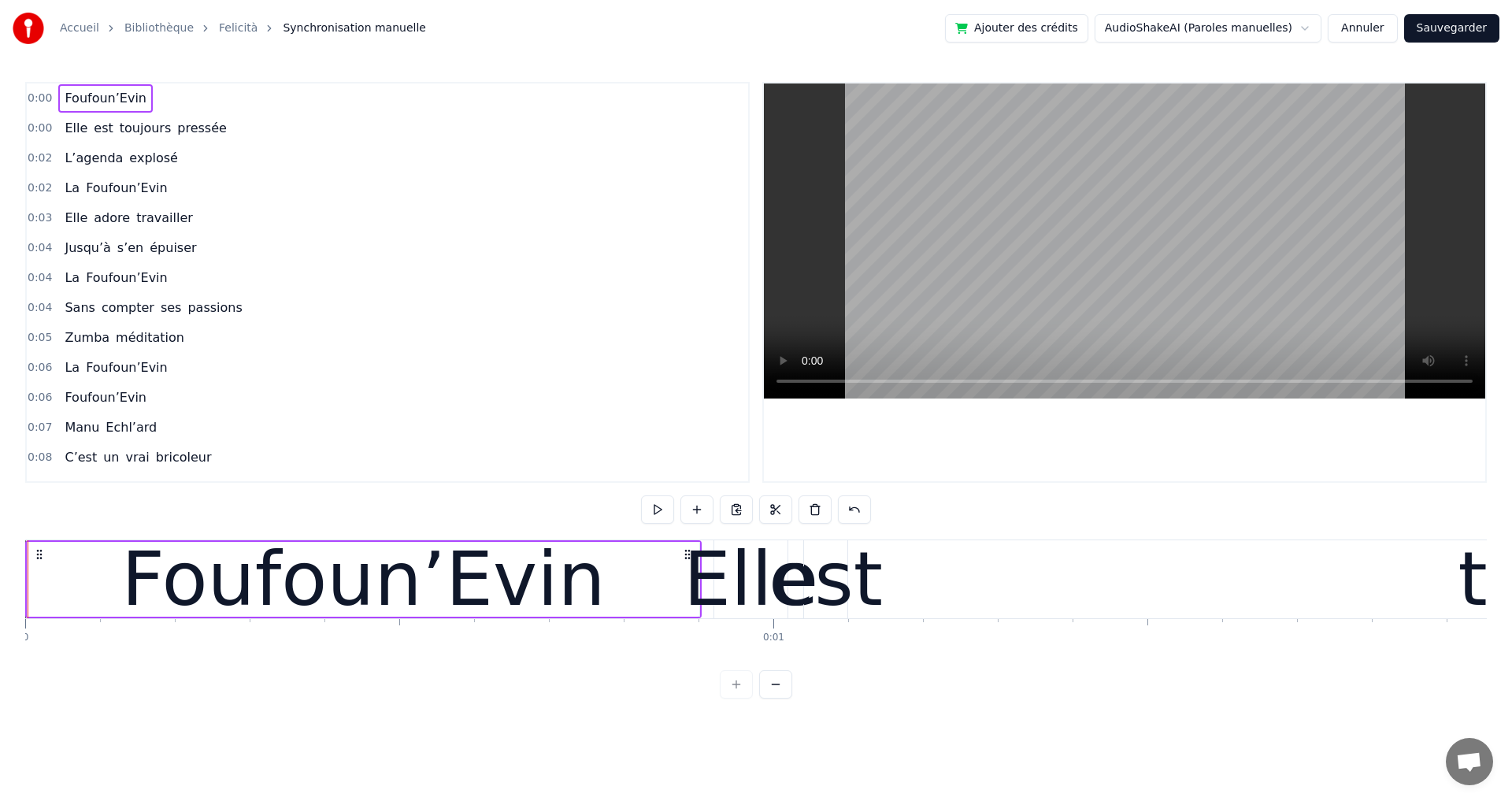
drag, startPoint x: 27, startPoint y: 591, endPoint x: 43, endPoint y: 593, distance: 16.1
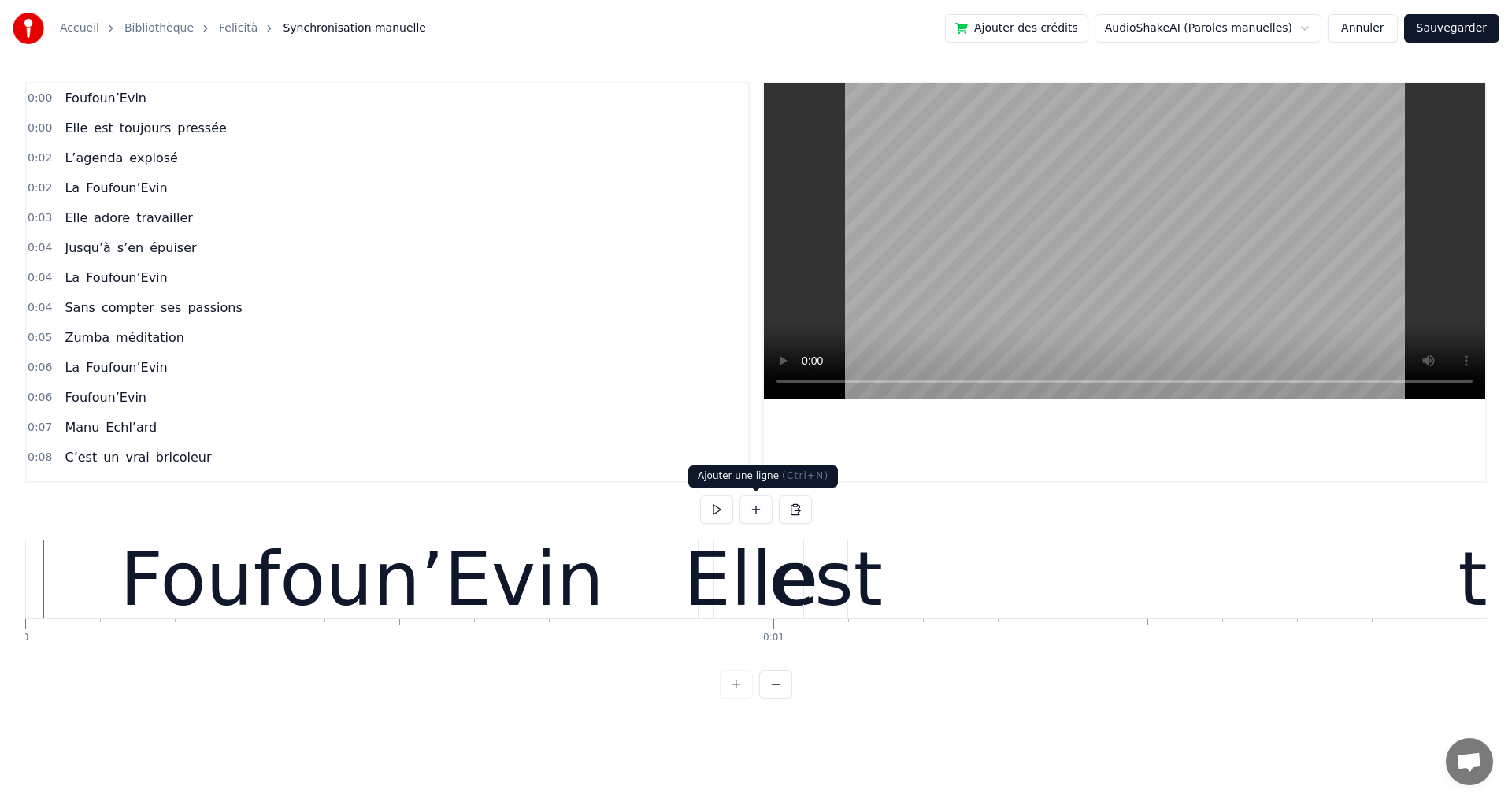
click at [755, 505] on button at bounding box center [756, 509] width 33 height 29
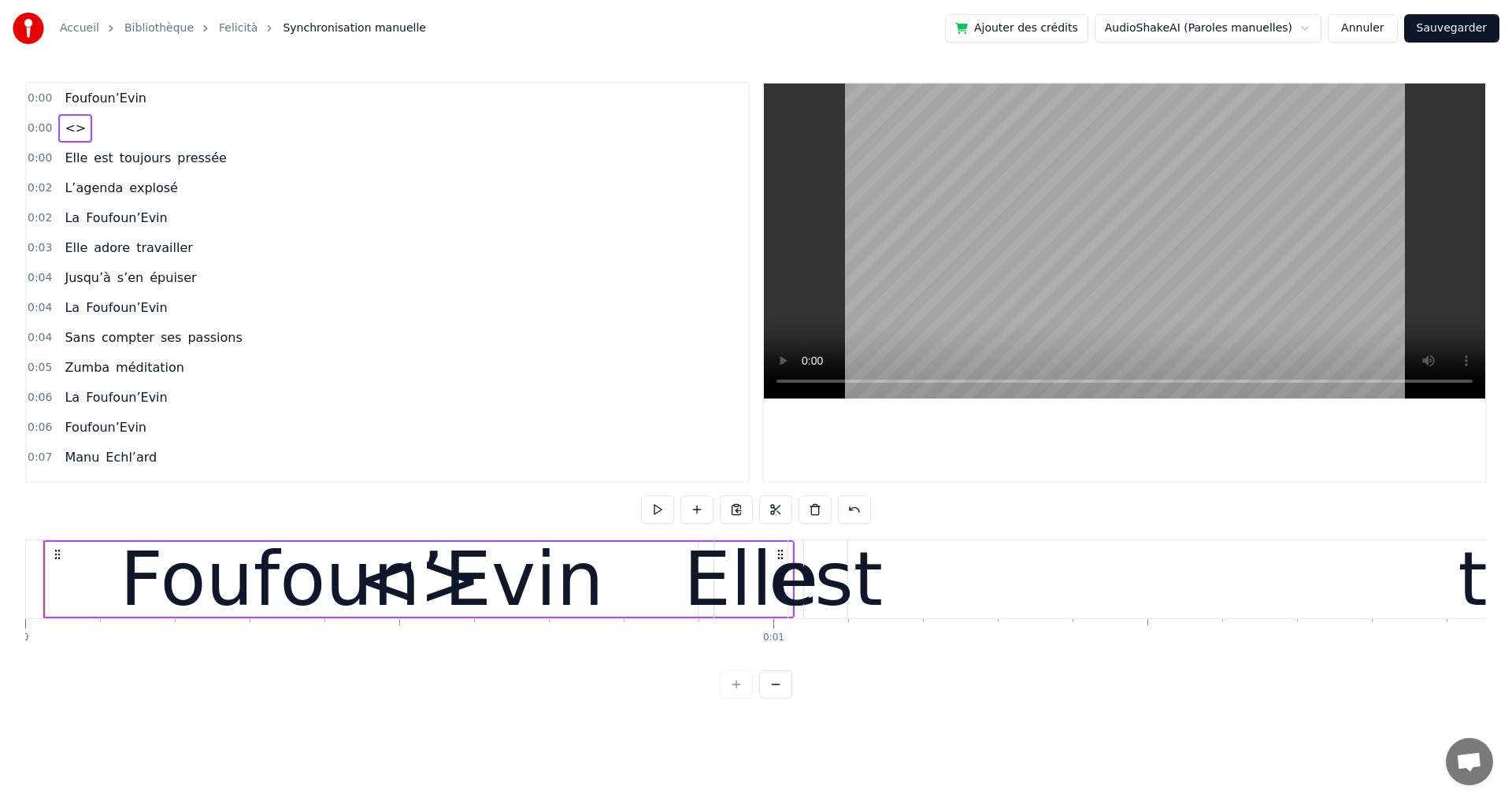
click at [39, 584] on div "Foufoun’Evin" at bounding box center [362, 580] width 672 height 78
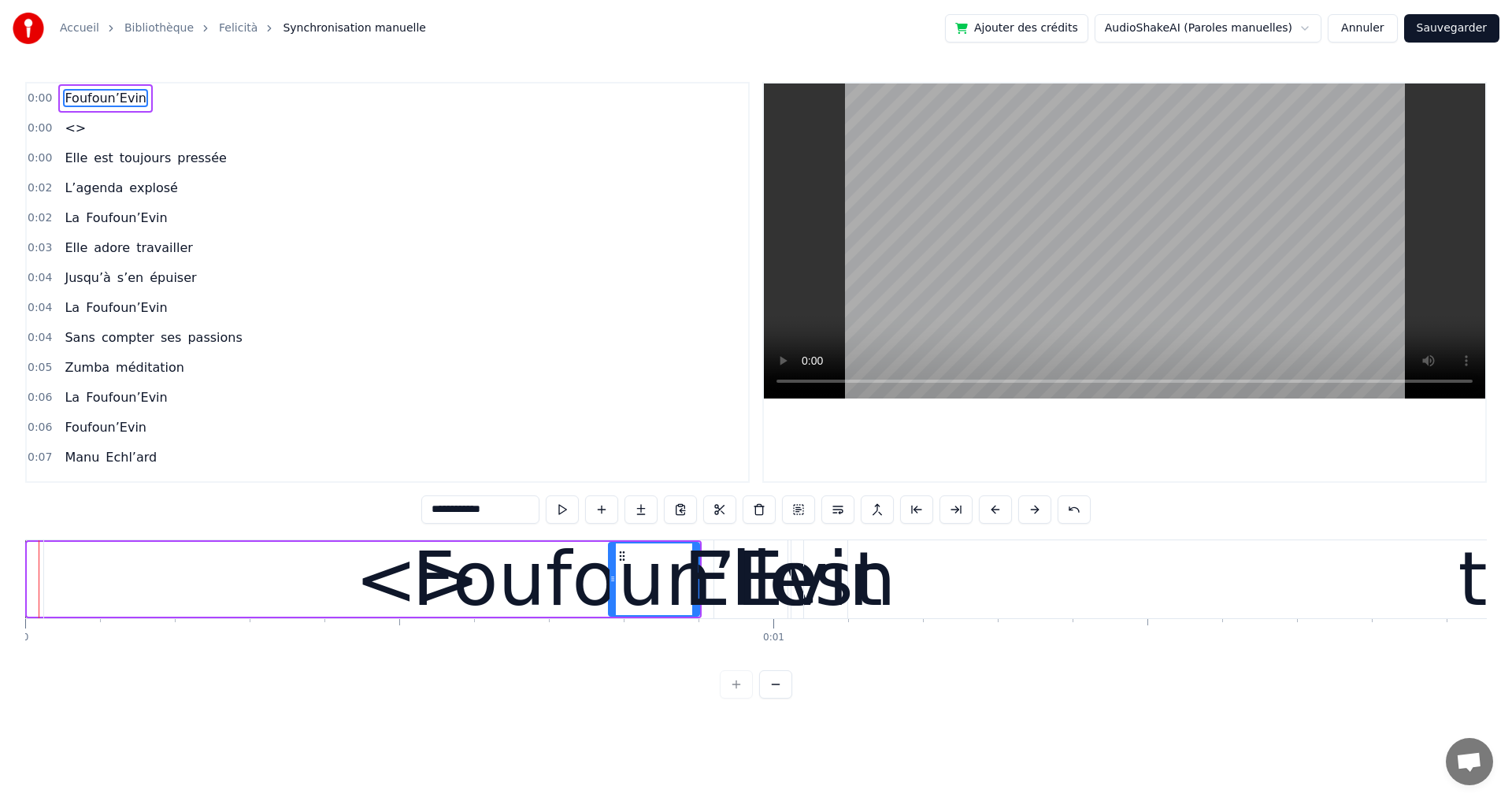
drag, startPoint x: 31, startPoint y: 586, endPoint x: 612, endPoint y: 582, distance: 581.0
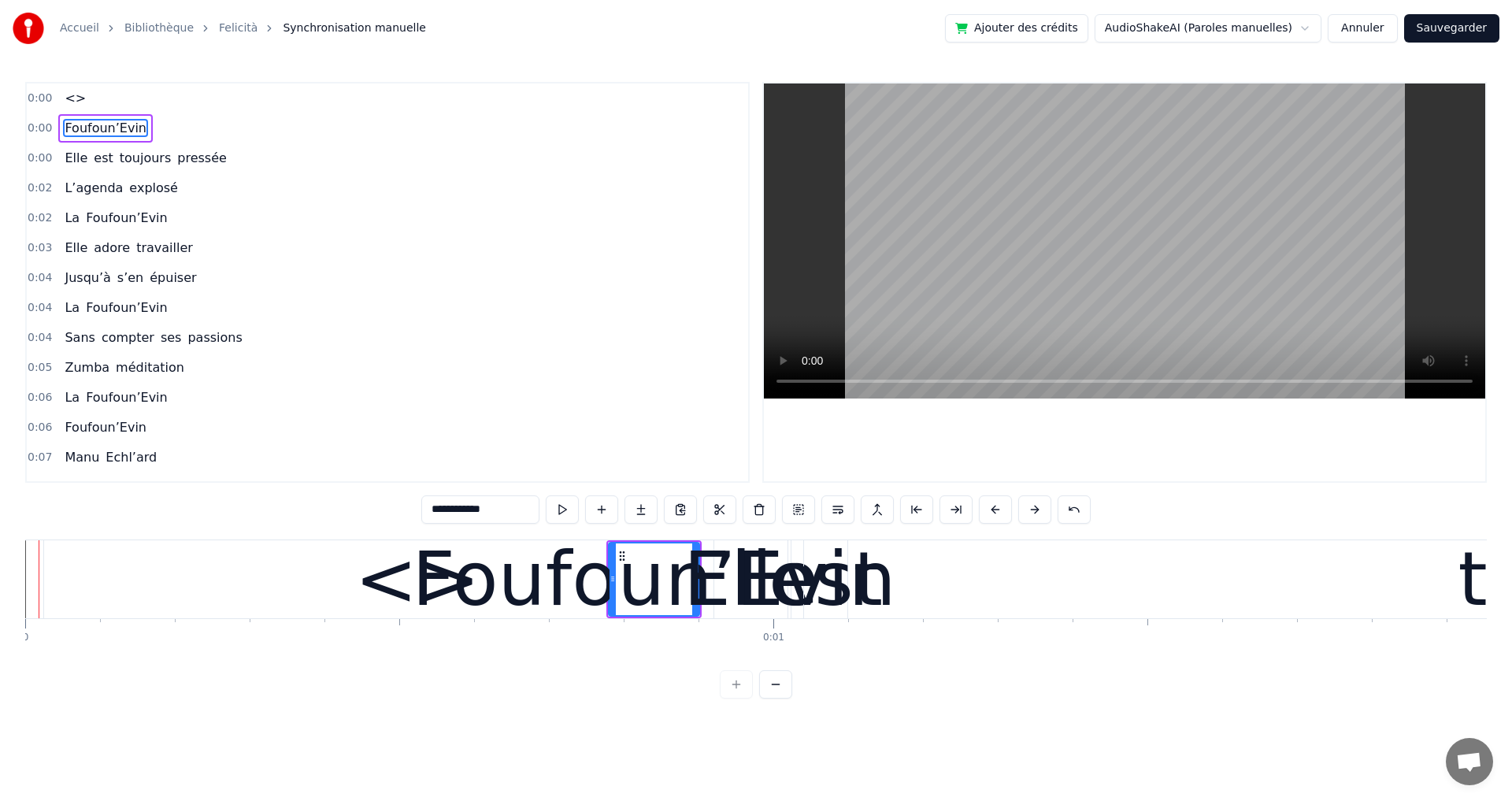
click at [1367, 33] on button "Annuler" at bounding box center [1362, 28] width 69 height 29
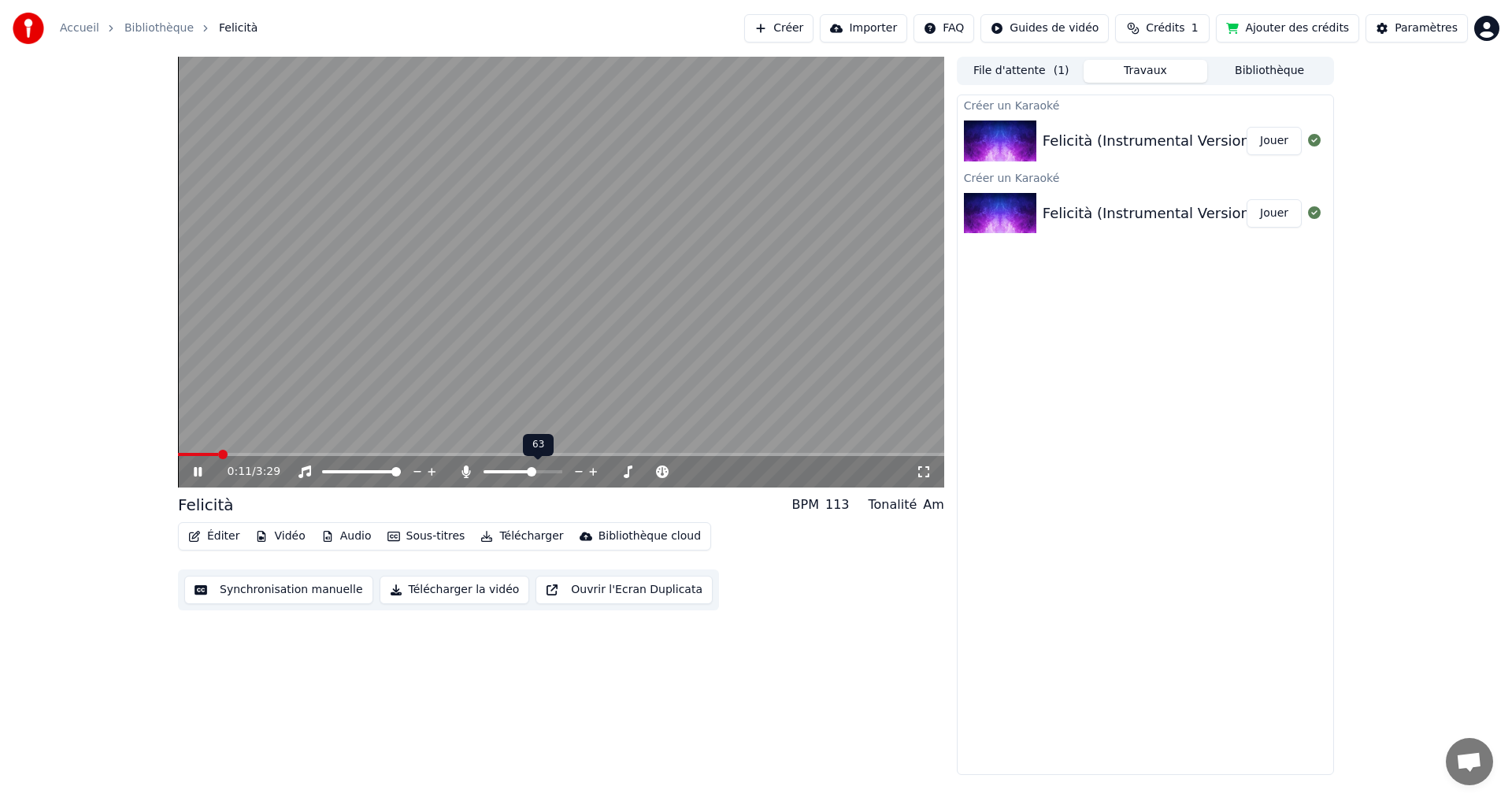
click at [534, 473] on span at bounding box center [522, 472] width 79 height 3
click at [516, 471] on span at bounding box center [499, 472] width 31 height 3
click at [499, 471] on span at bounding box center [491, 472] width 16 height 3
click at [494, 471] on span at bounding box center [489, 472] width 10 height 3
click at [591, 474] on icon at bounding box center [593, 471] width 15 height 16
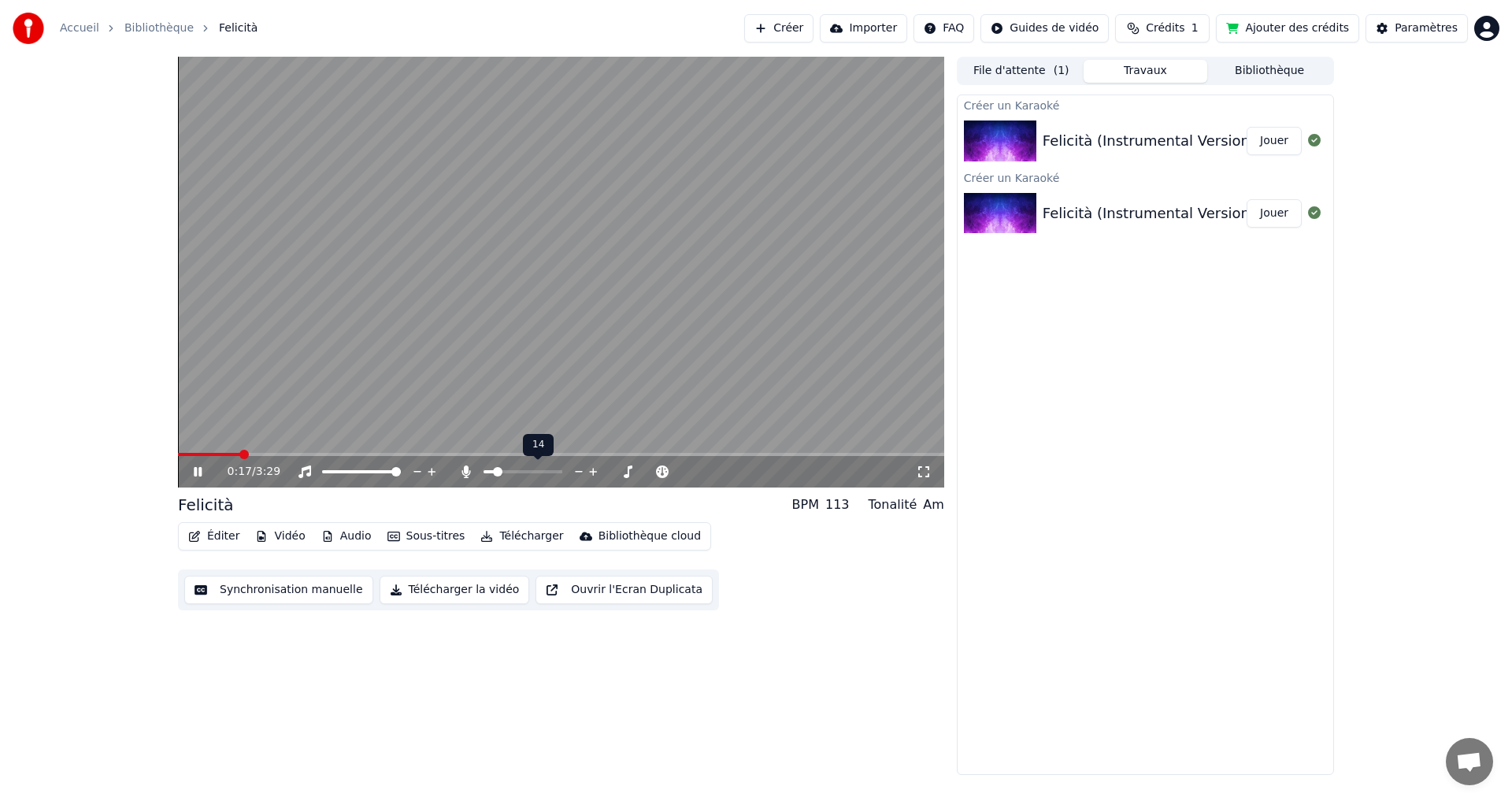
click at [591, 474] on icon at bounding box center [593, 471] width 15 height 16
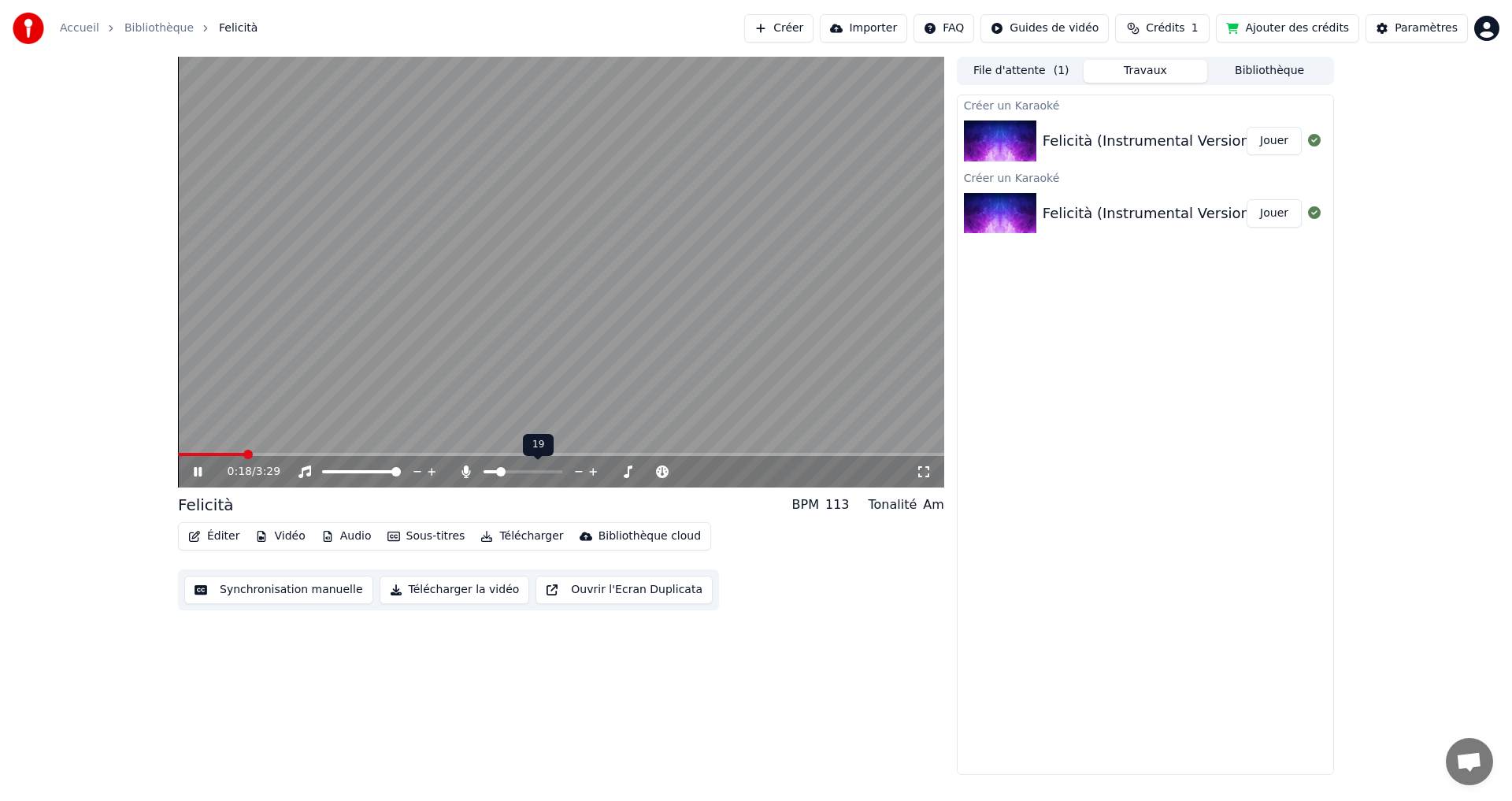
click at [591, 474] on icon at bounding box center [593, 471] width 15 height 16
click at [573, 284] on video at bounding box center [561, 272] width 766 height 431
click at [977, 29] on html "Accueil Bibliothèque Felicità Créer Importer FAQ Guides de vidéo Crédits 1 Ajou…" at bounding box center [756, 400] width 1512 height 801
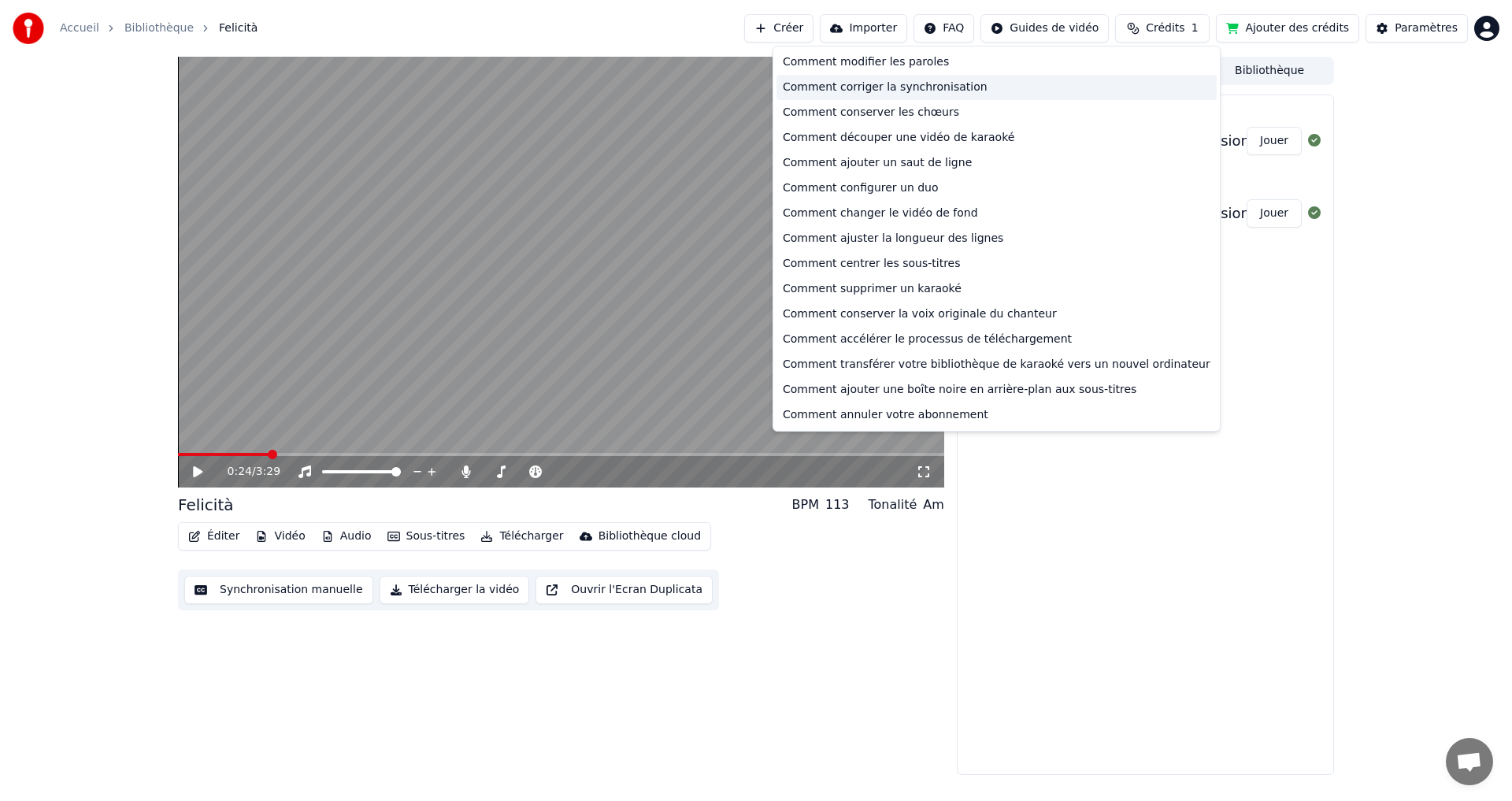
click at [928, 91] on div "Comment corriger la synchronisation" at bounding box center [996, 87] width 440 height 25
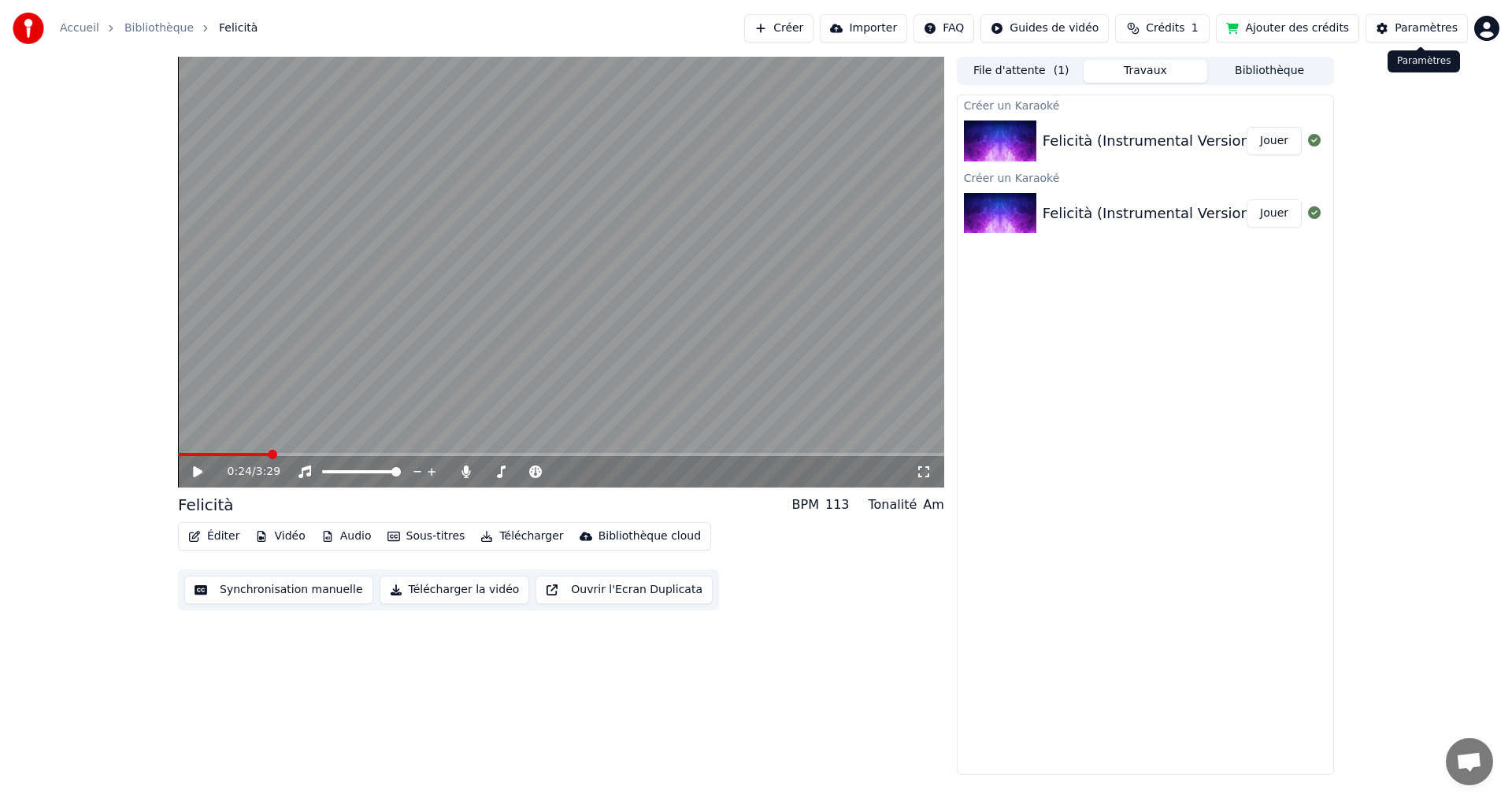
click at [1442, 22] on div "Paramètres" at bounding box center [1426, 29] width 63 height 16
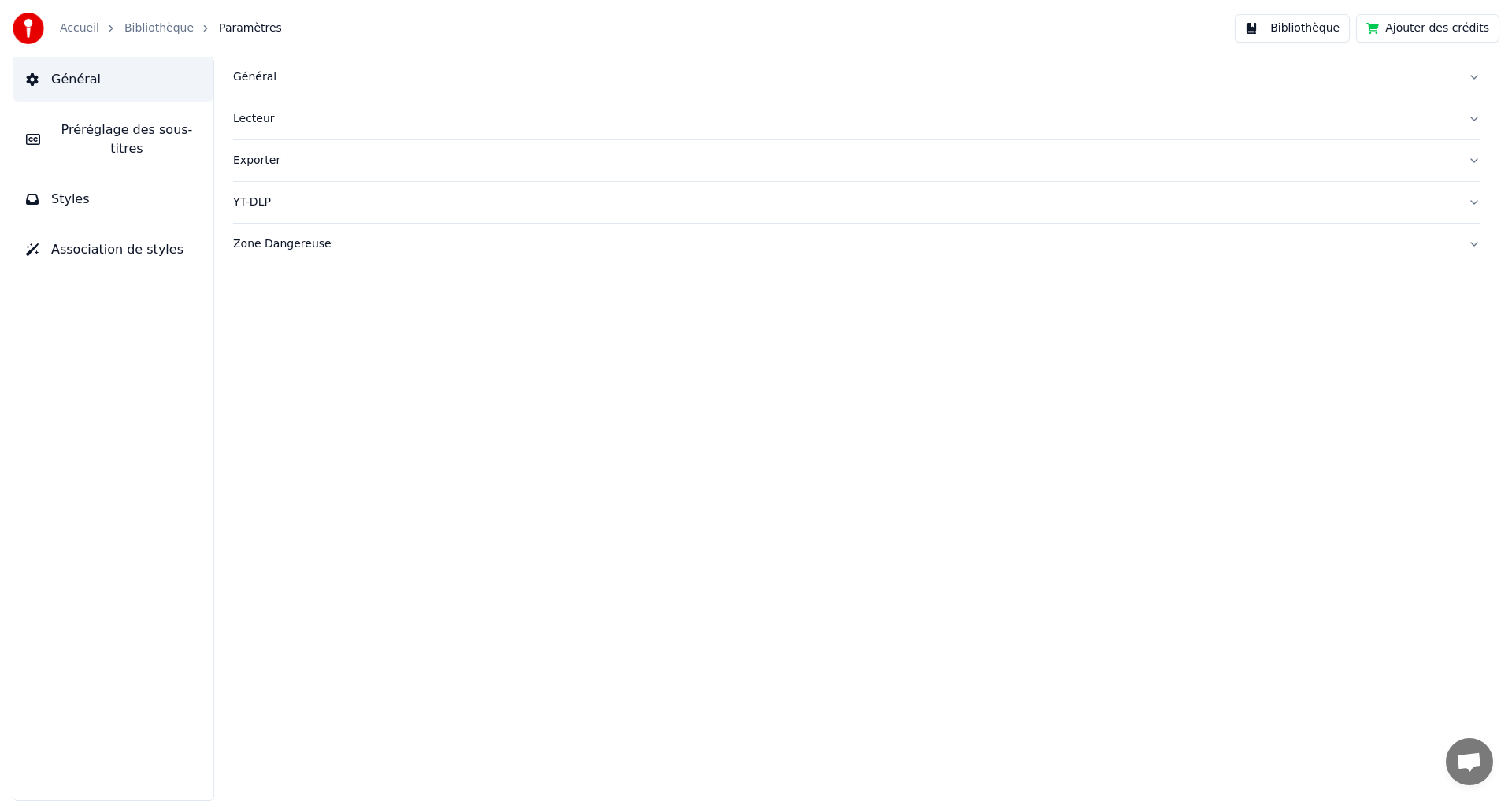
click at [154, 24] on link "Bibliothèque" at bounding box center [159, 29] width 69 height 16
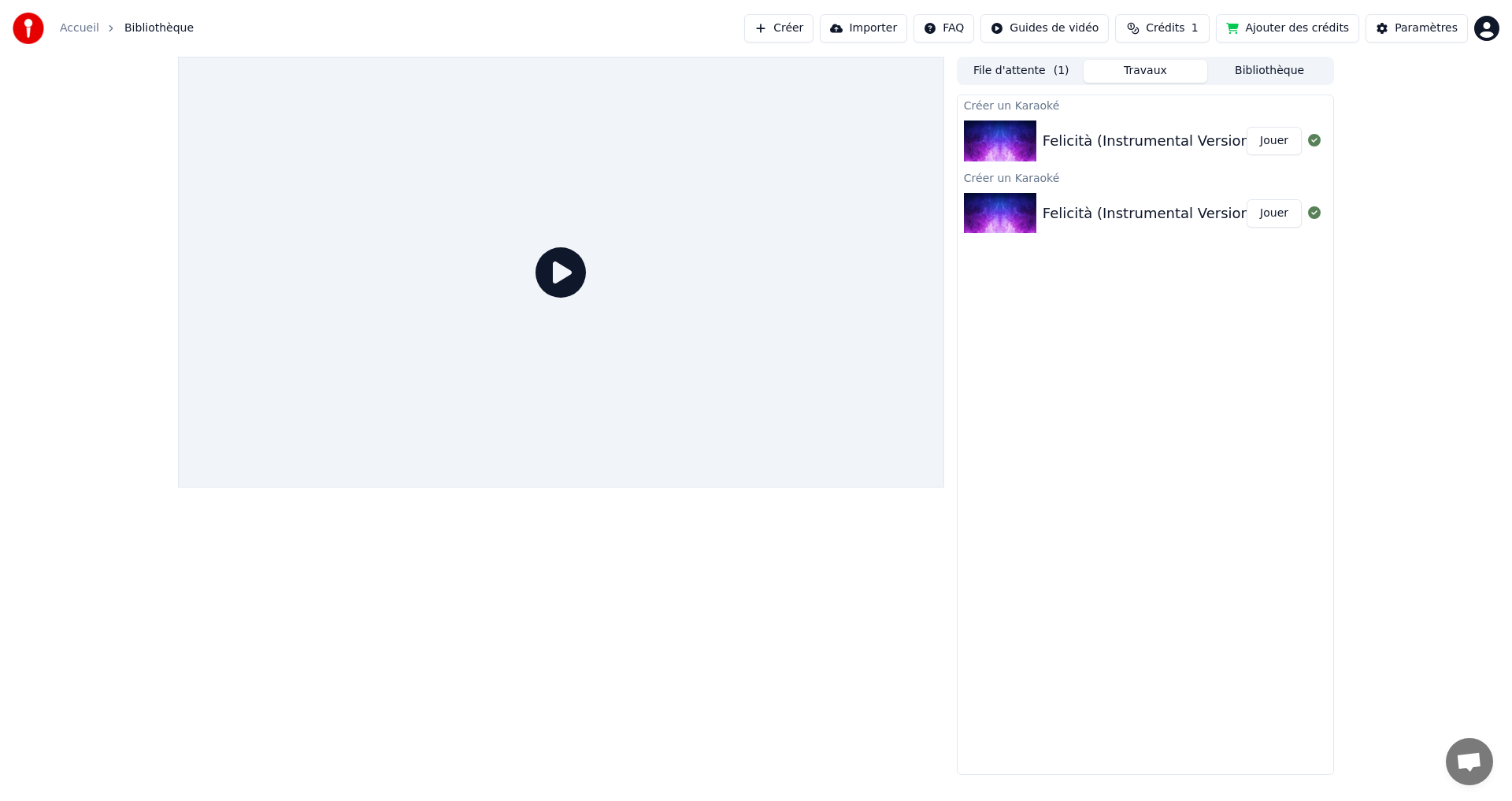
click at [83, 28] on link "Accueil" at bounding box center [80, 29] width 40 height 16
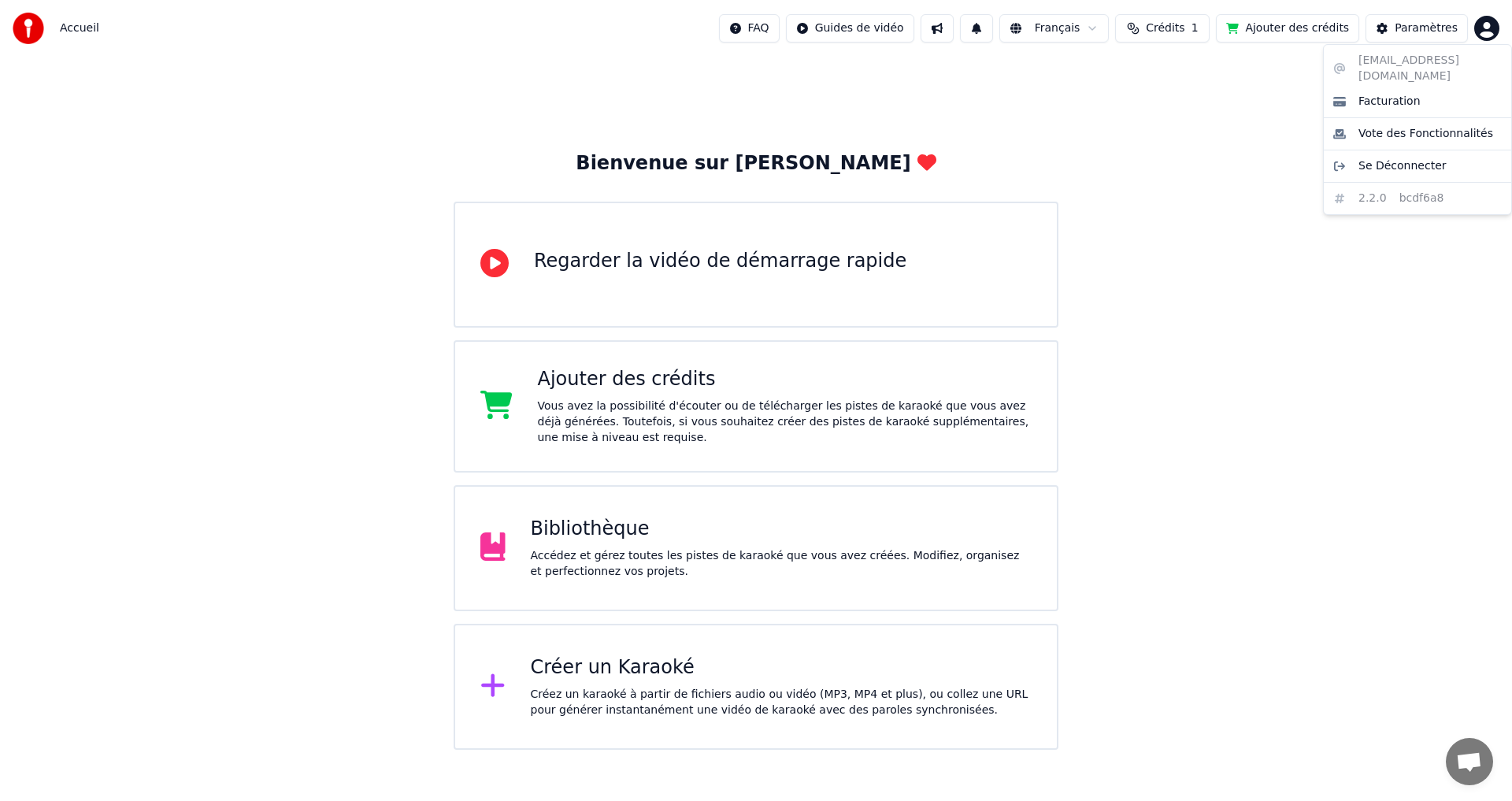
click at [1483, 28] on html "Accueil FAQ Guides de vidéo Français Crédits 1 Ajouter des crédits Paramètres B…" at bounding box center [756, 375] width 1512 height 750
click at [1400, 93] on span "Facturation" at bounding box center [1390, 101] width 62 height 16
